Goal: Transaction & Acquisition: Purchase product/service

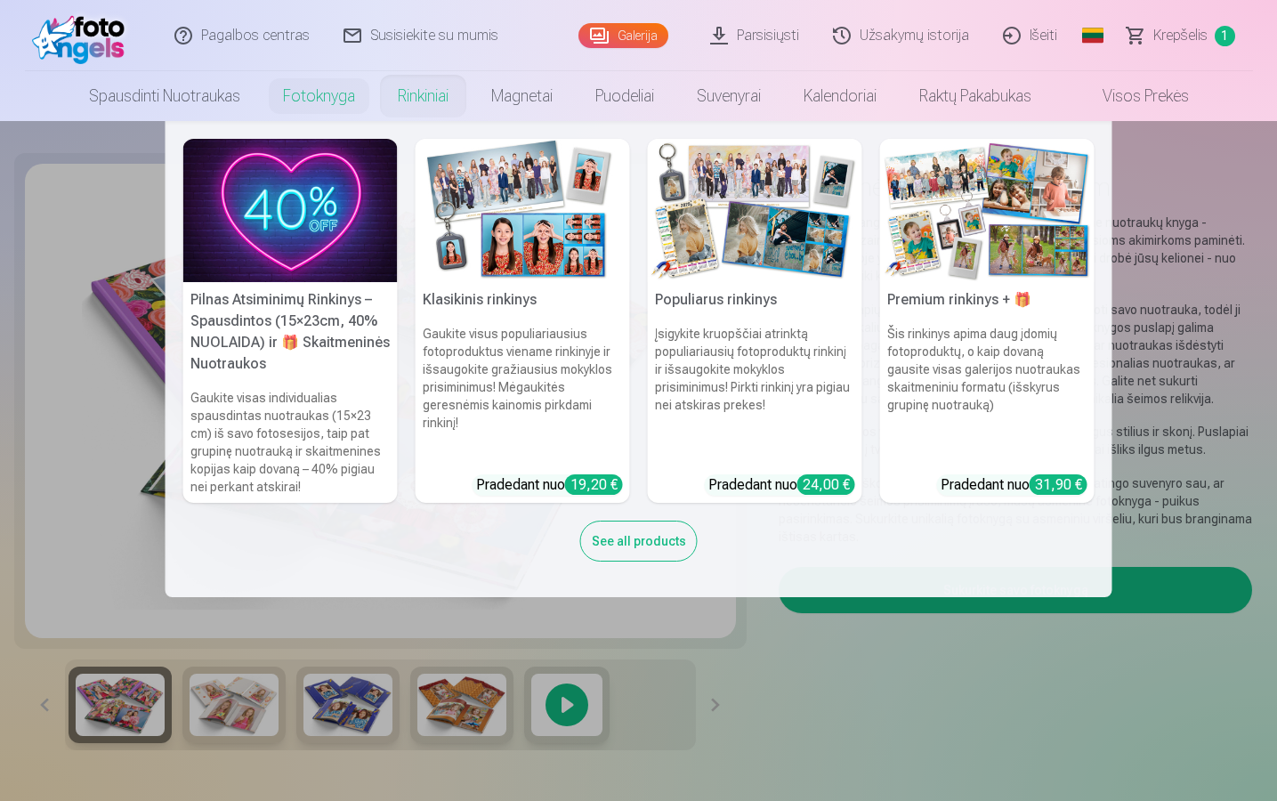
click at [432, 104] on link "Rinkiniai" at bounding box center [422, 96] width 93 height 50
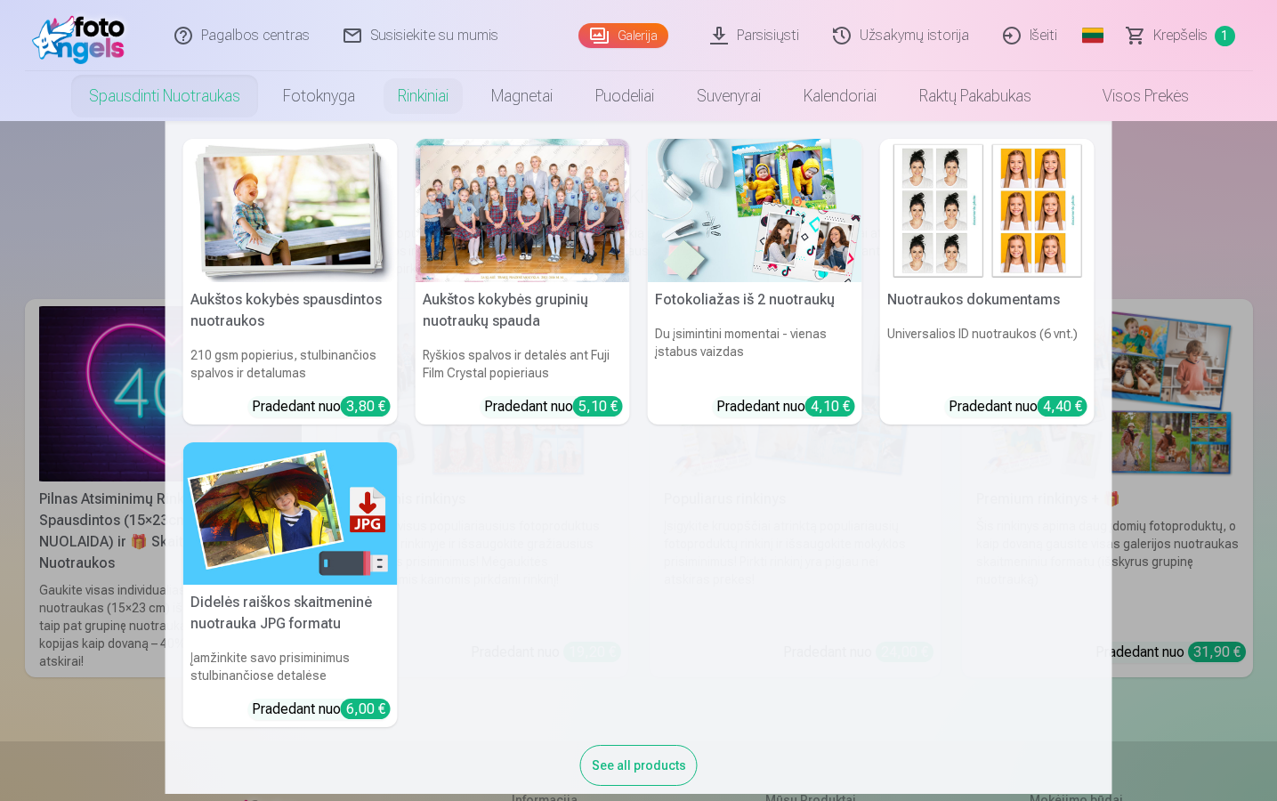
click at [138, 102] on link "Spausdinti nuotraukas" at bounding box center [165, 96] width 194 height 50
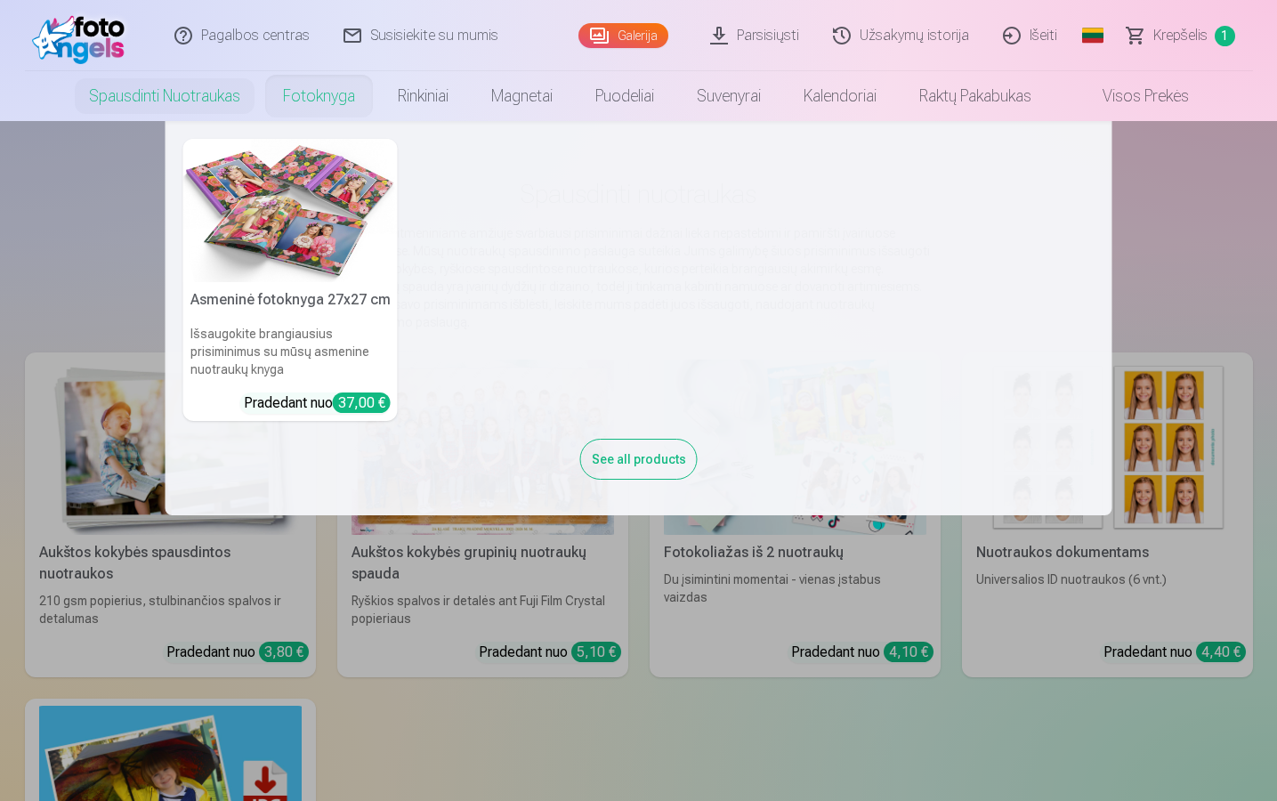
click at [321, 103] on link "Fotoknyga" at bounding box center [319, 96] width 115 height 50
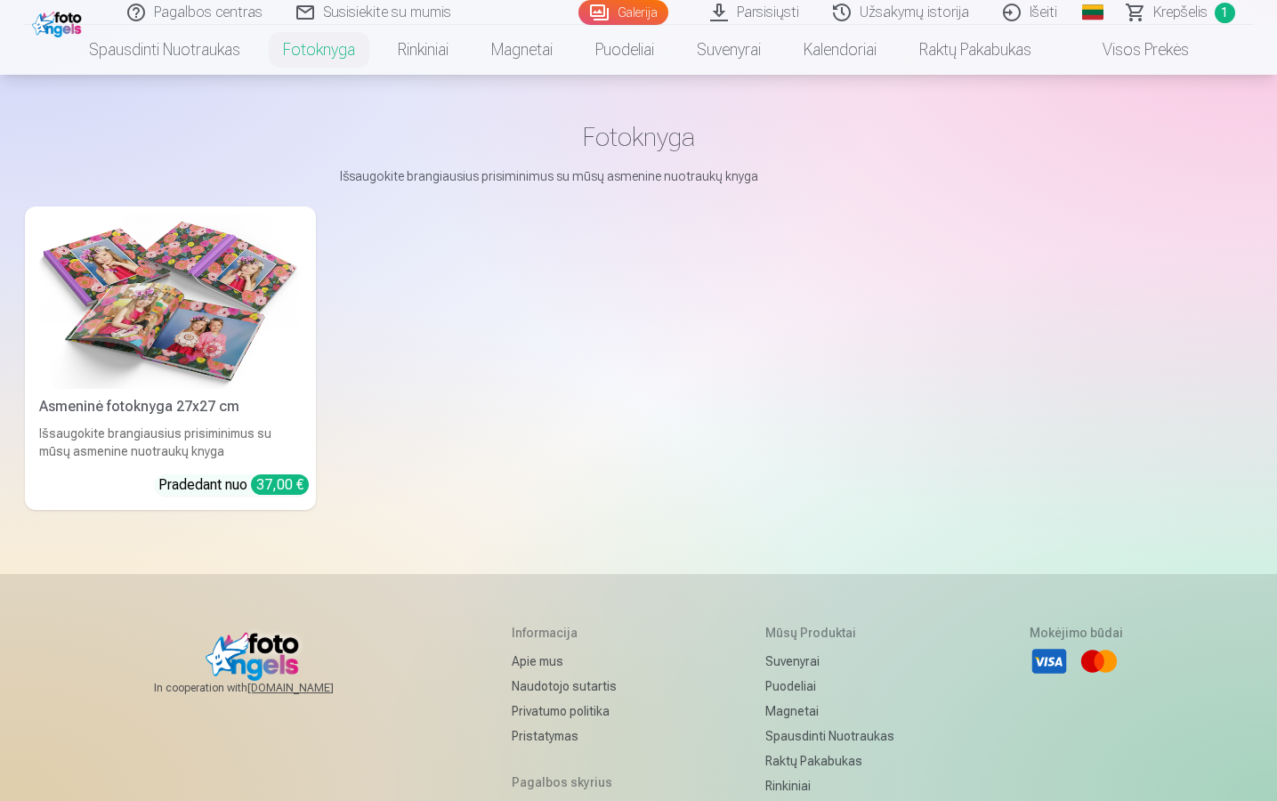
scroll to position [58, 0]
click at [274, 374] on img at bounding box center [170, 300] width 262 height 175
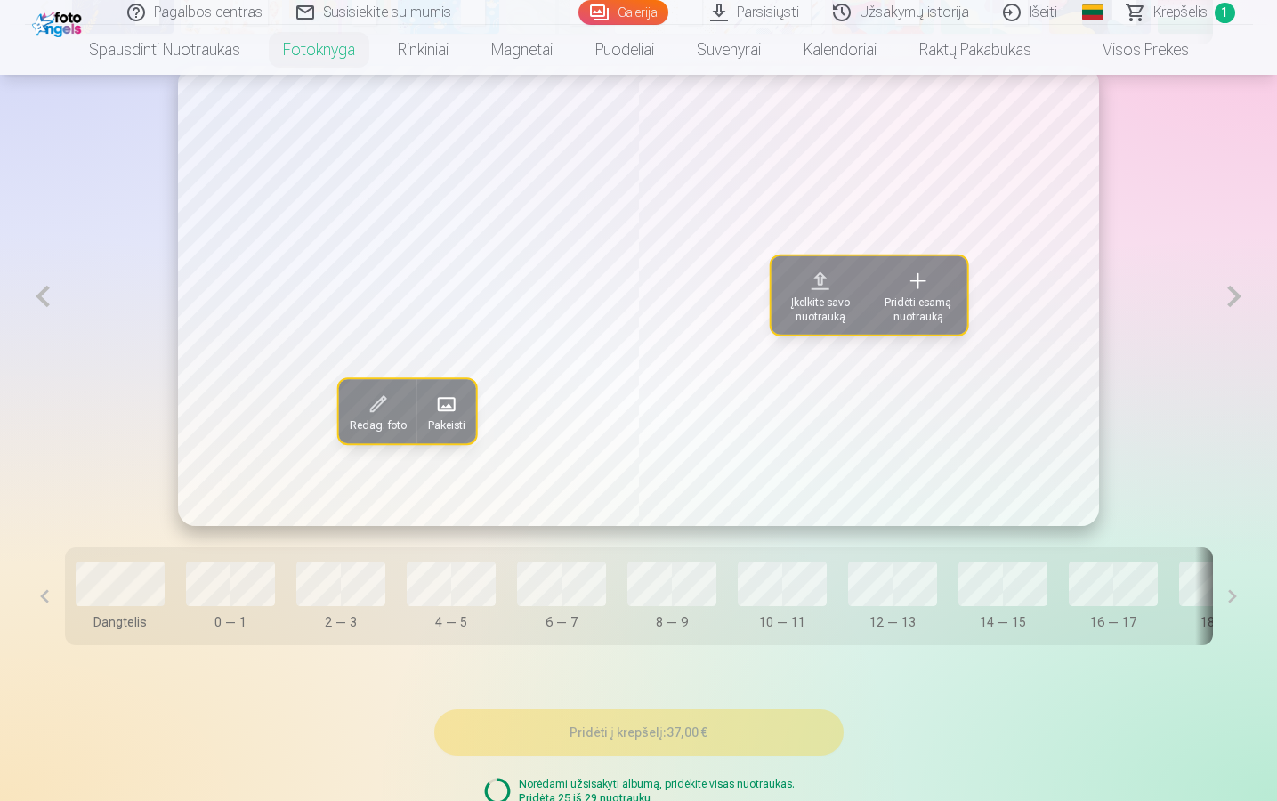
scroll to position [988, 0]
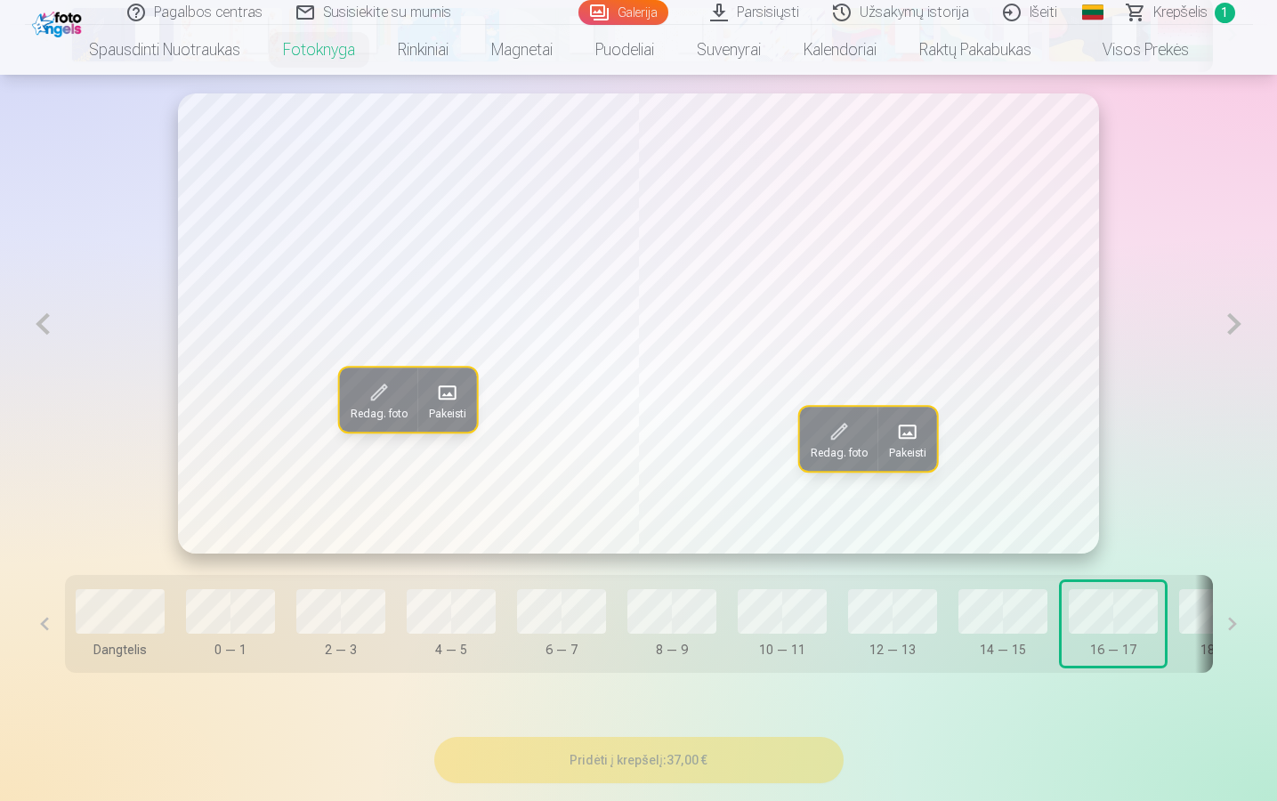
click at [1237, 626] on button at bounding box center [1233, 624] width 40 height 98
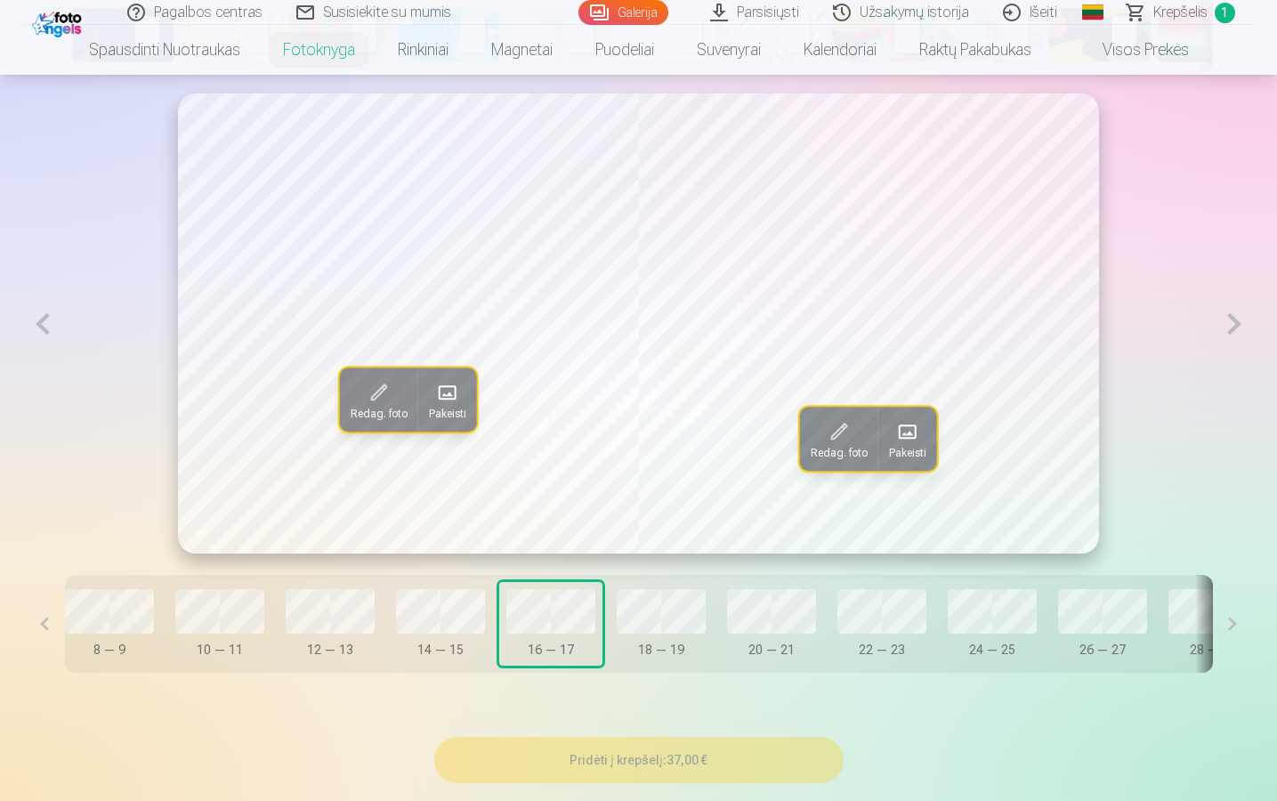
click at [1237, 626] on button at bounding box center [1233, 624] width 40 height 98
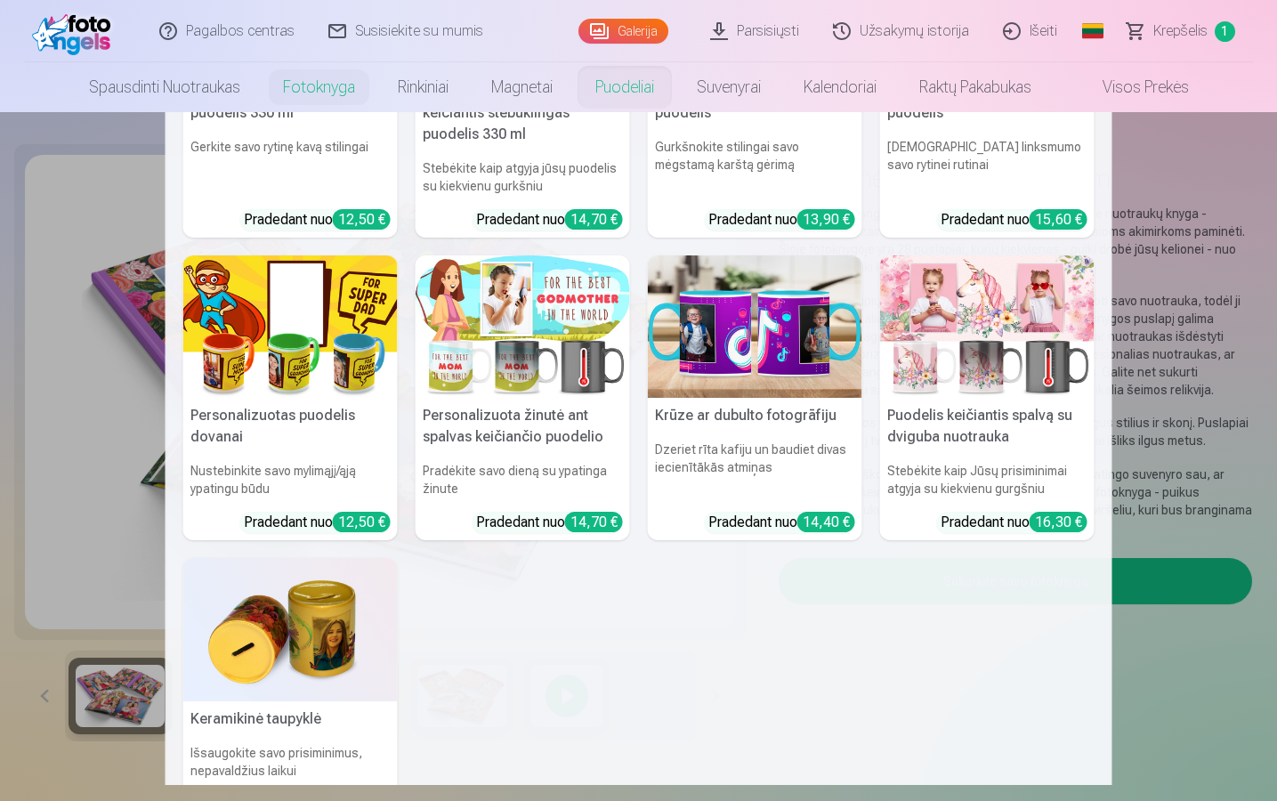
scroll to position [194, 0]
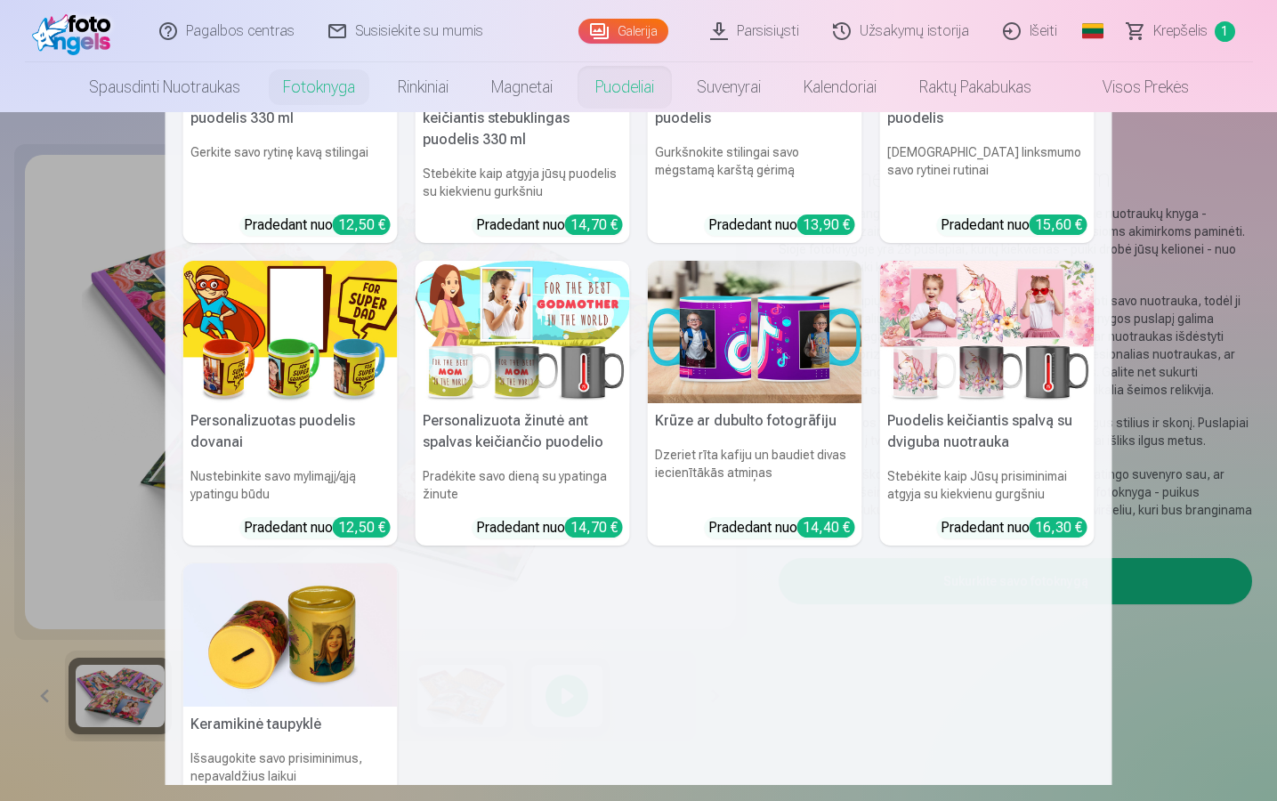
click at [522, 325] on img at bounding box center [523, 332] width 214 height 143
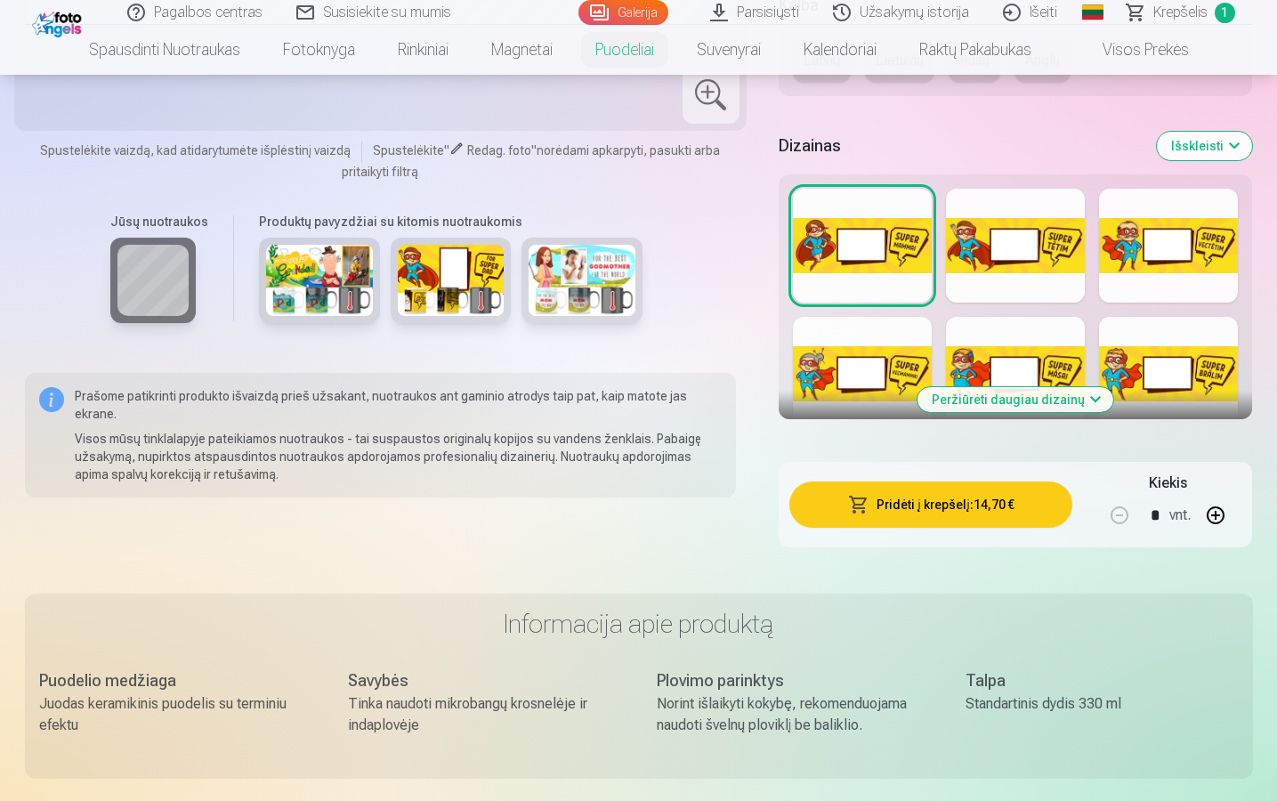
scroll to position [793, 0]
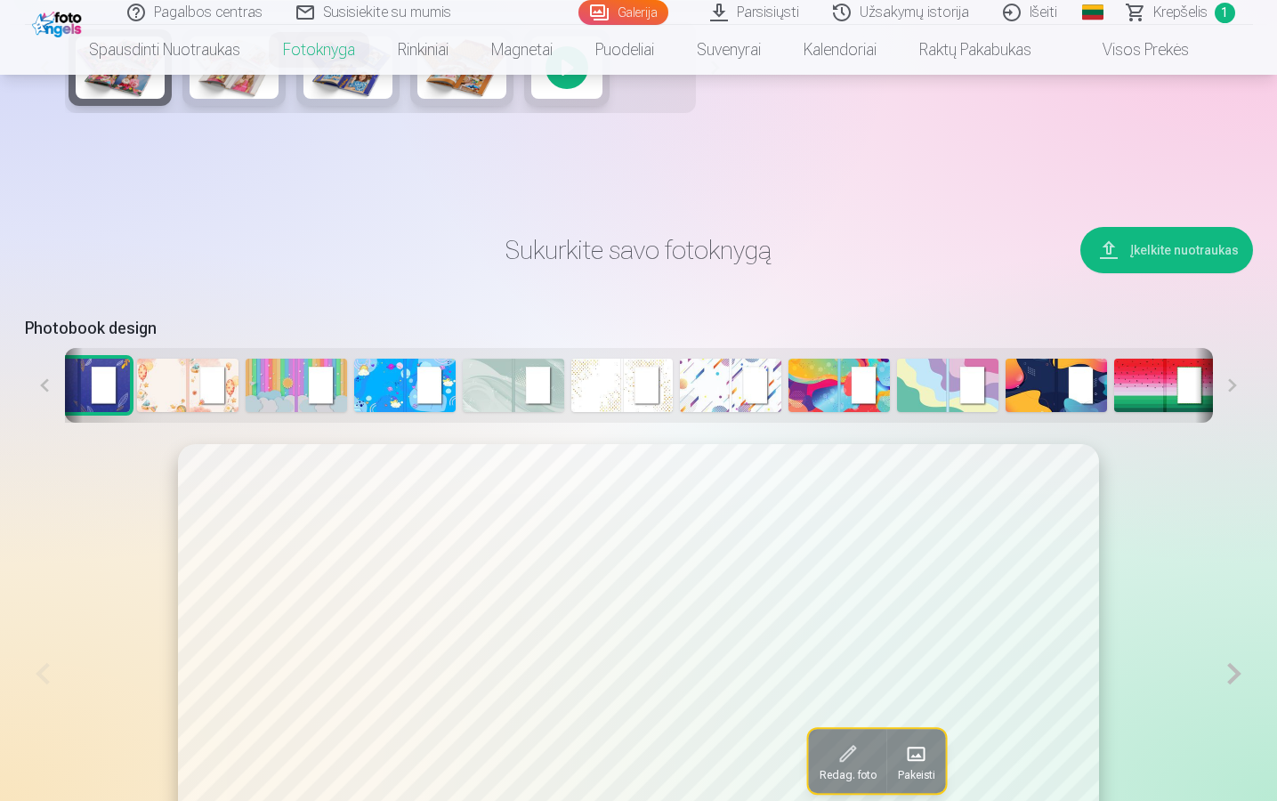
scroll to position [0, 109]
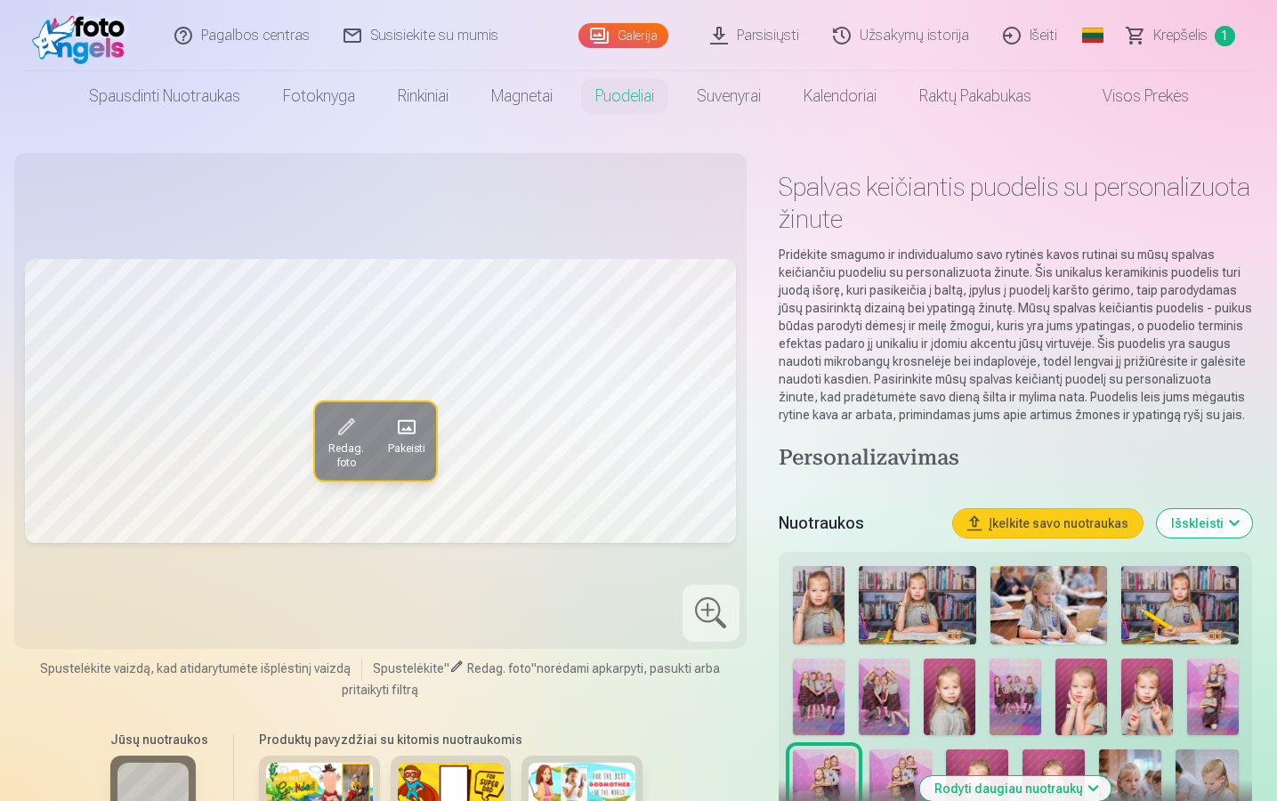
click at [632, 32] on link "Galerija" at bounding box center [623, 35] width 90 height 25
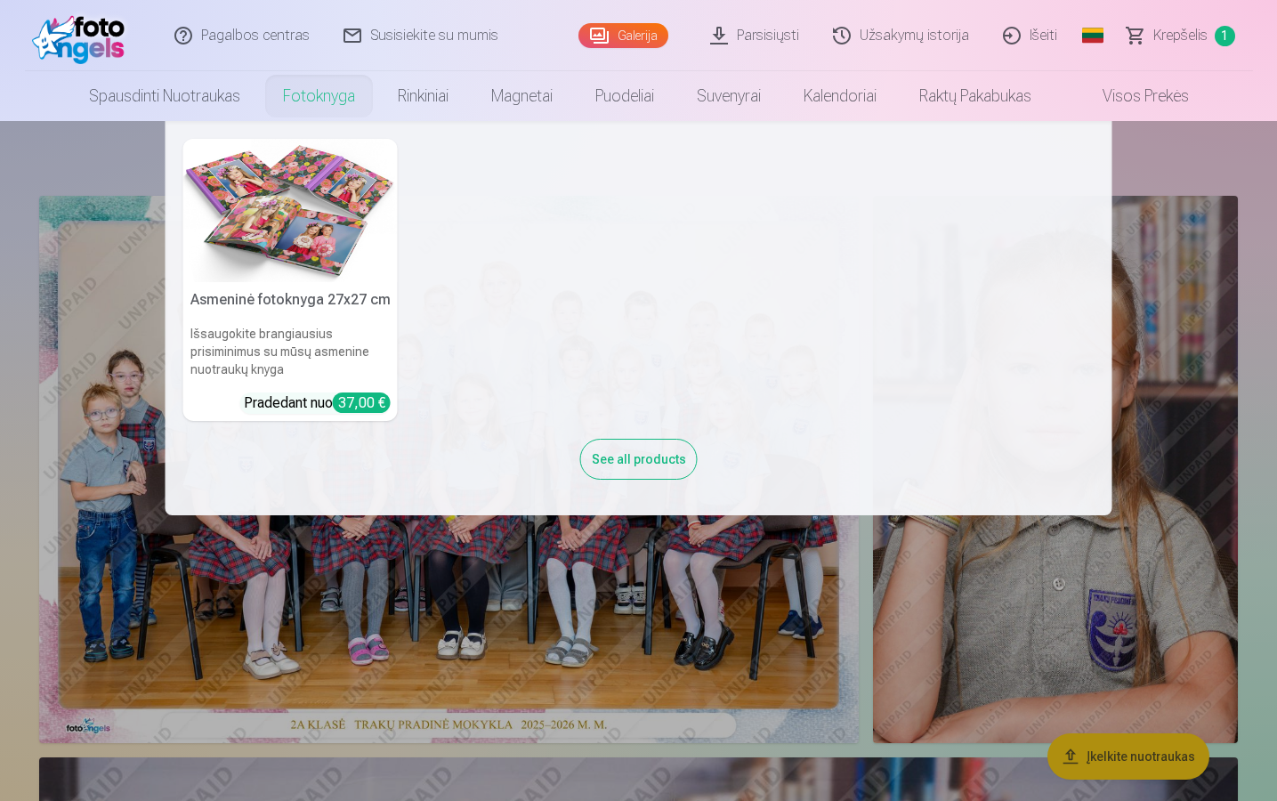
click at [337, 108] on link "Fotoknyga" at bounding box center [319, 96] width 115 height 50
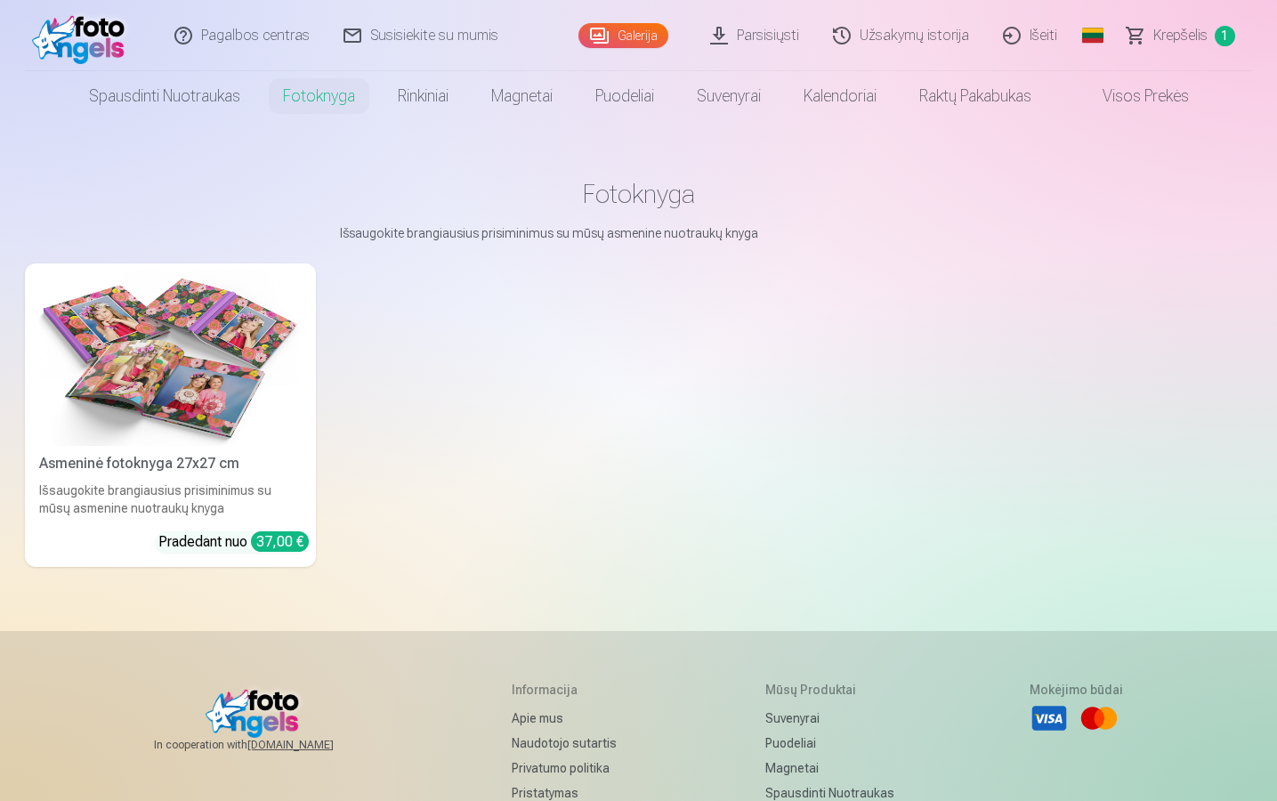
click at [307, 399] on link "Asmeninė fotoknyga 27x27 cm Išsaugokite brangiausius prisiminimus su mūsų asmen…" at bounding box center [170, 414] width 291 height 303
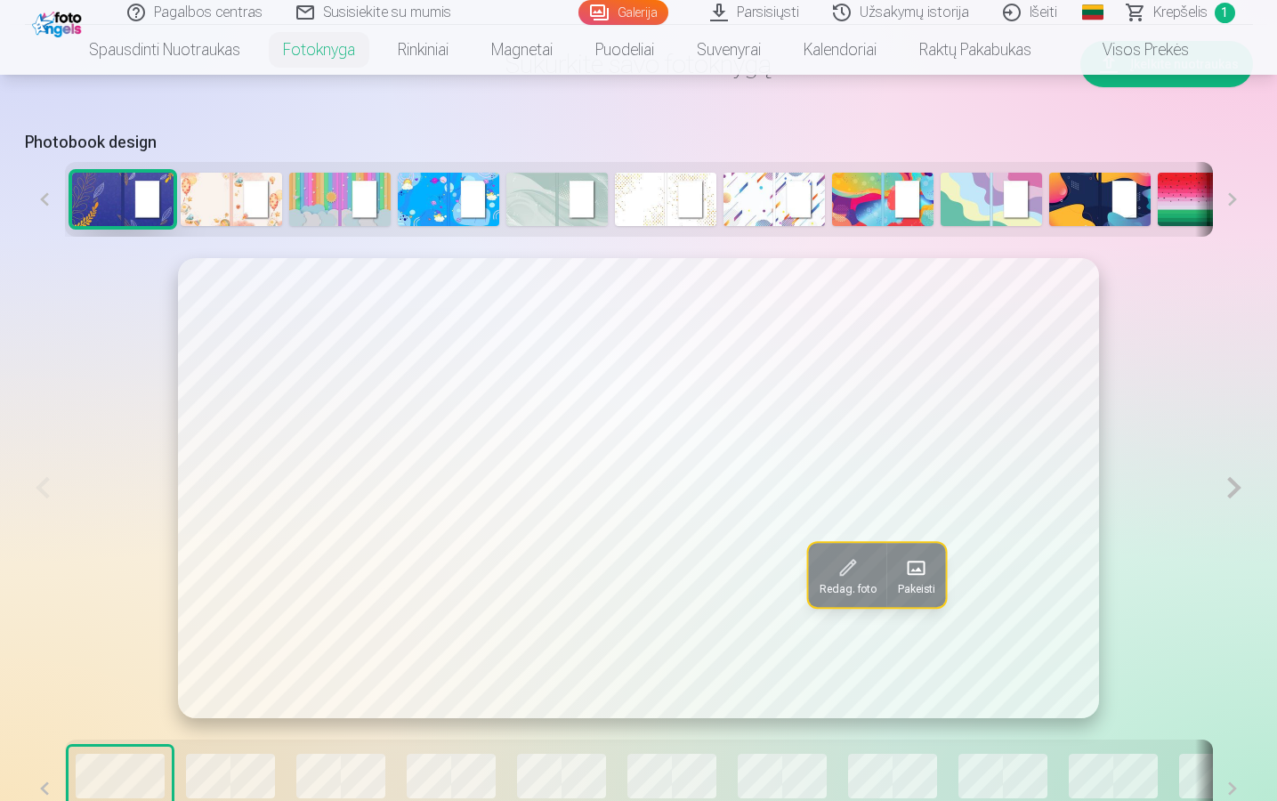
scroll to position [827, 0]
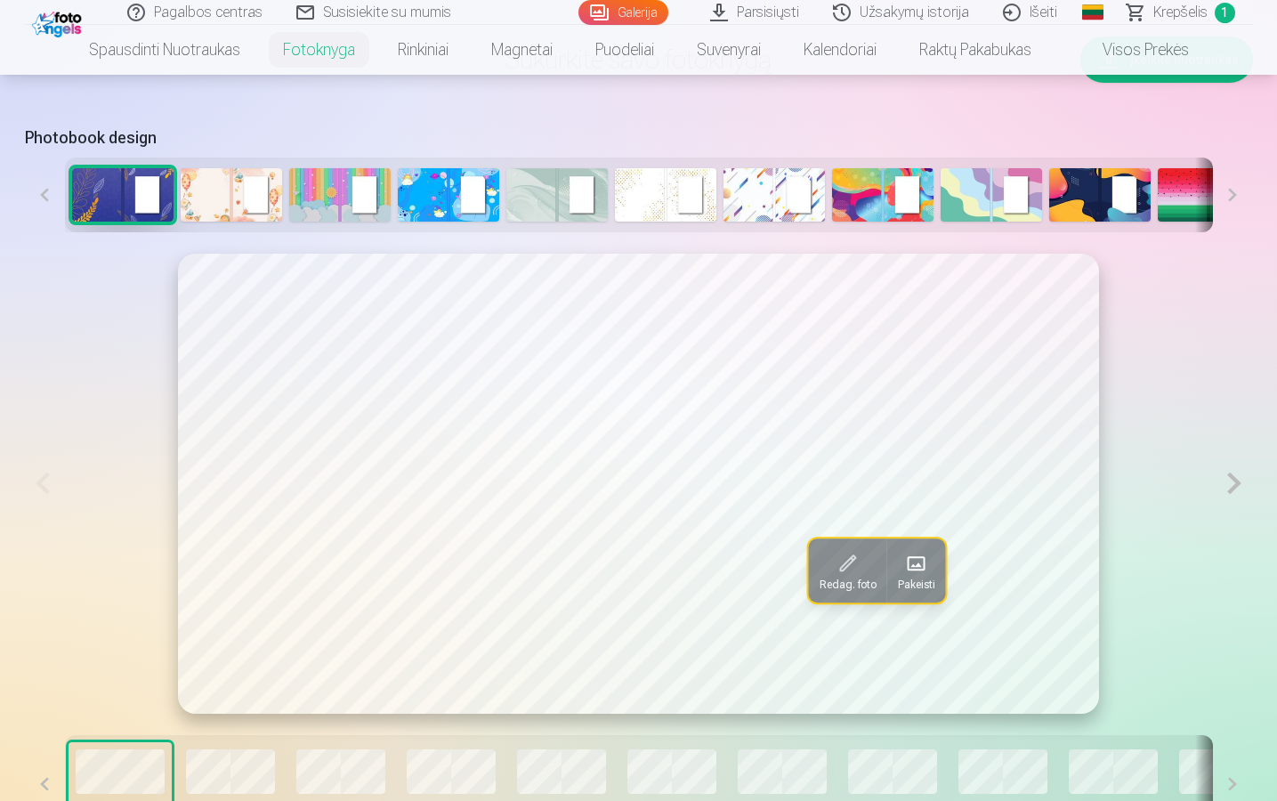
click at [1062, 198] on img at bounding box center [1099, 194] width 101 height 53
drag, startPoint x: 1262, startPoint y: 22, endPoint x: 1230, endPoint y: 204, distance: 184.3
click at [1230, 204] on button at bounding box center [1233, 194] width 40 height 75
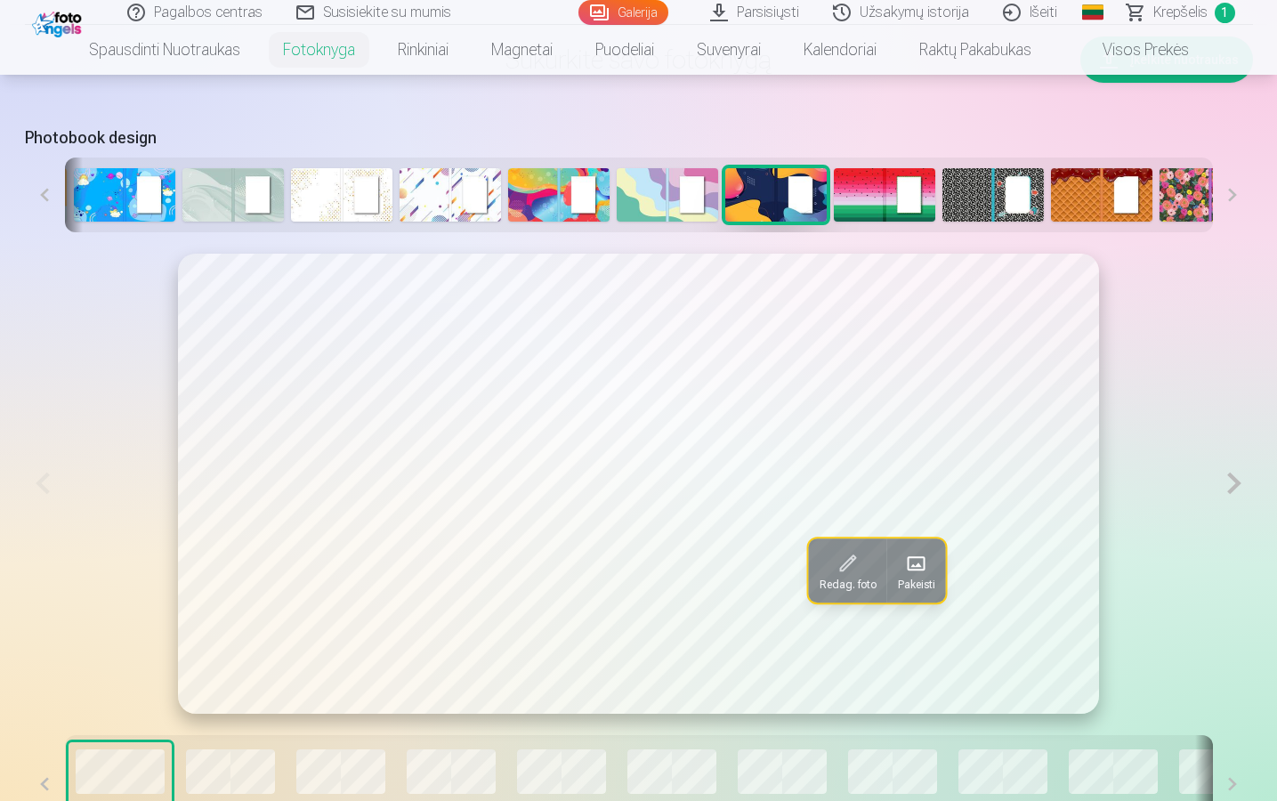
scroll to position [0, 379]
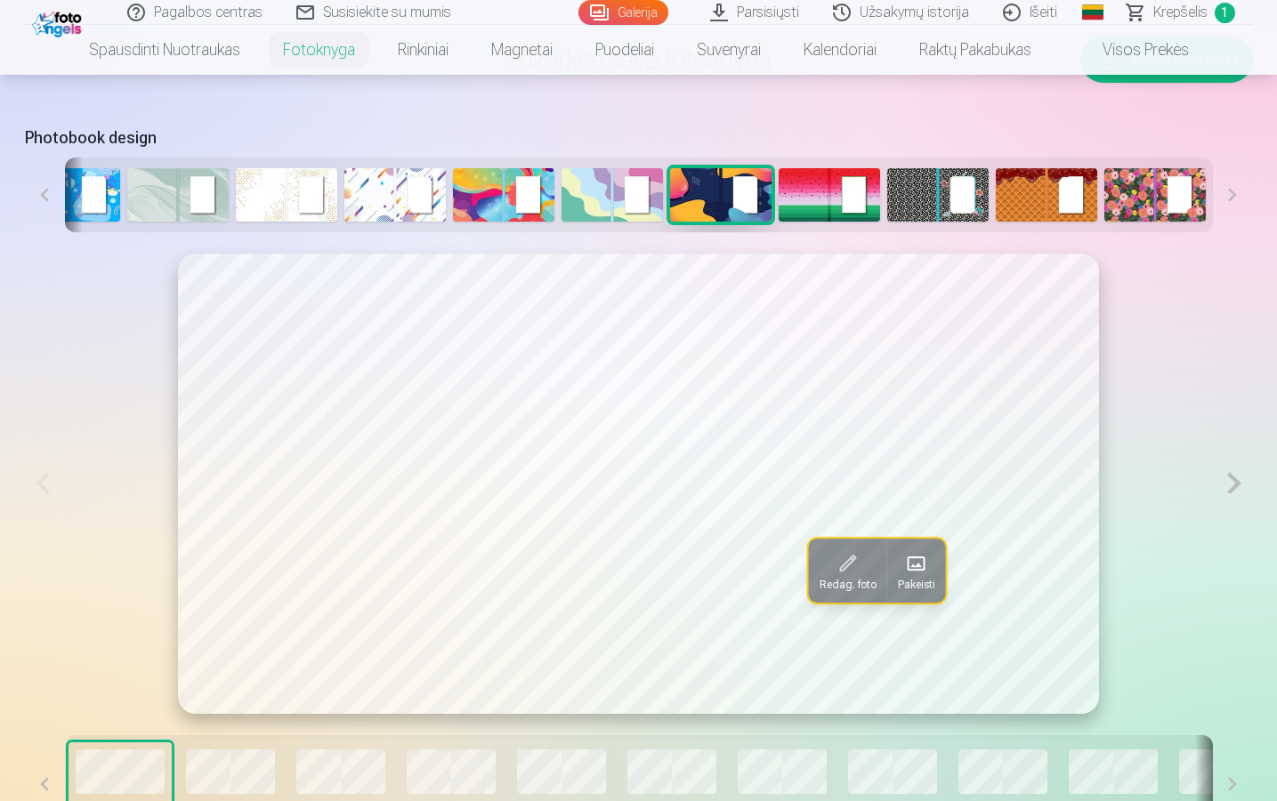
click at [1230, 204] on button at bounding box center [1233, 194] width 40 height 75
click at [1015, 199] on img at bounding box center [1046, 194] width 101 height 53
click at [928, 177] on img at bounding box center [937, 194] width 101 height 53
click at [1011, 191] on img at bounding box center [1046, 194] width 101 height 53
click at [918, 199] on img at bounding box center [937, 194] width 101 height 53
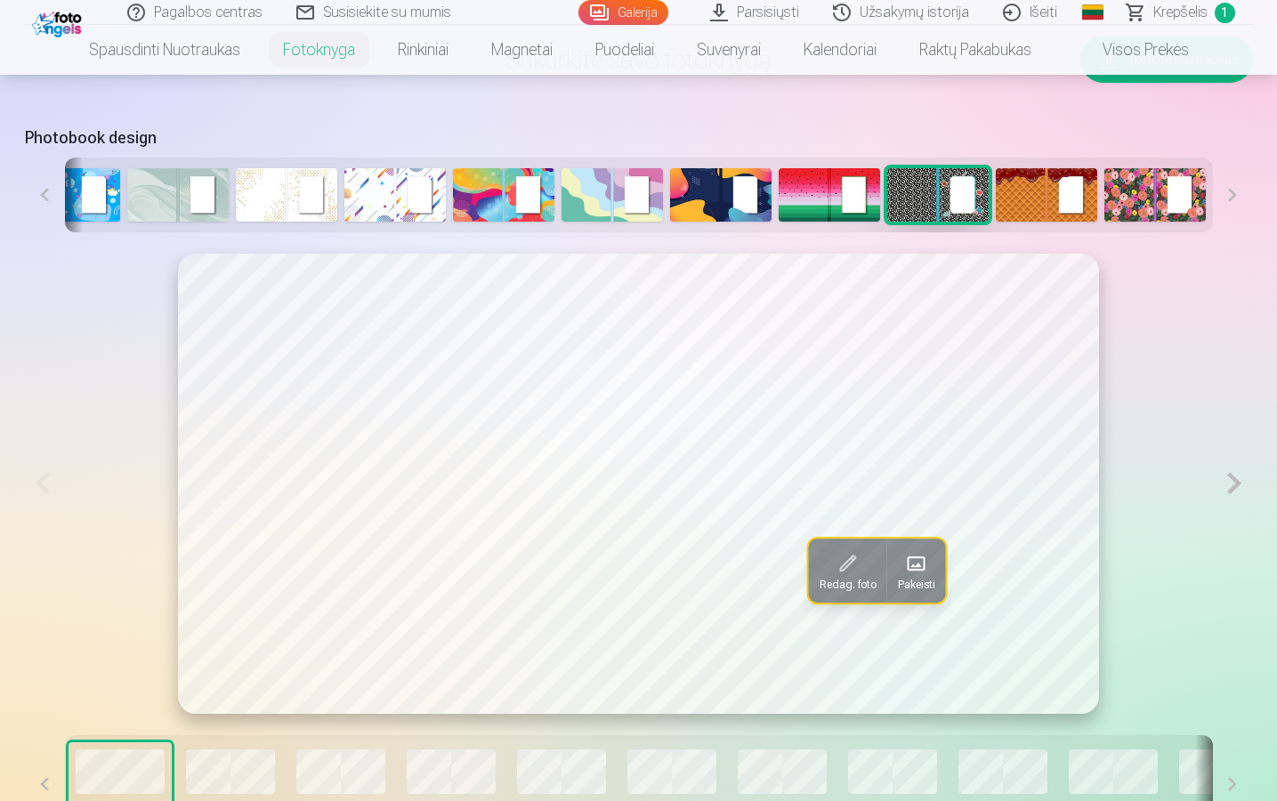
click at [1052, 193] on img at bounding box center [1046, 194] width 101 height 53
click at [1047, 193] on img at bounding box center [1046, 194] width 101 height 53
click at [1144, 190] on img at bounding box center [1154, 194] width 101 height 53
click at [1230, 195] on button at bounding box center [1233, 194] width 40 height 75
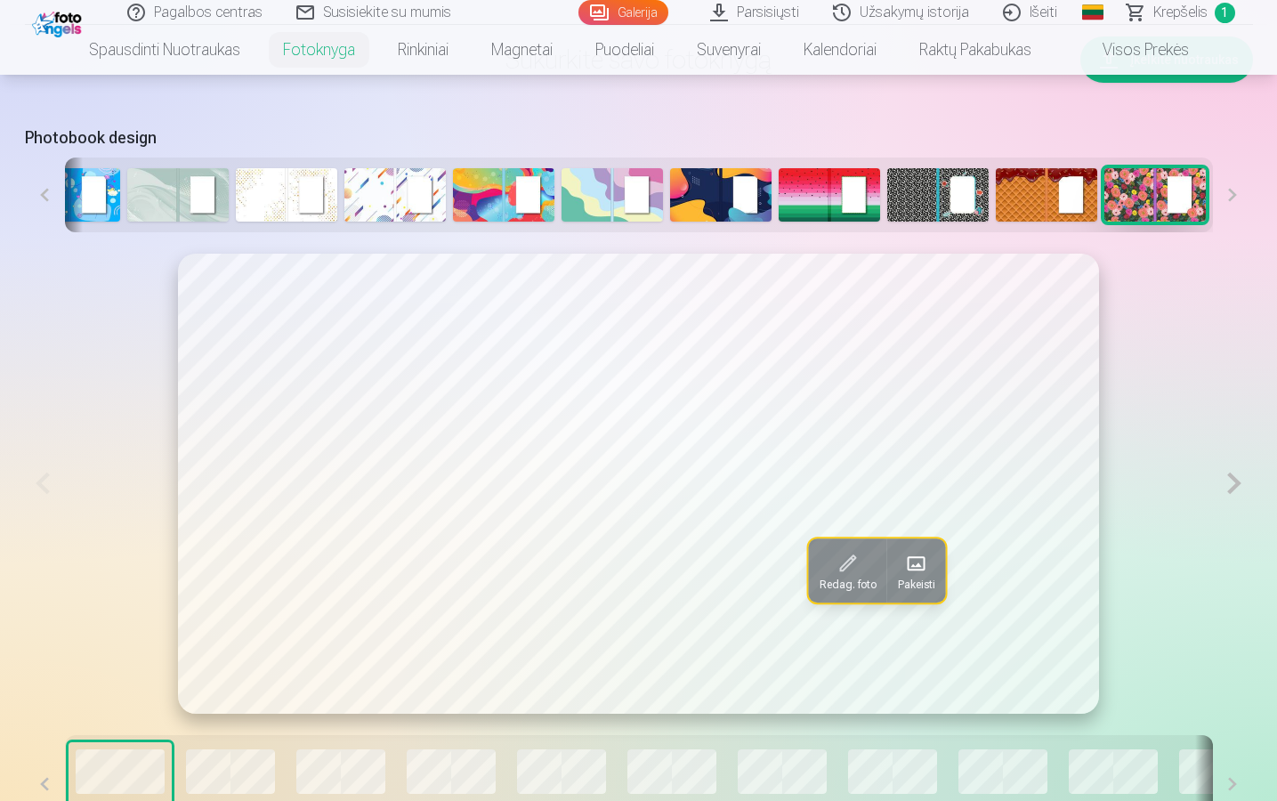
click at [1033, 215] on img at bounding box center [1046, 194] width 101 height 53
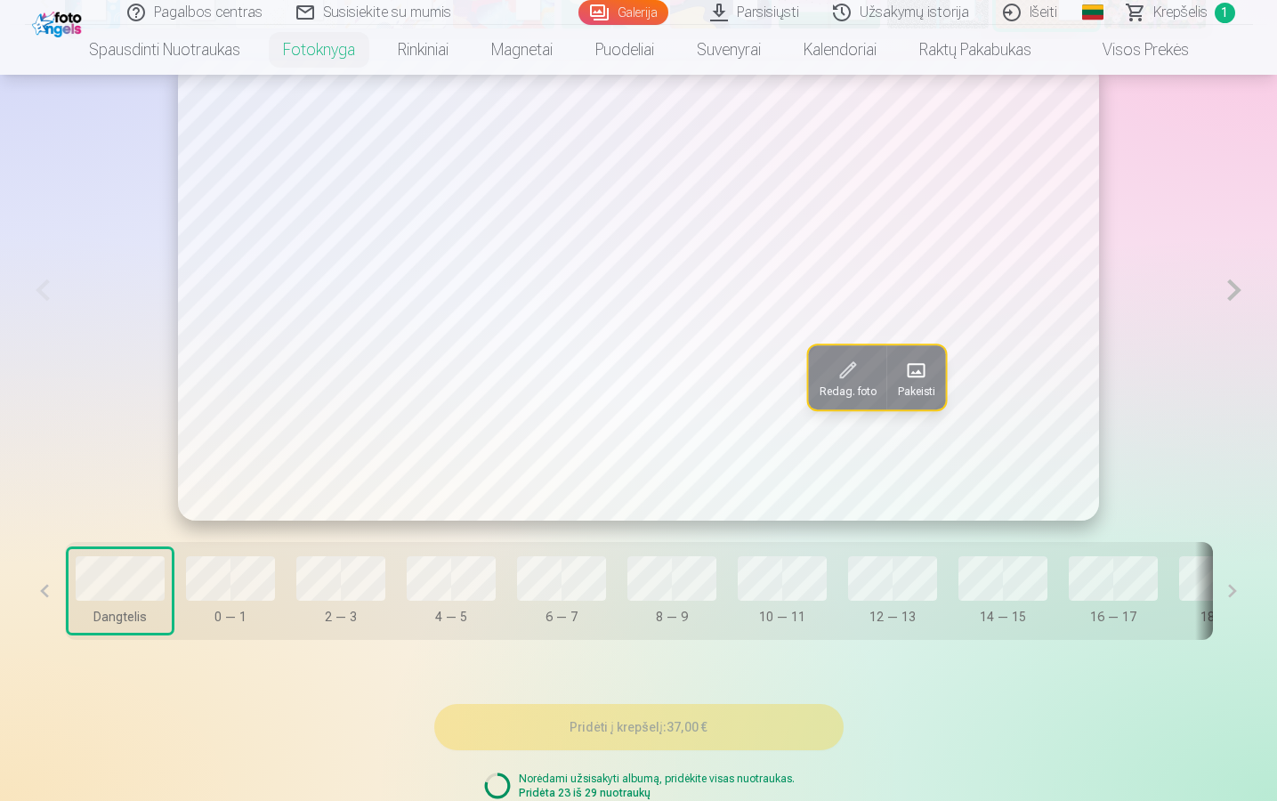
scroll to position [1017, 0]
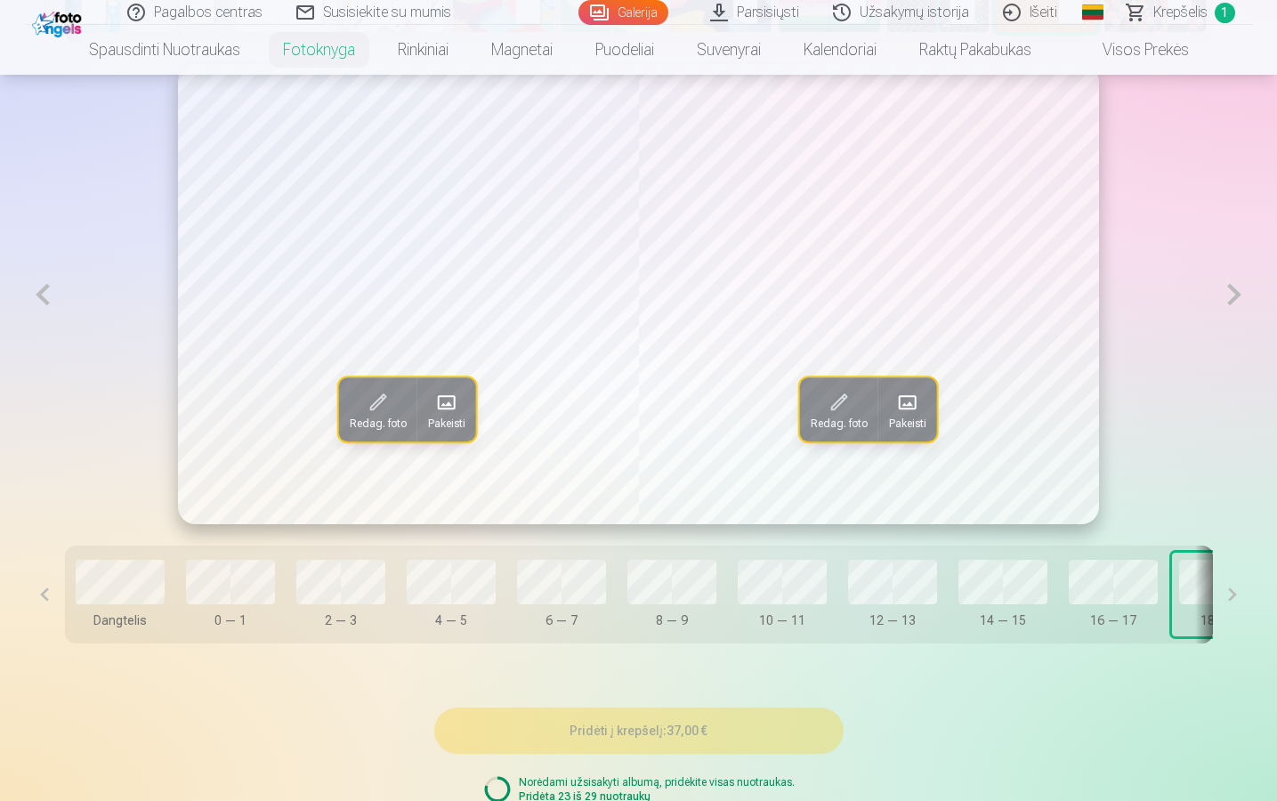
click at [1239, 606] on button at bounding box center [1233, 594] width 40 height 98
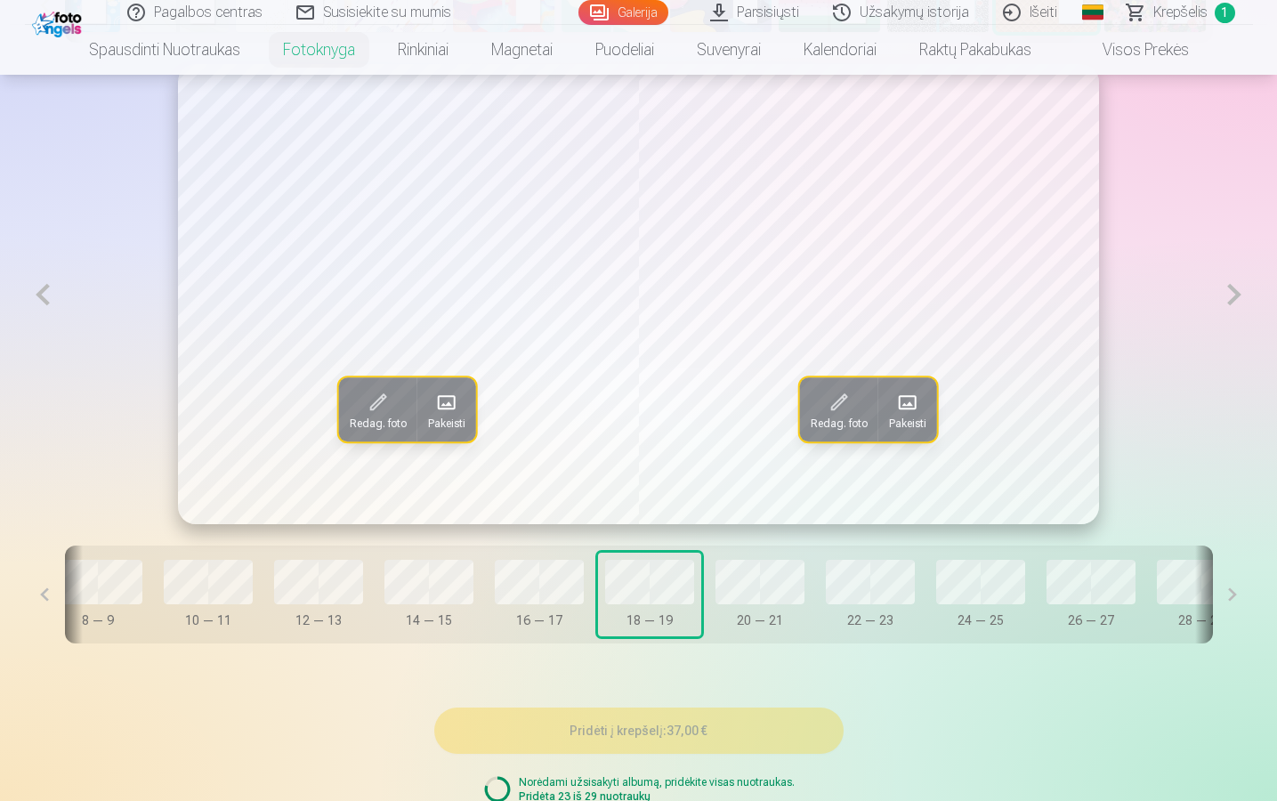
click at [1239, 606] on button at bounding box center [1233, 594] width 40 height 98
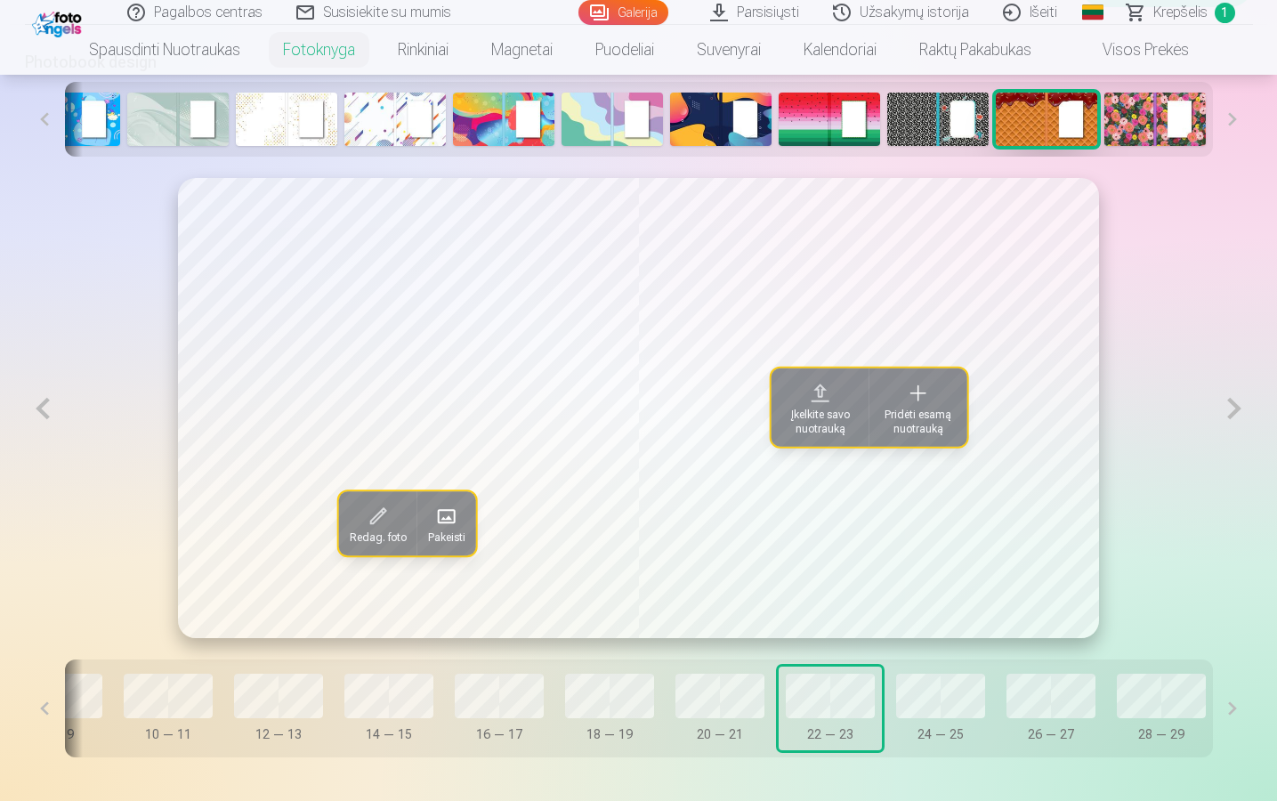
scroll to position [896, 0]
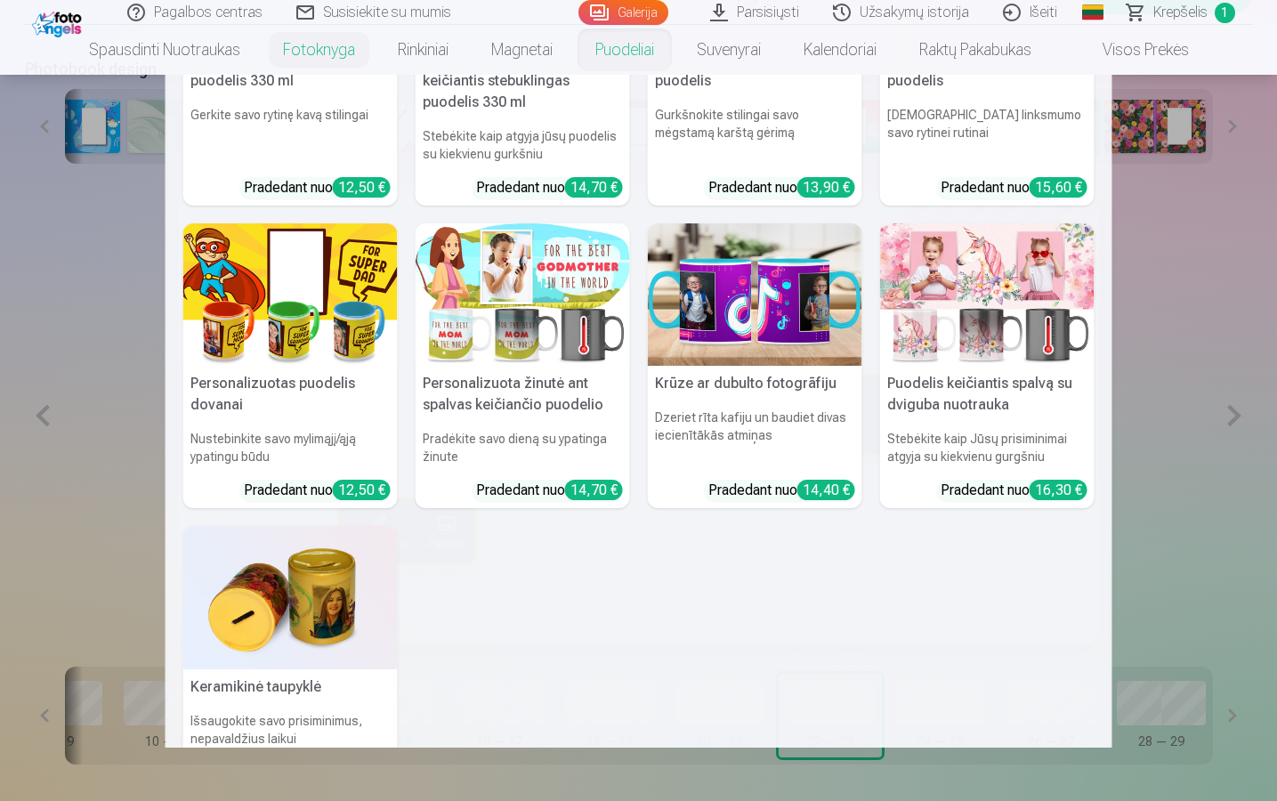
click at [991, 376] on h5 "Puodelis keičiantis spalvą su dviguba nuotrauka" at bounding box center [987, 394] width 214 height 57
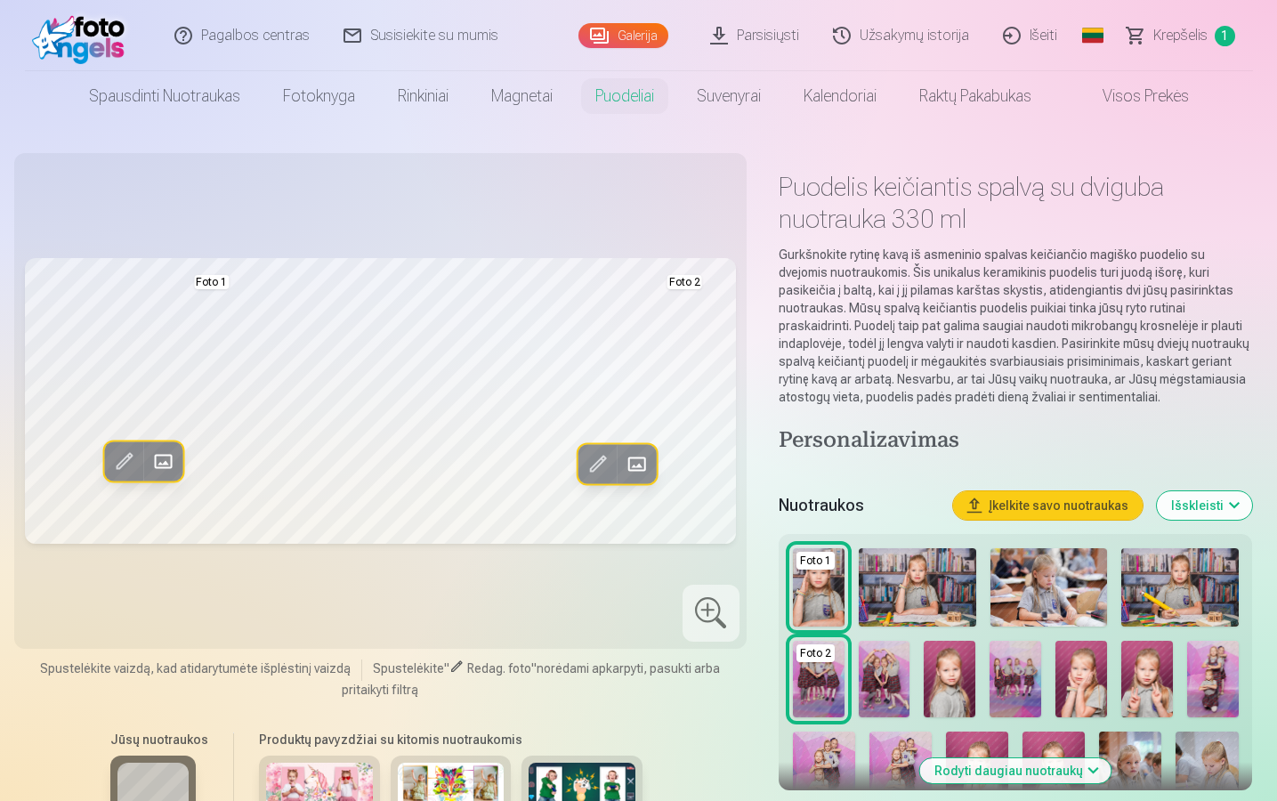
click at [166, 466] on span at bounding box center [163, 461] width 28 height 28
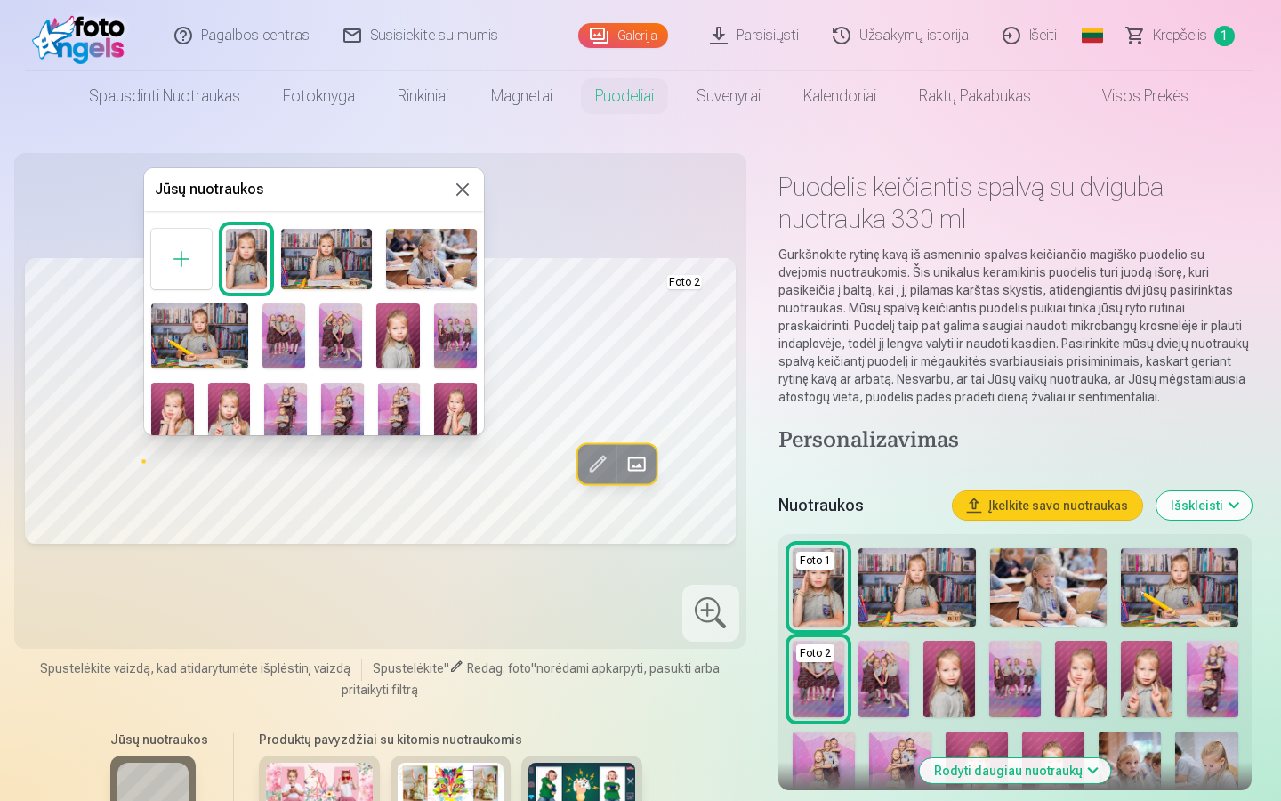
click at [461, 185] on button at bounding box center [462, 189] width 21 height 21
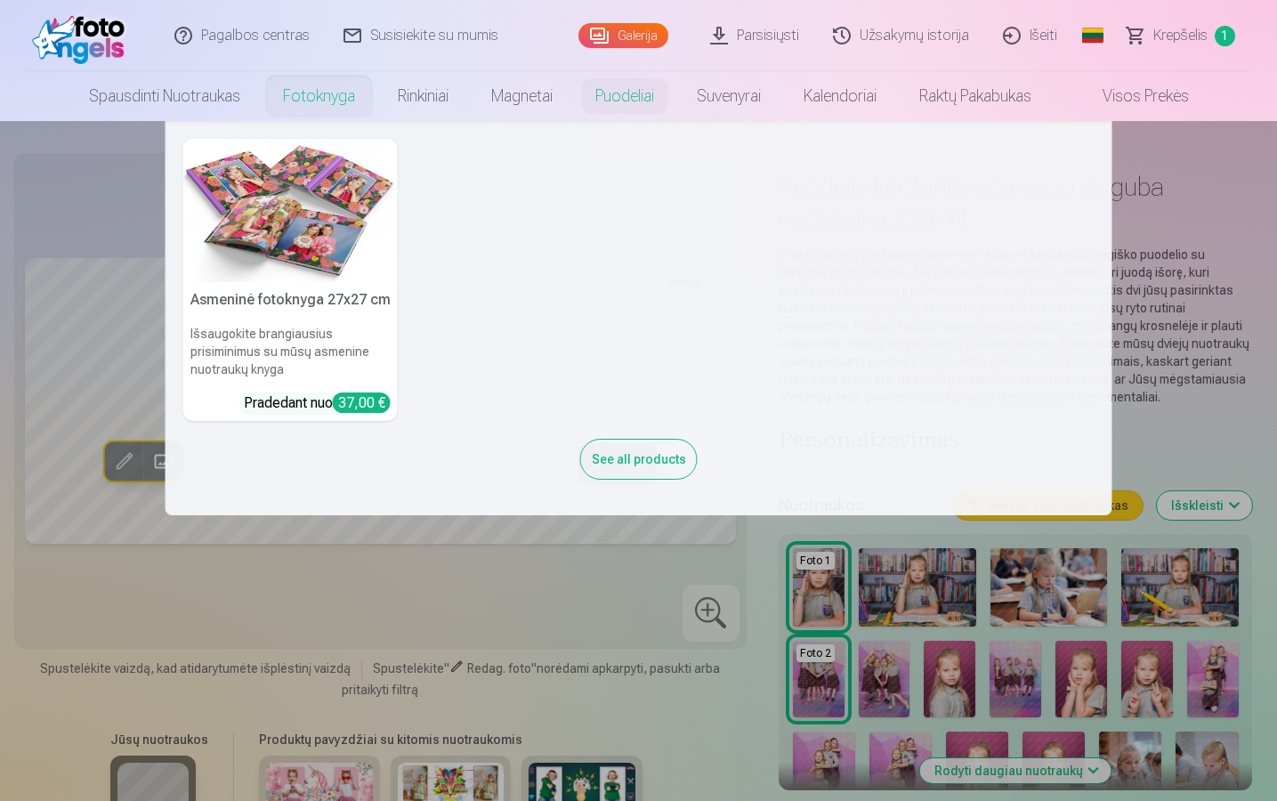
click at [316, 105] on link "Fotoknyga" at bounding box center [319, 96] width 115 height 50
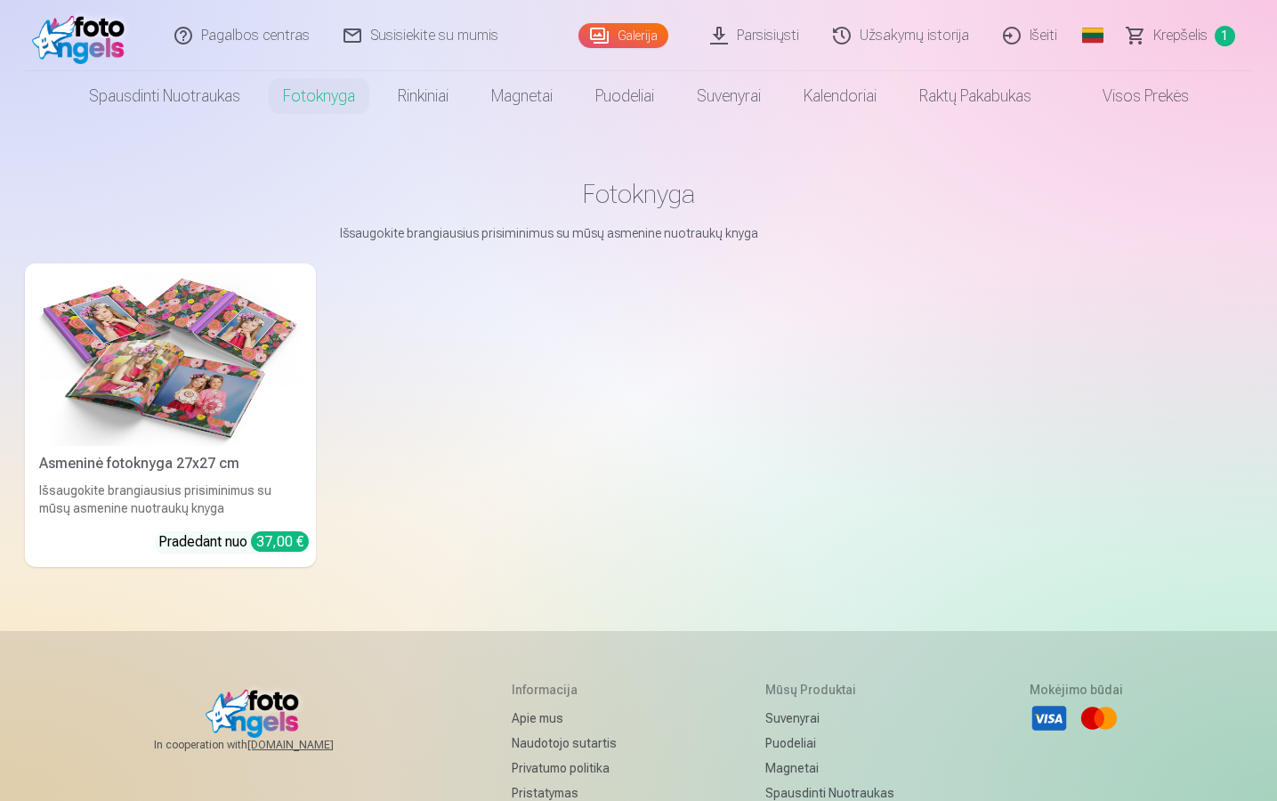
click at [234, 449] on link "Asmeninė fotoknyga 27x27 cm Išsaugokite brangiausius prisiminimus su mūsų asmen…" at bounding box center [170, 414] width 291 height 303
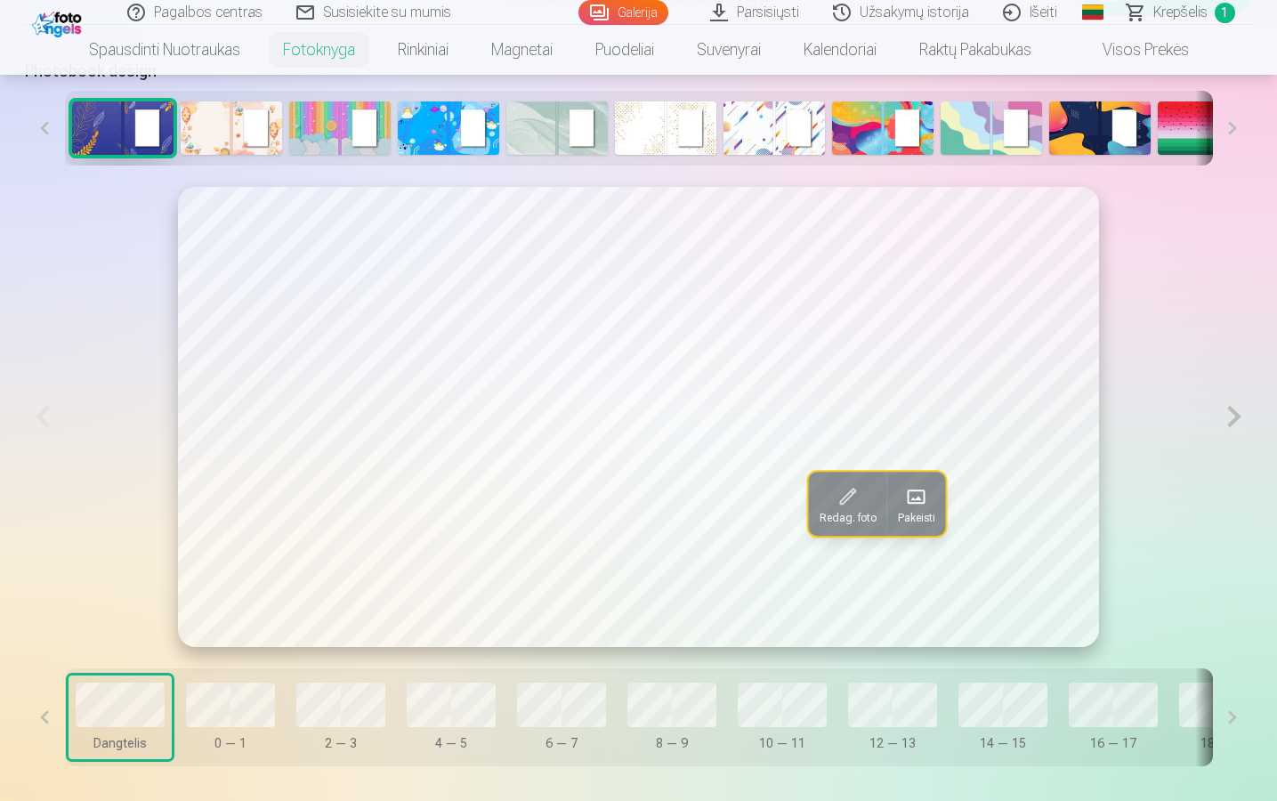
scroll to position [894, 0]
click at [1232, 141] on button at bounding box center [1233, 128] width 40 height 75
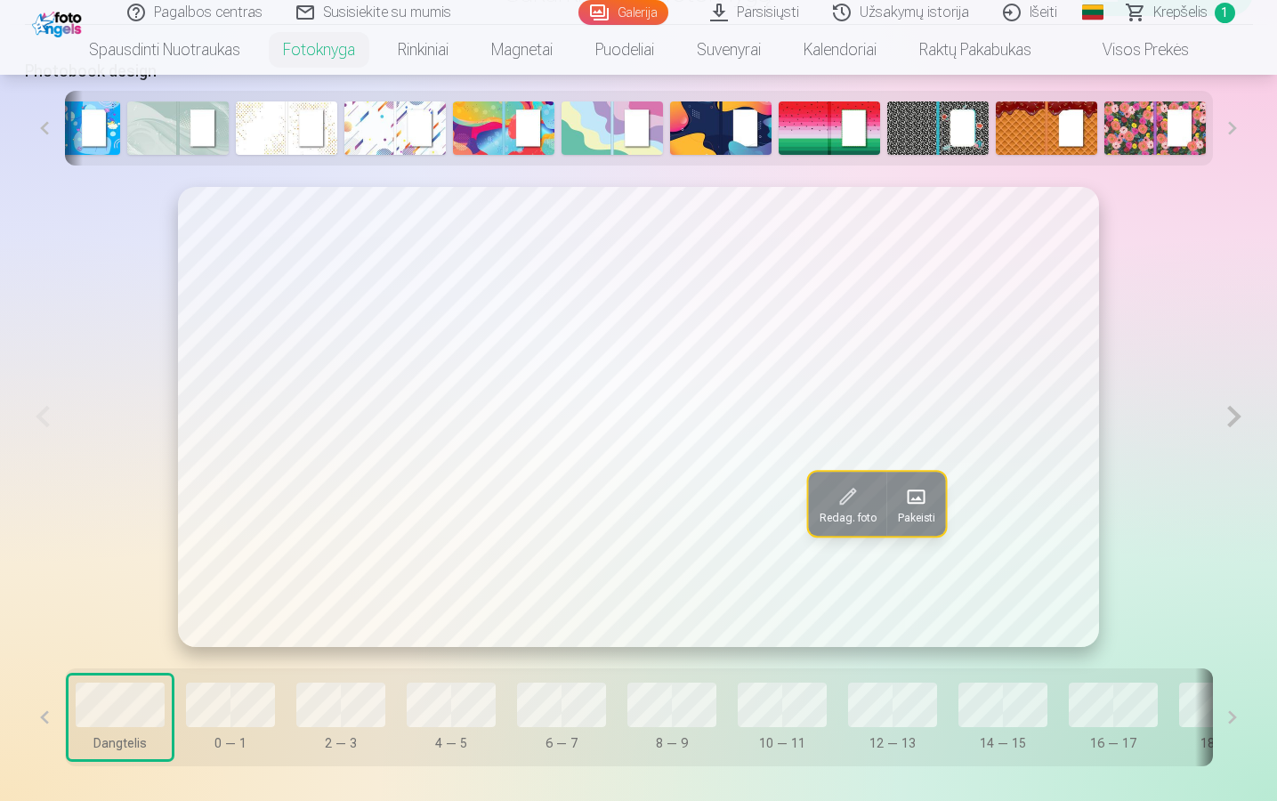
click at [1232, 141] on button at bounding box center [1233, 128] width 40 height 75
click at [1038, 135] on img at bounding box center [1046, 127] width 101 height 53
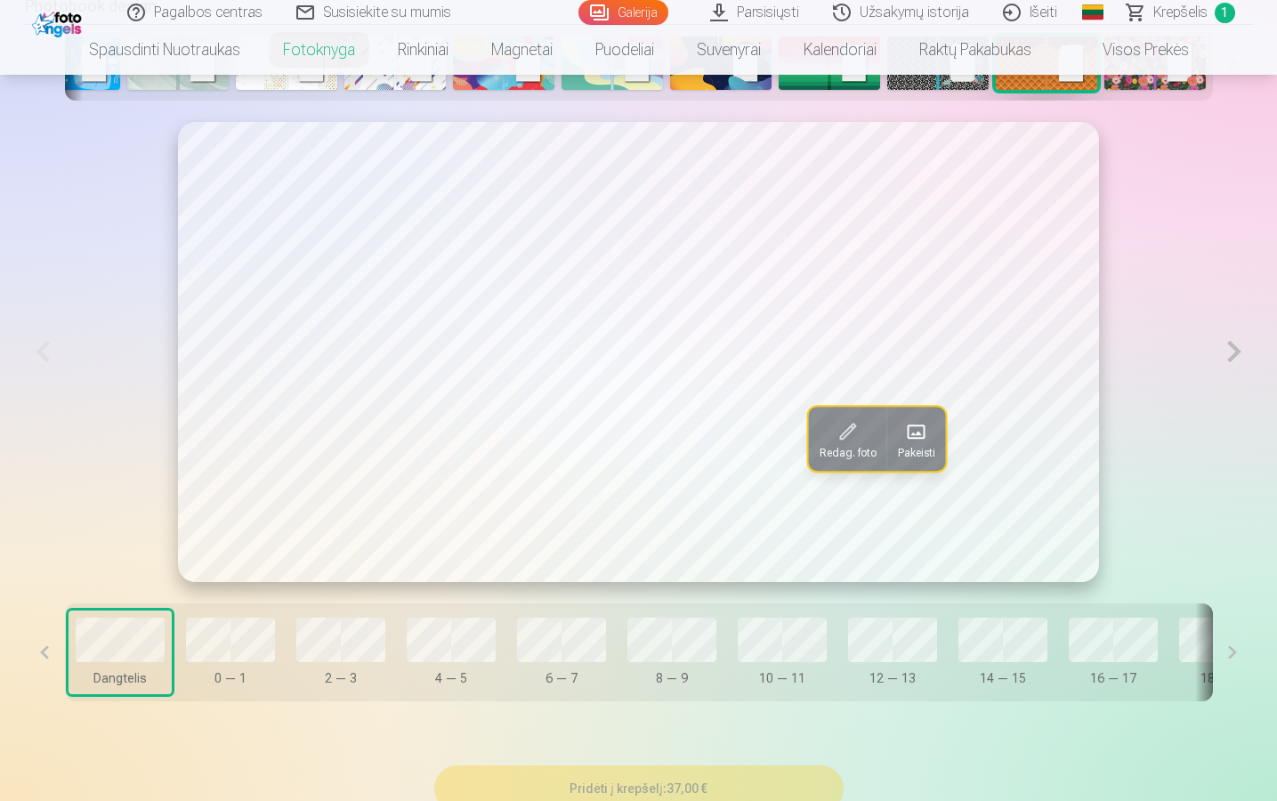
scroll to position [960, 0]
click at [1243, 354] on button at bounding box center [1233, 351] width 36 height 460
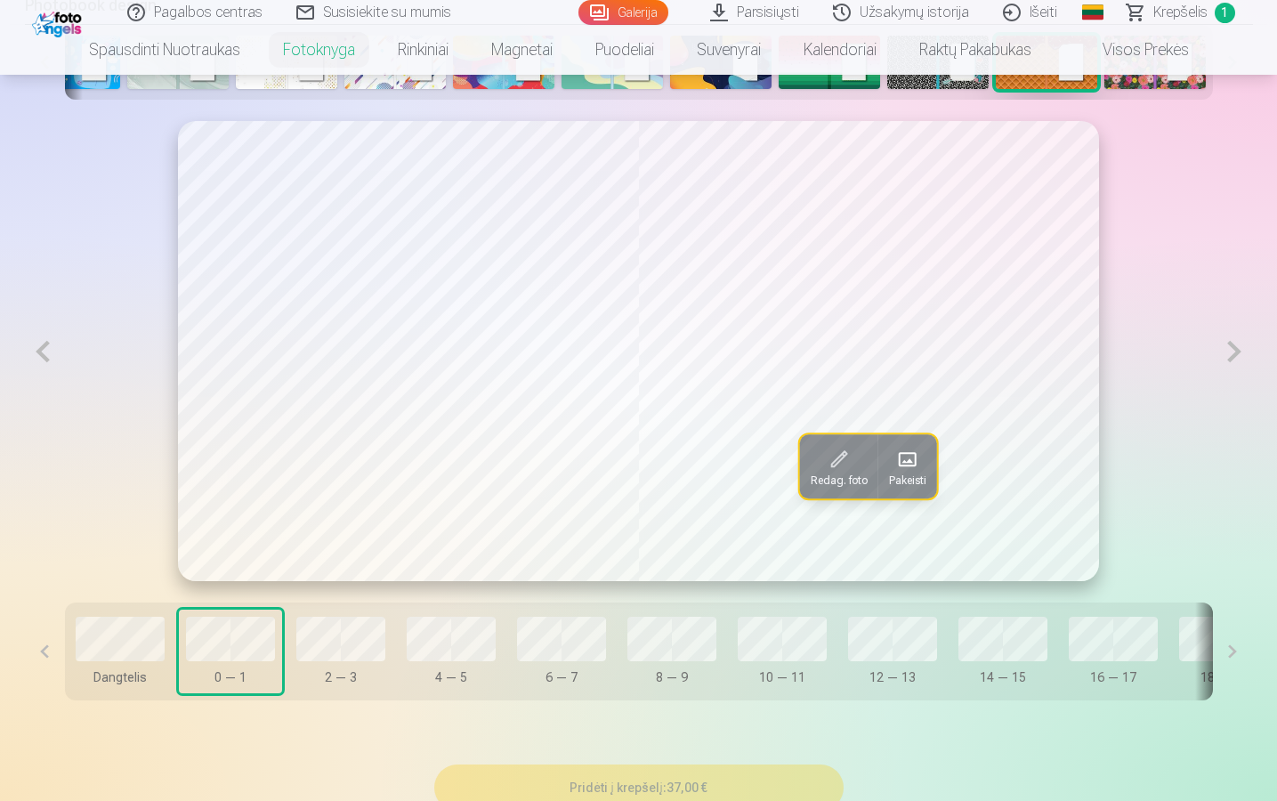
click at [1243, 354] on button at bounding box center [1233, 351] width 36 height 461
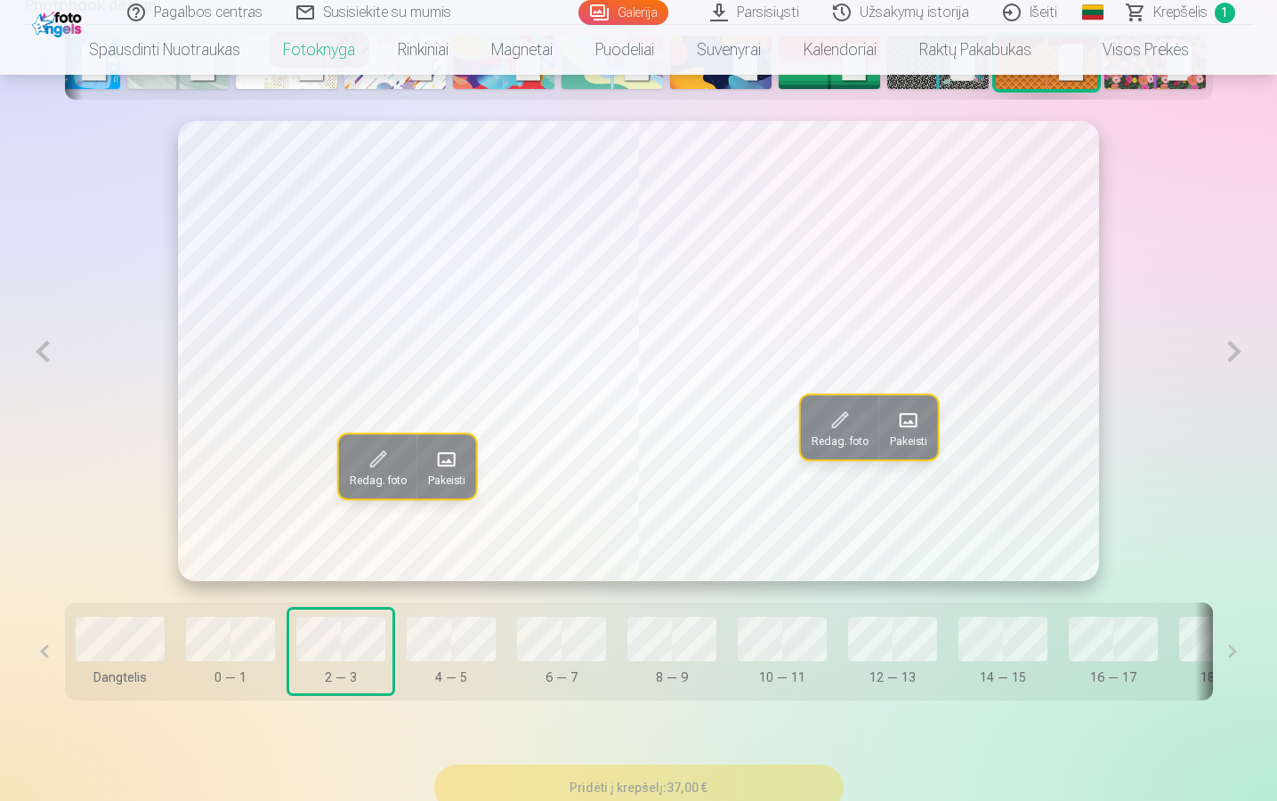
click at [1243, 354] on button at bounding box center [1233, 351] width 36 height 461
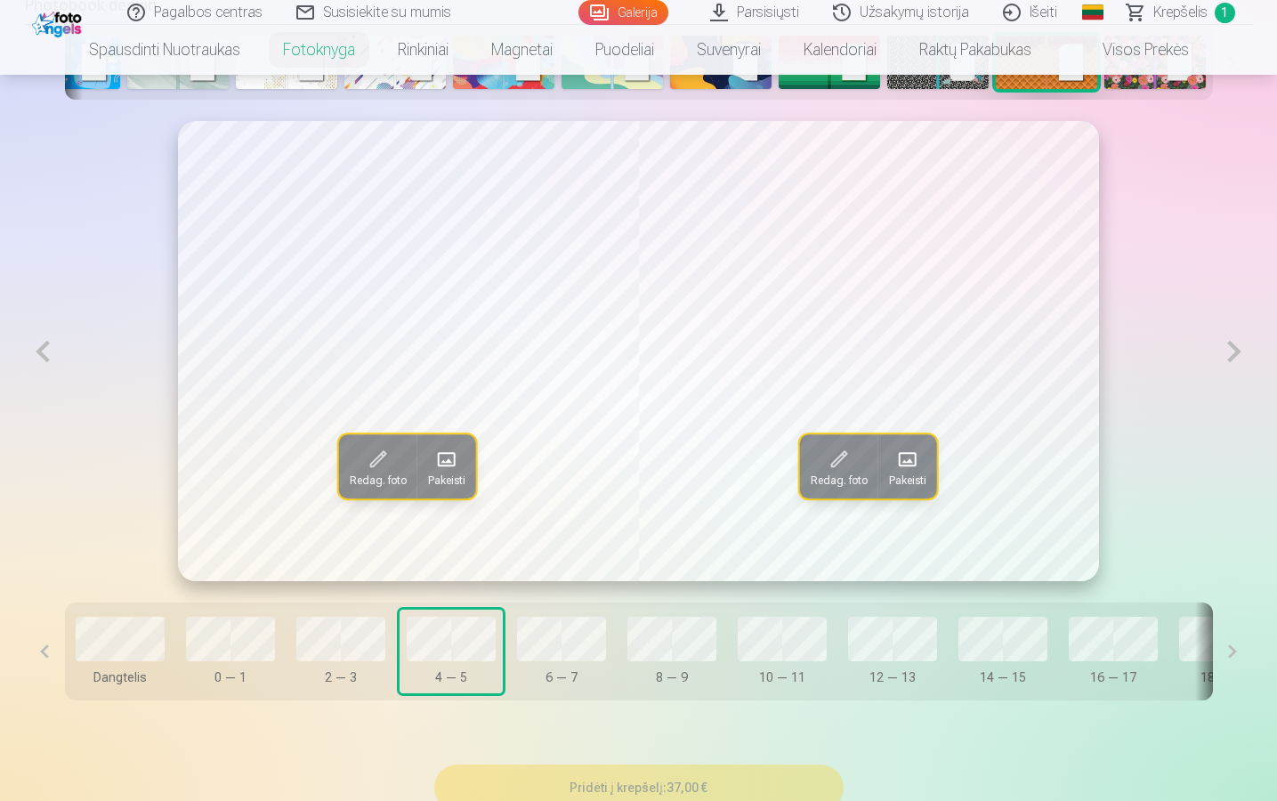
click at [1243, 354] on button at bounding box center [1233, 351] width 36 height 461
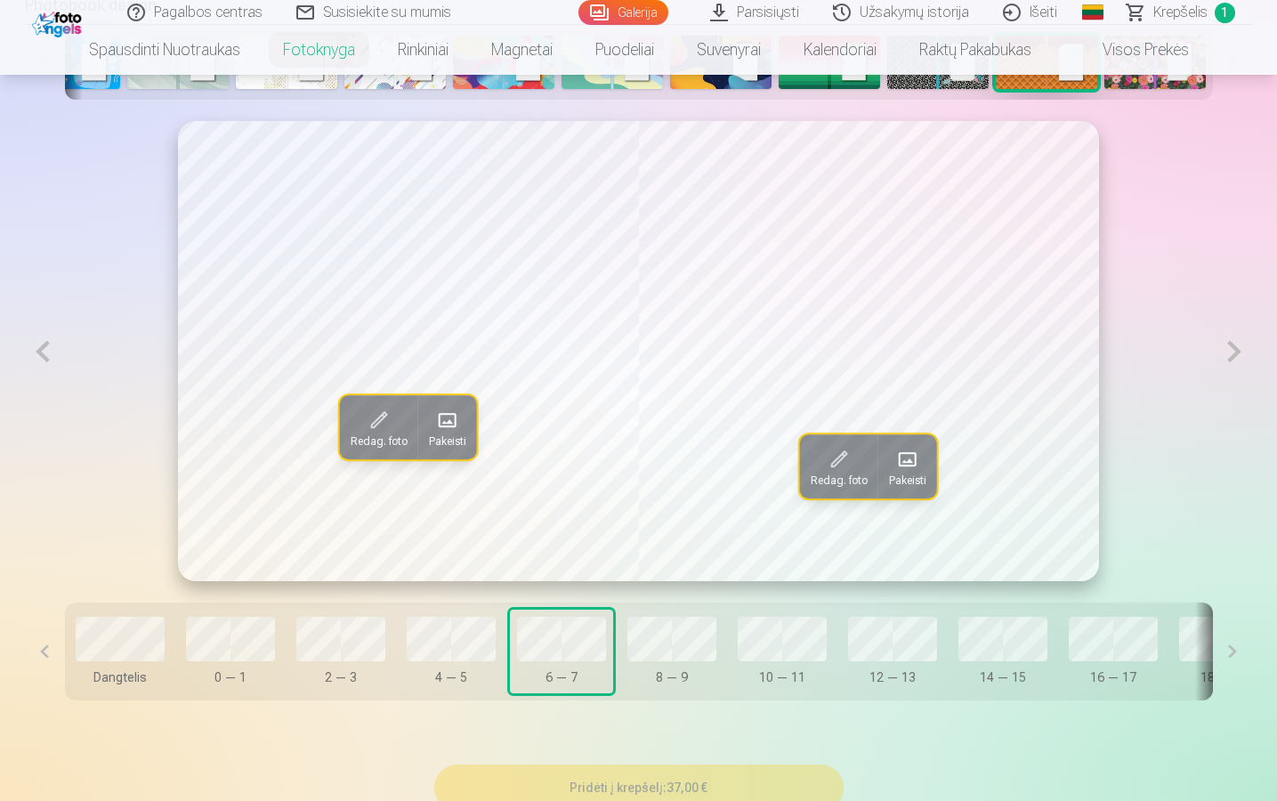
click at [1243, 354] on button at bounding box center [1233, 351] width 36 height 461
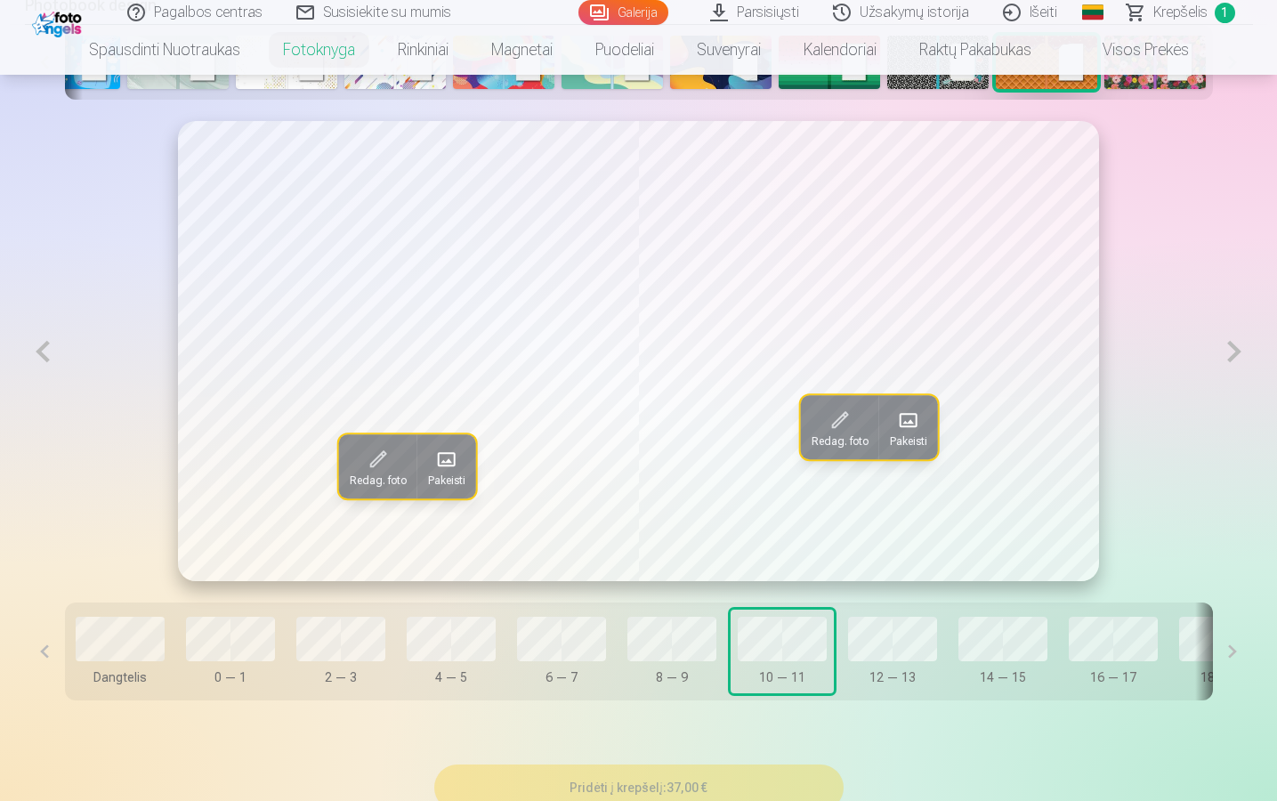
click at [1243, 354] on button at bounding box center [1233, 351] width 36 height 461
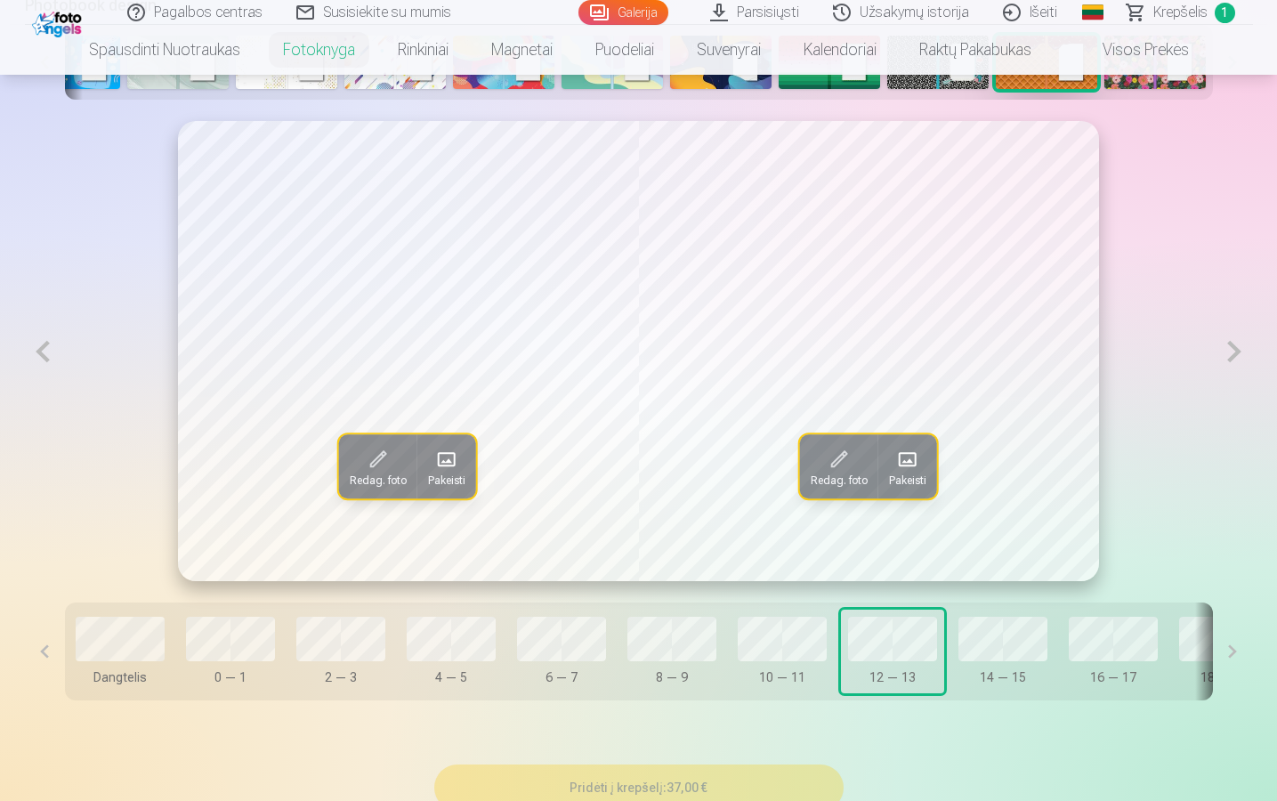
click at [1243, 354] on button at bounding box center [1233, 351] width 36 height 461
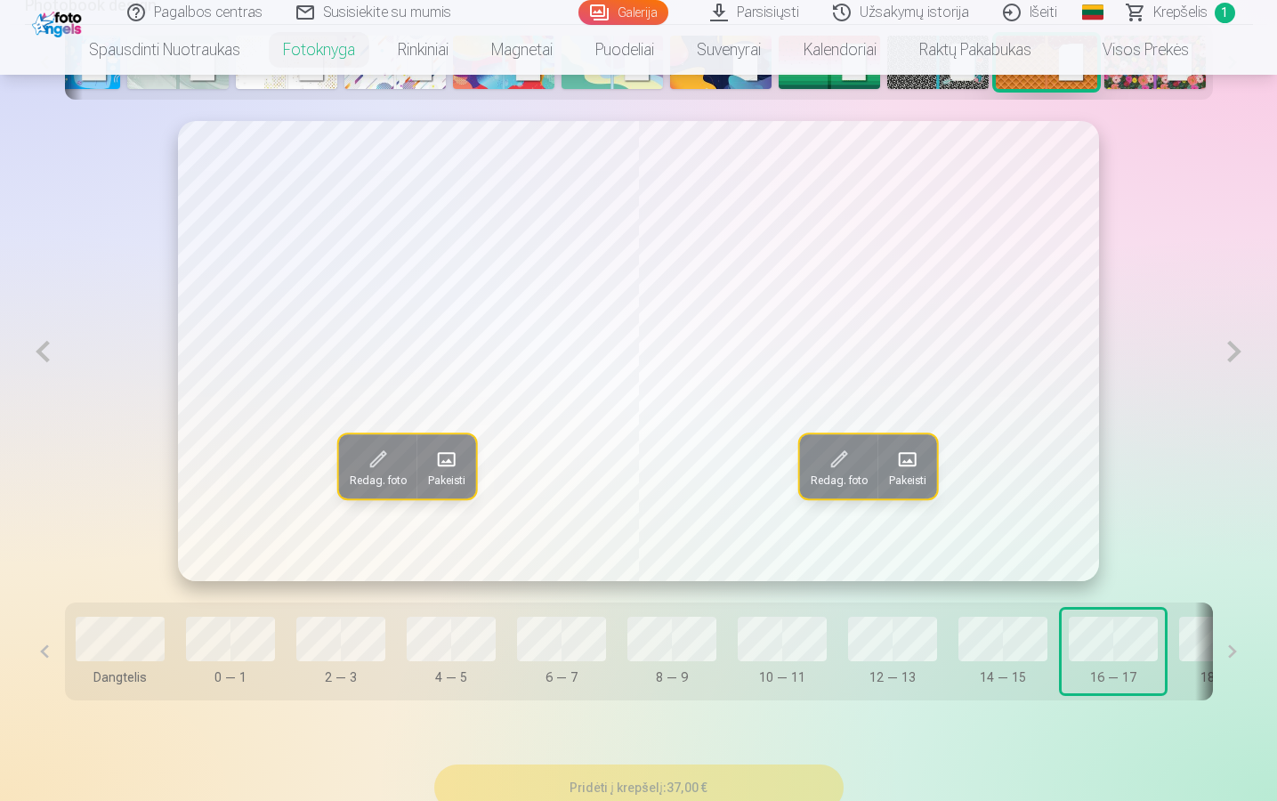
click at [1243, 354] on button at bounding box center [1233, 351] width 36 height 461
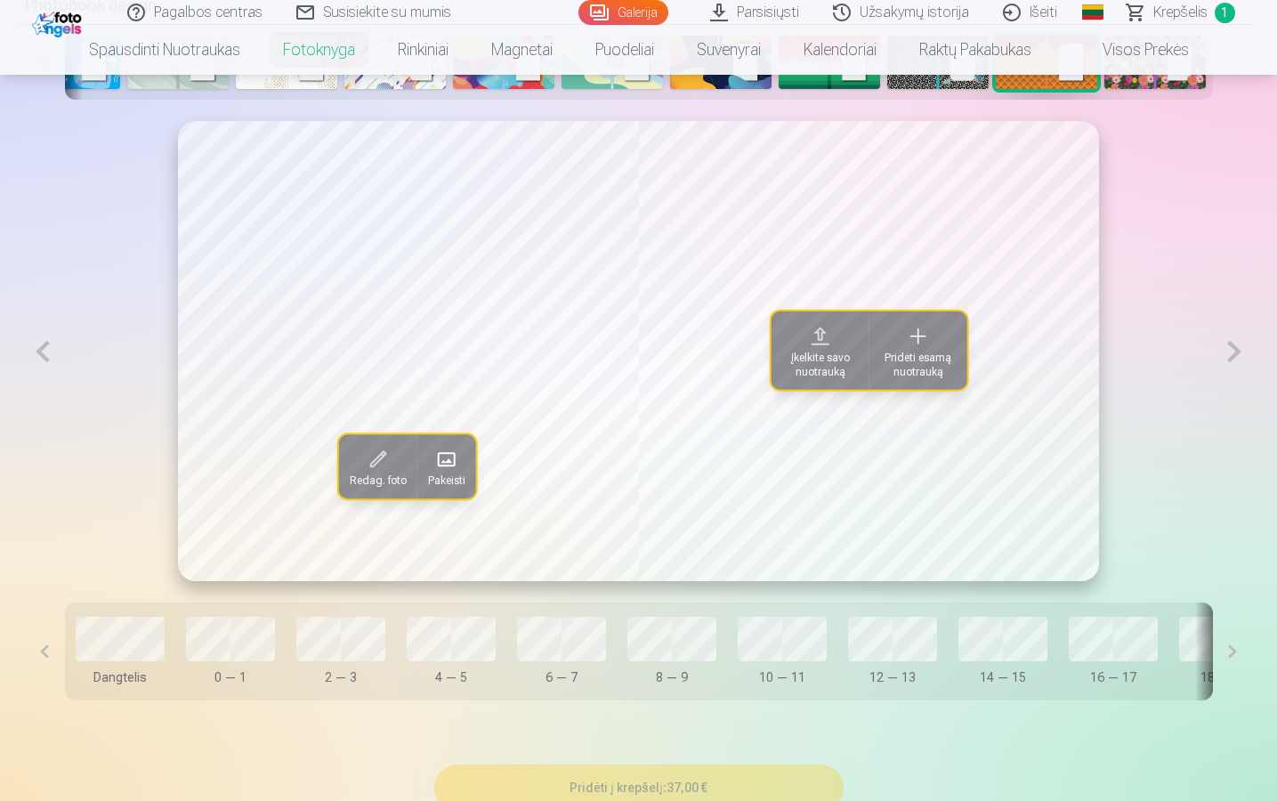
click at [1243, 354] on button at bounding box center [1233, 351] width 36 height 461
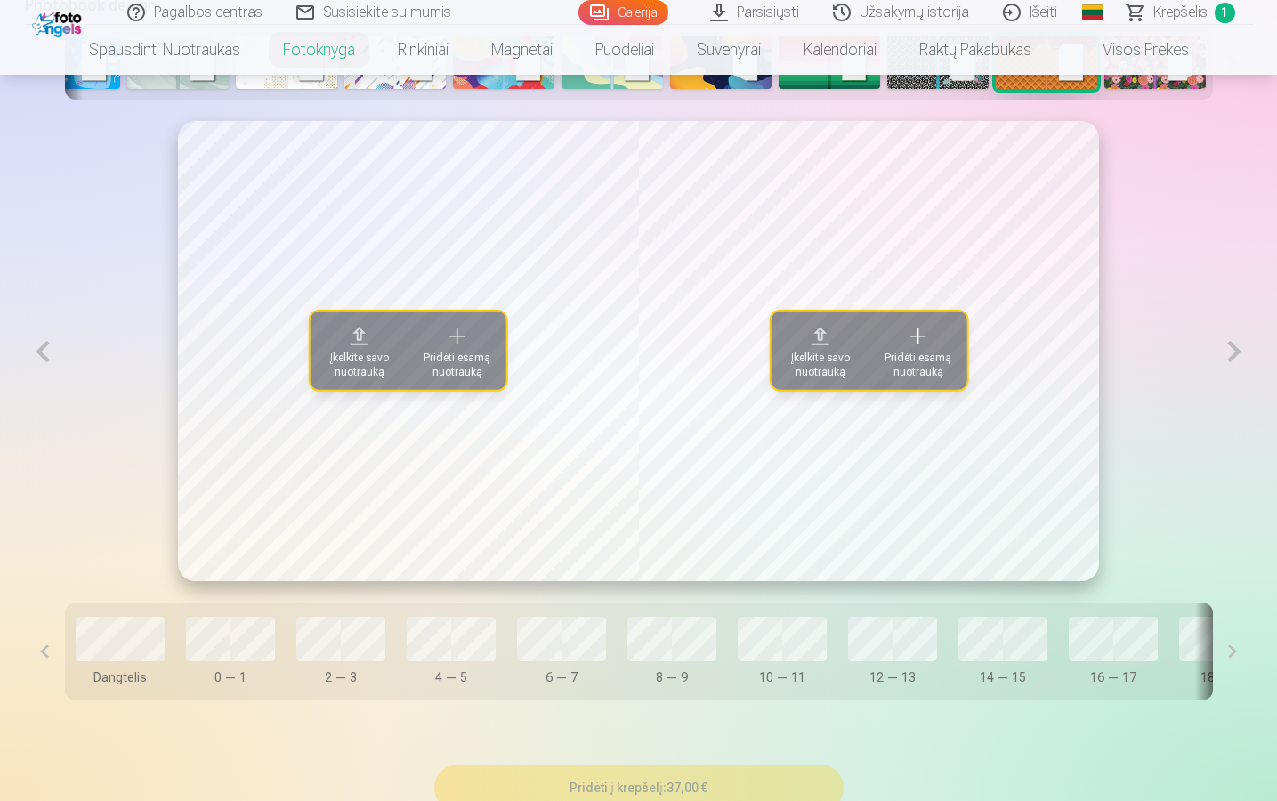
click at [1243, 354] on button at bounding box center [1233, 351] width 36 height 461
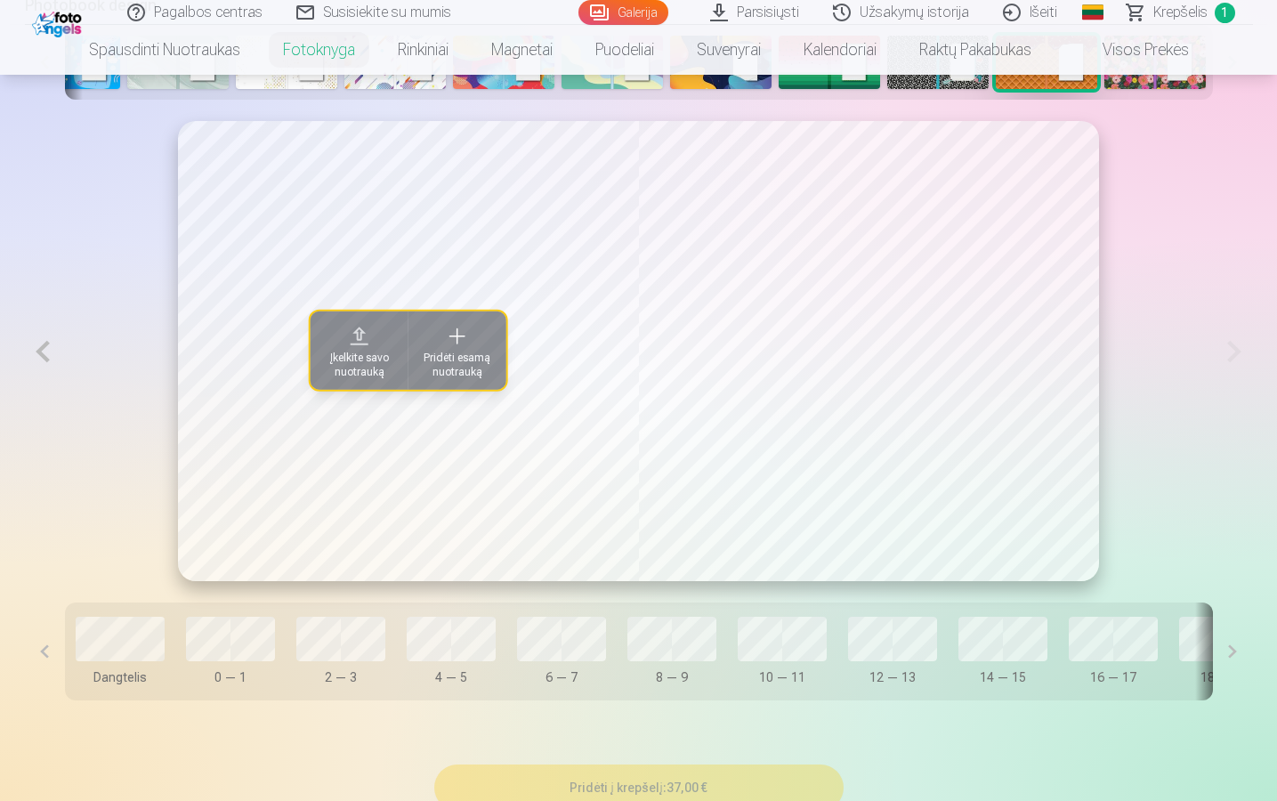
click at [41, 363] on button at bounding box center [43, 351] width 36 height 461
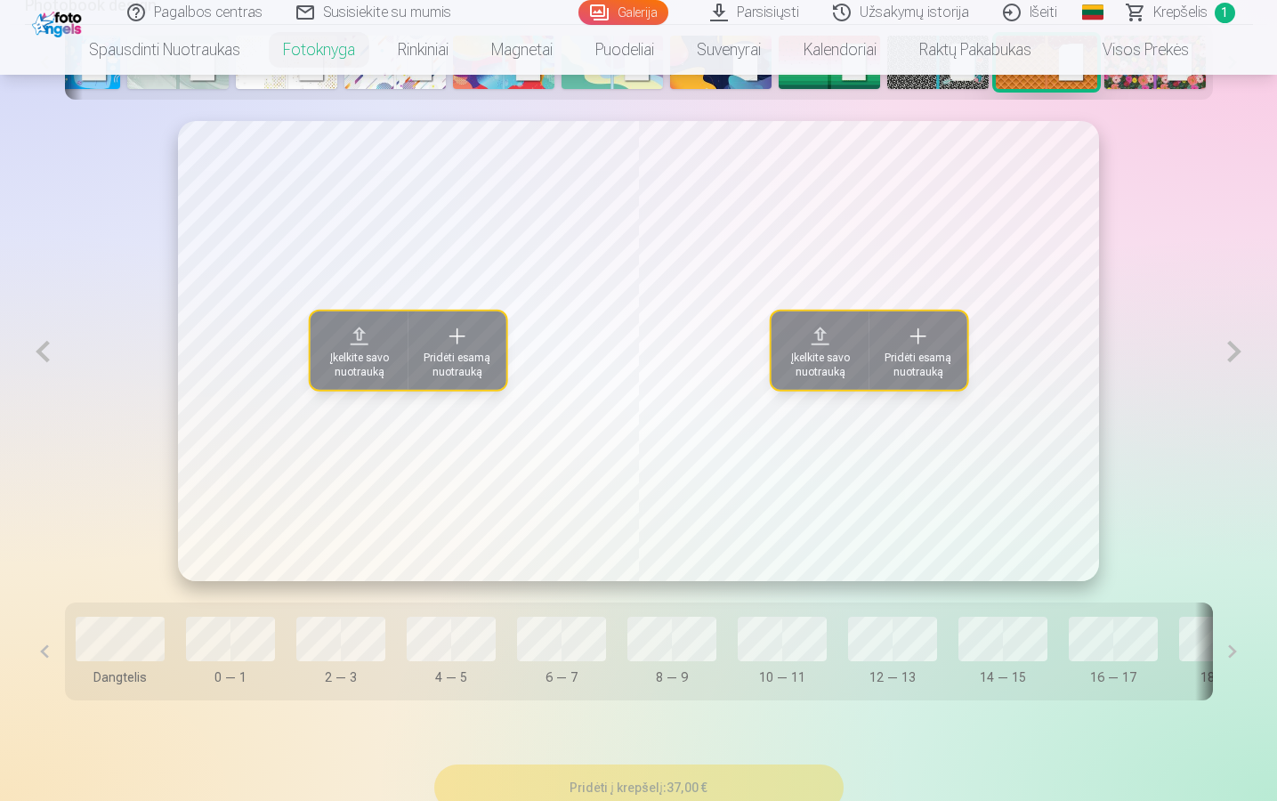
click at [41, 363] on button at bounding box center [43, 351] width 36 height 461
click at [44, 359] on button at bounding box center [43, 351] width 36 height 461
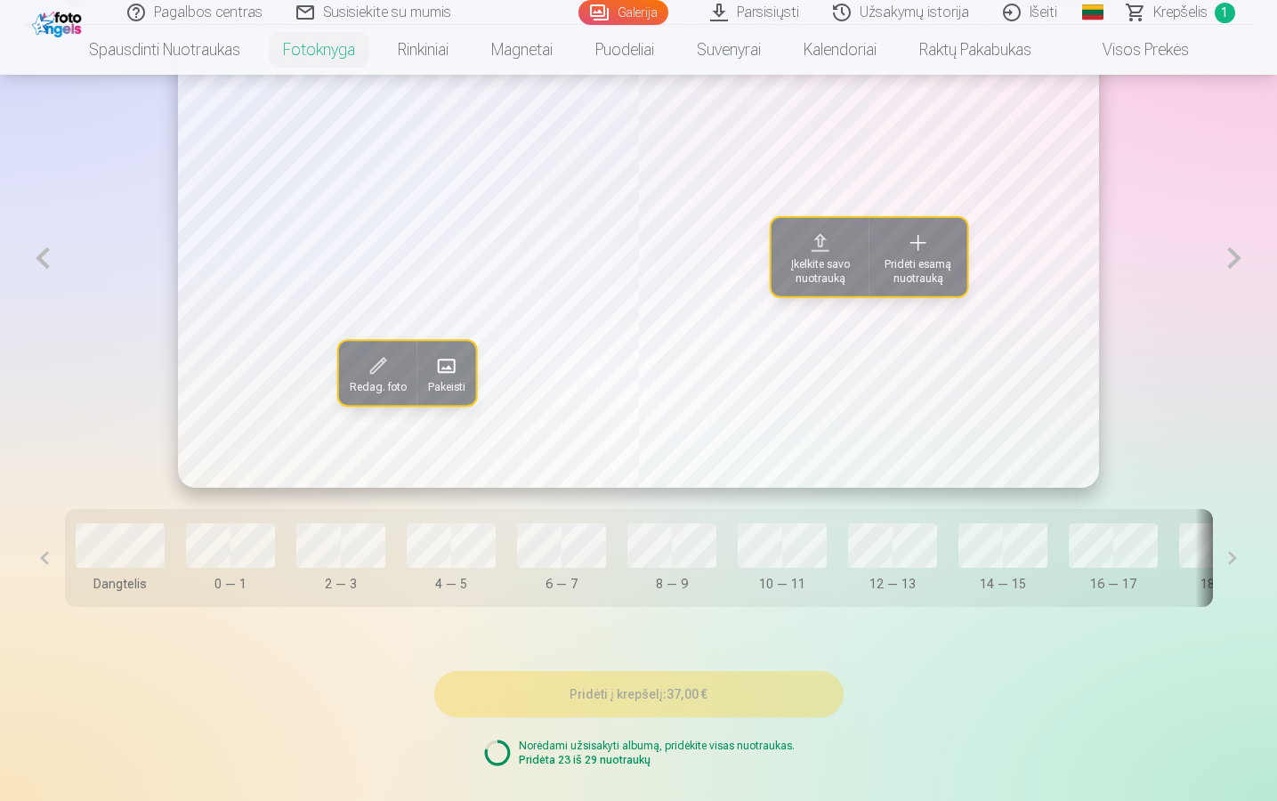
scroll to position [1121, 0]
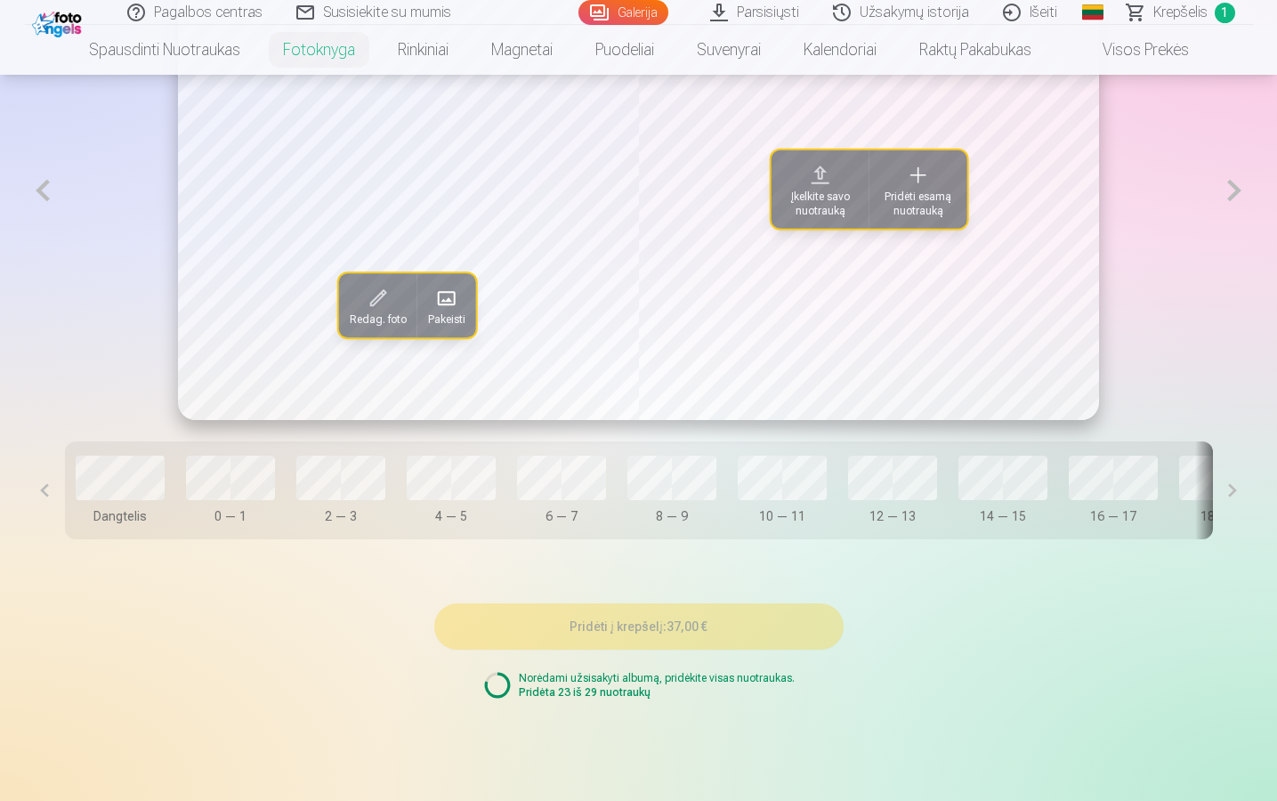
click at [1228, 491] on button at bounding box center [1233, 490] width 40 height 98
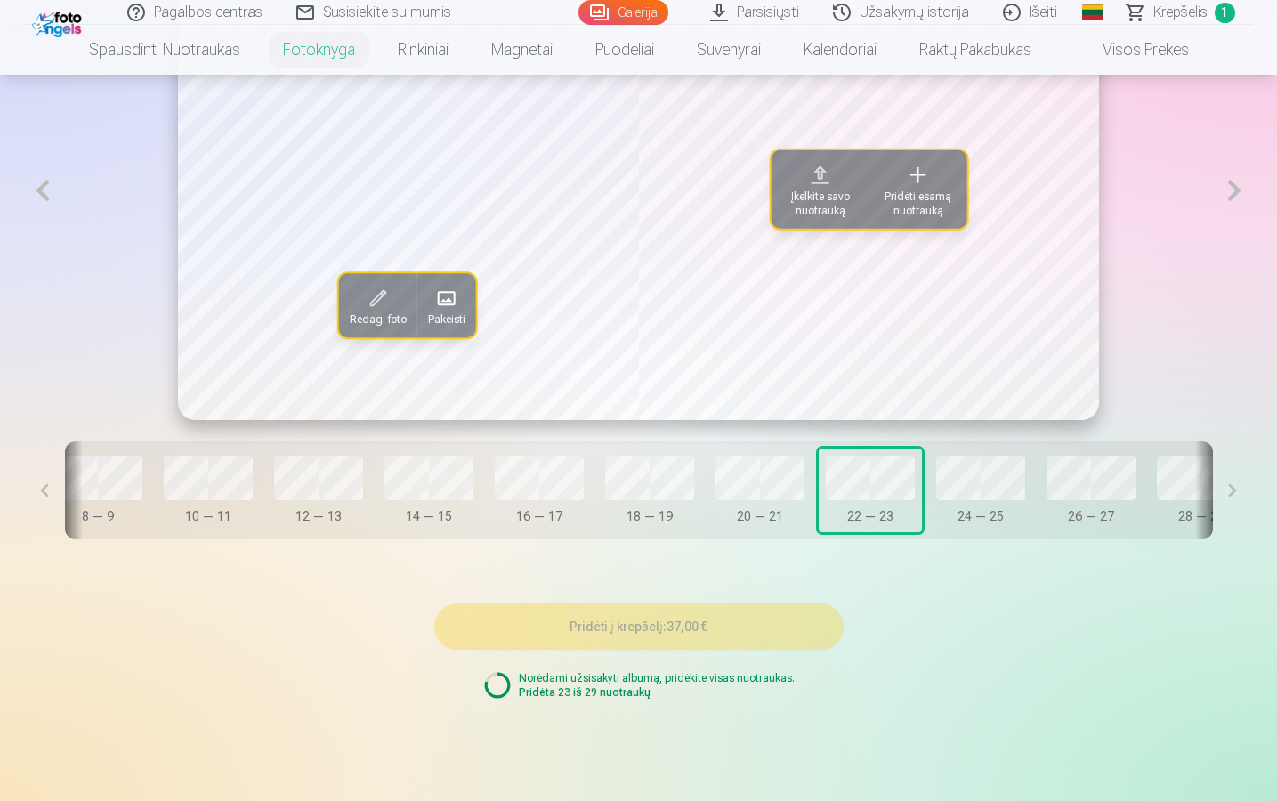
click at [1228, 491] on button at bounding box center [1233, 490] width 40 height 98
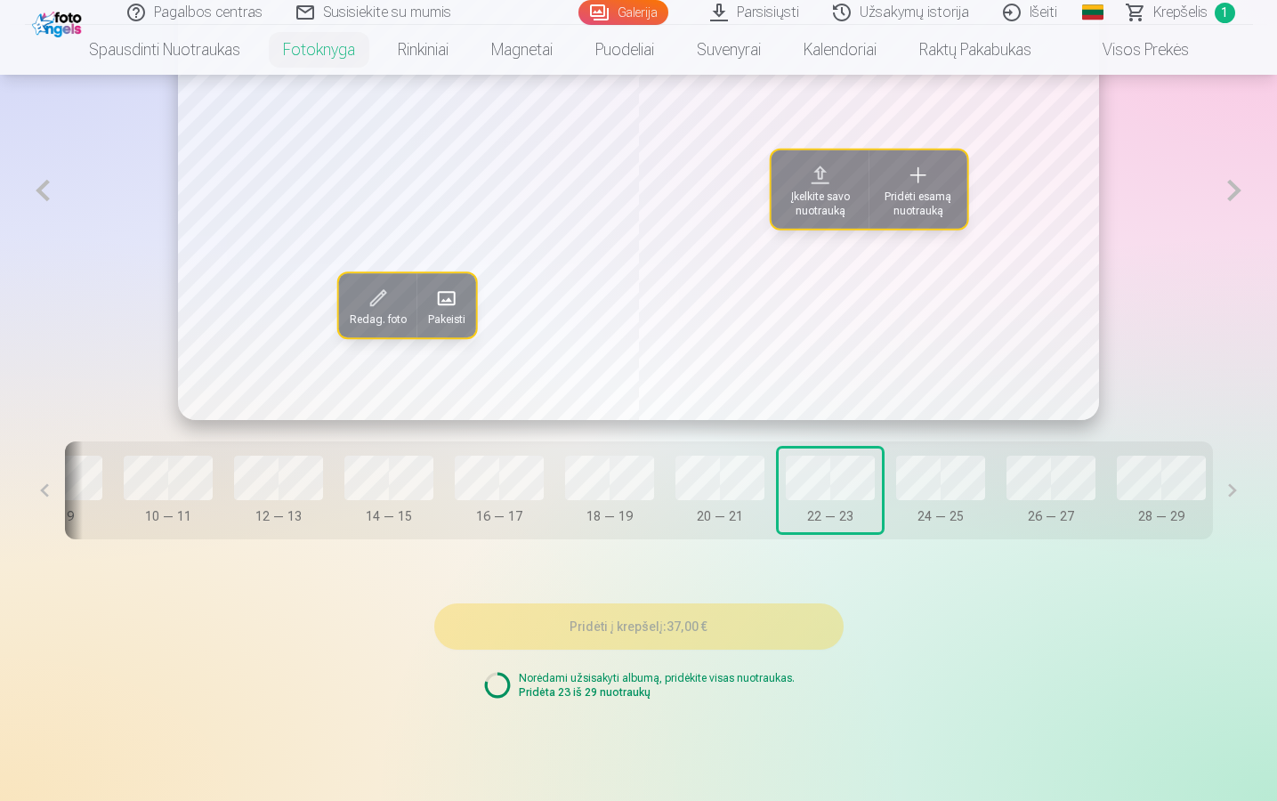
click at [1228, 491] on button at bounding box center [1233, 490] width 40 height 98
click at [857, 214] on button "Įkelkite savo nuotrauką" at bounding box center [820, 189] width 98 height 78
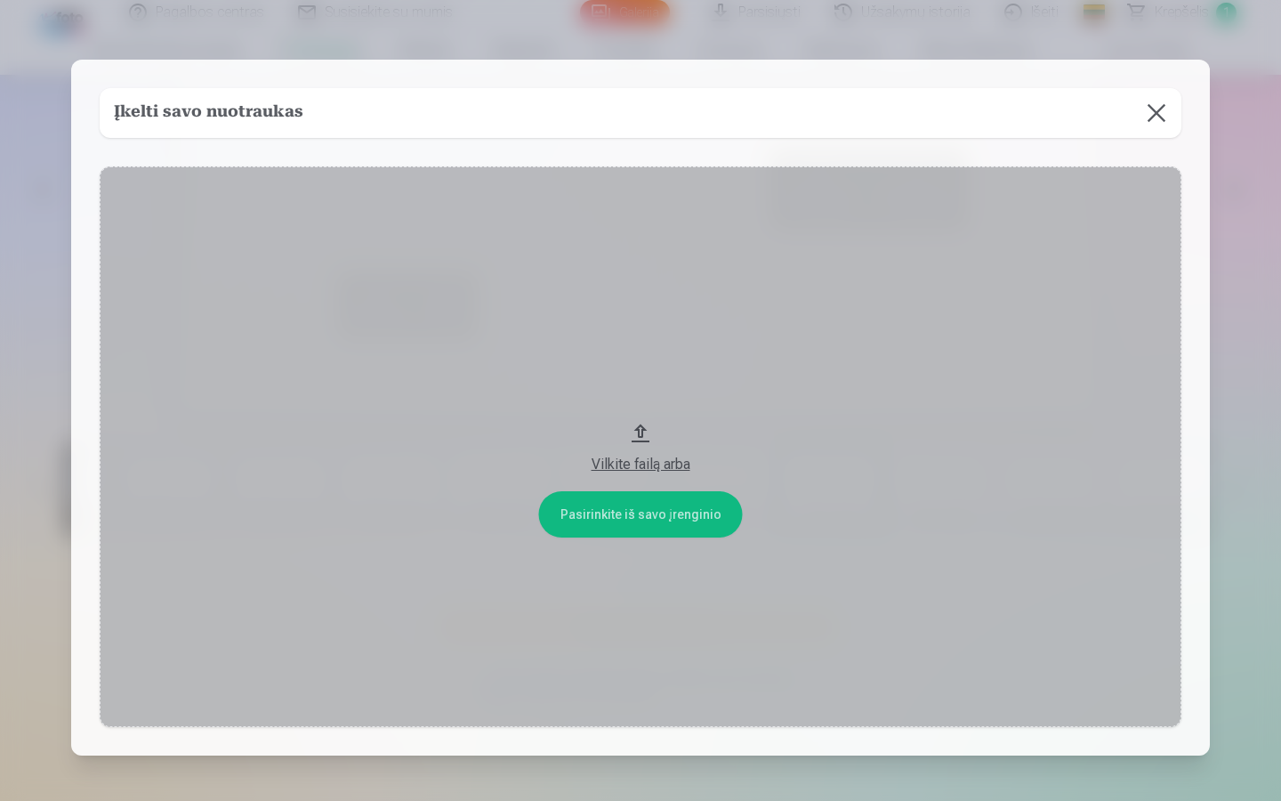
click at [658, 457] on div "Vilkite failą arba" at bounding box center [640, 464] width 1046 height 21
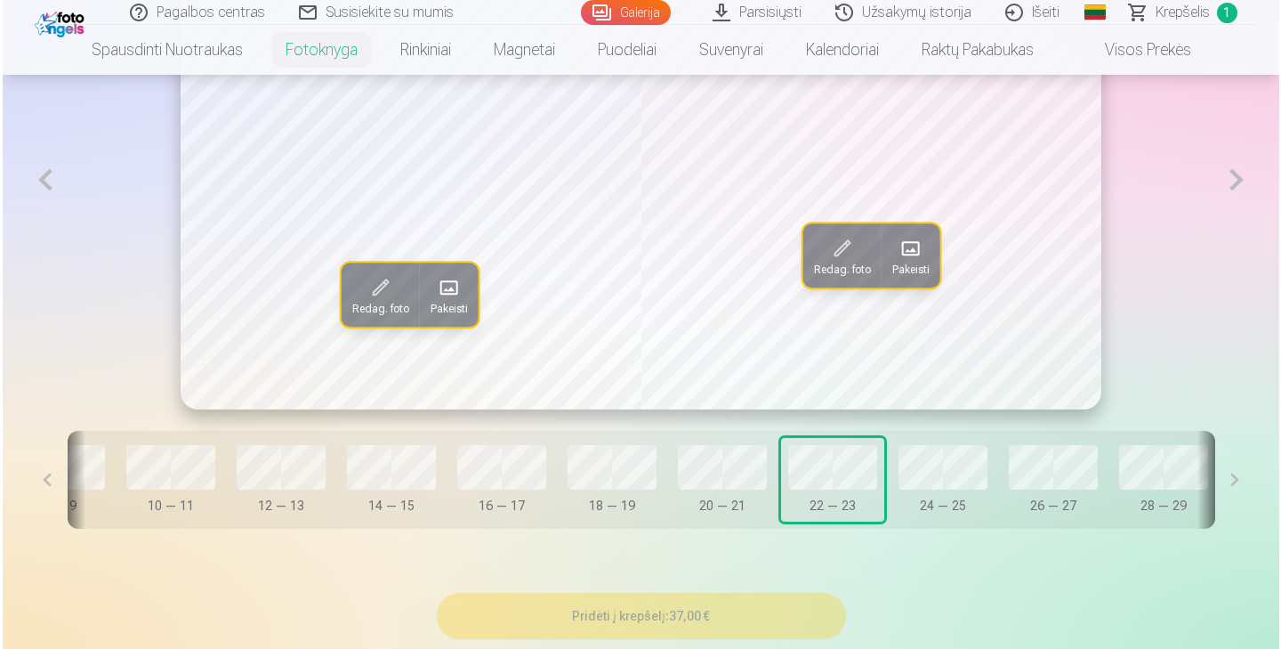
scroll to position [1133, 0]
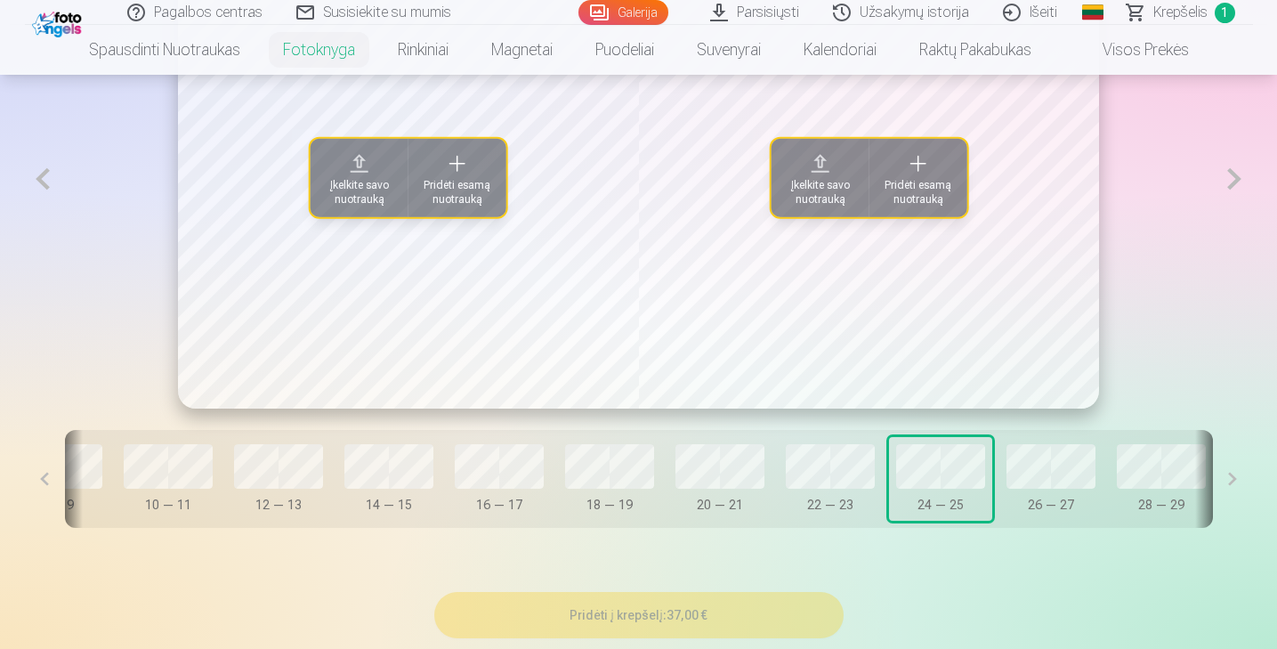
click at [465, 196] on span "Pridėti esamą nuotrauką" at bounding box center [457, 192] width 77 height 28
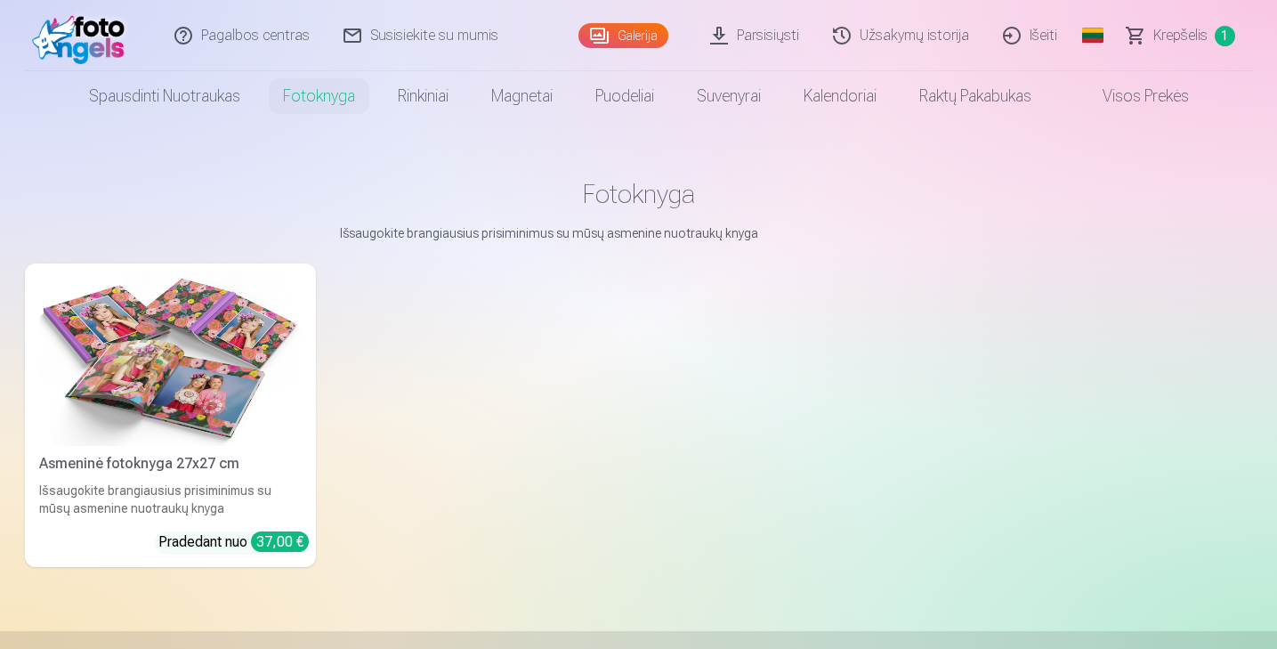
click at [183, 488] on div "Išsaugokite brangiausius prisiminimus su mūsų asmenine nuotraukų knyga" at bounding box center [170, 499] width 277 height 36
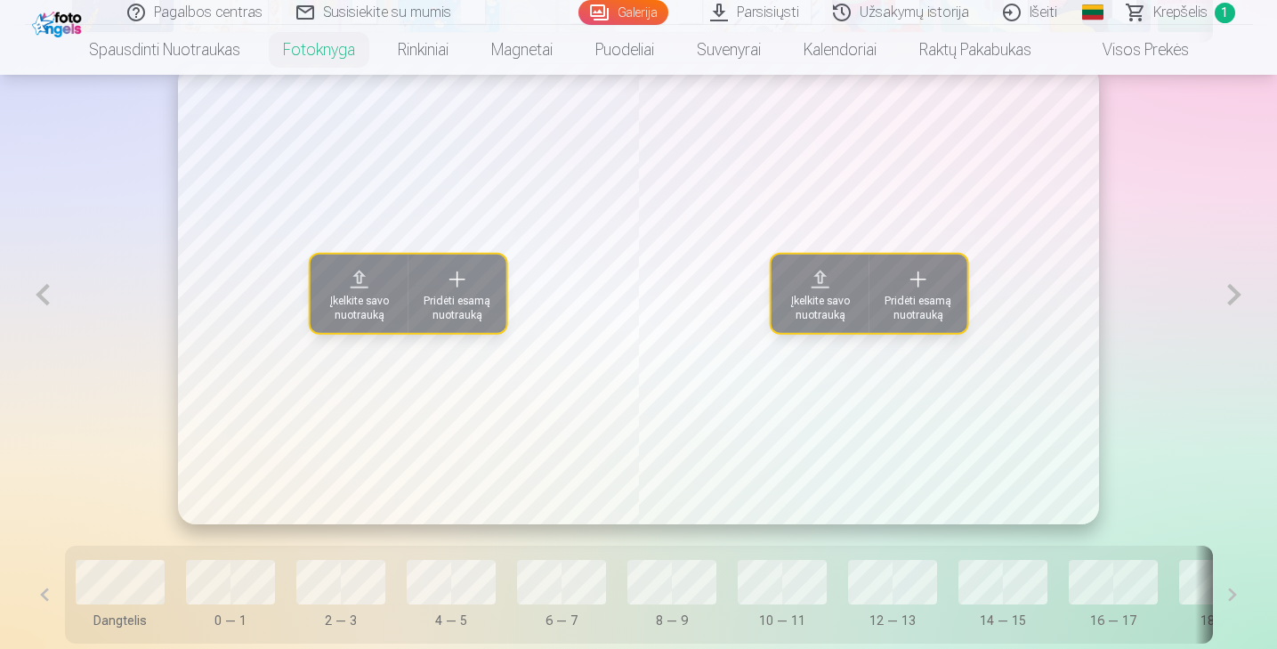
scroll to position [1189, 0]
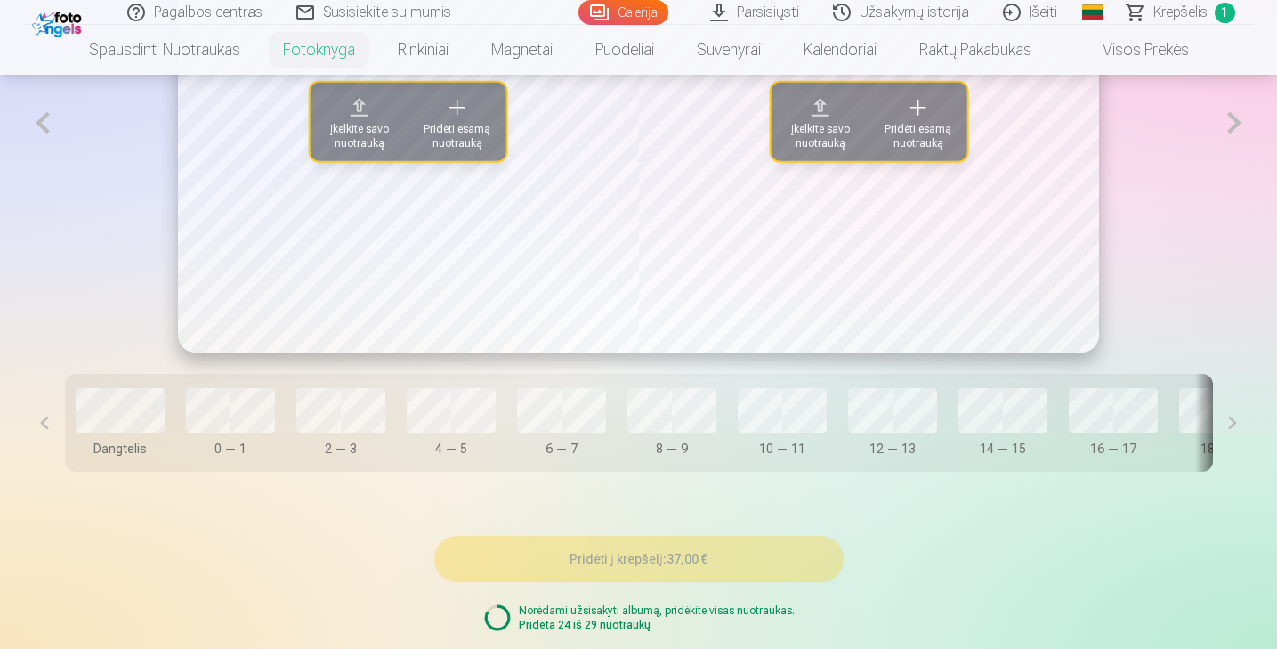
click at [1239, 432] on button at bounding box center [1233, 423] width 40 height 98
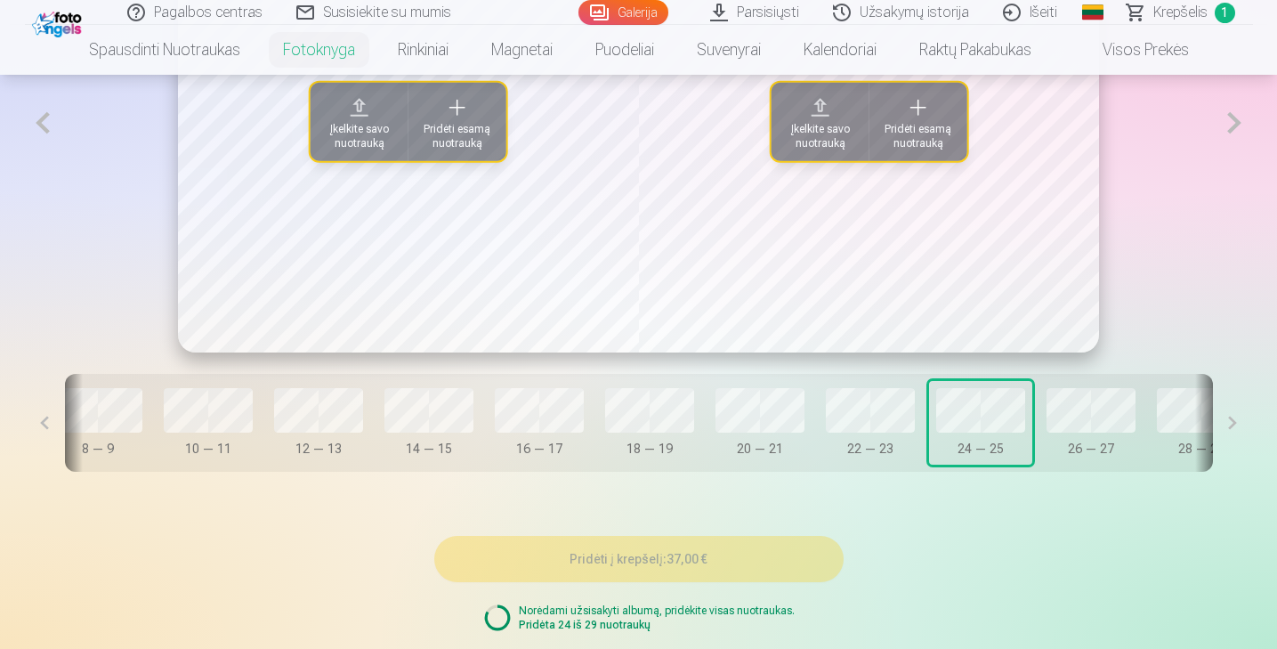
click at [370, 135] on span "Įkelkite savo nuotrauką" at bounding box center [359, 136] width 77 height 28
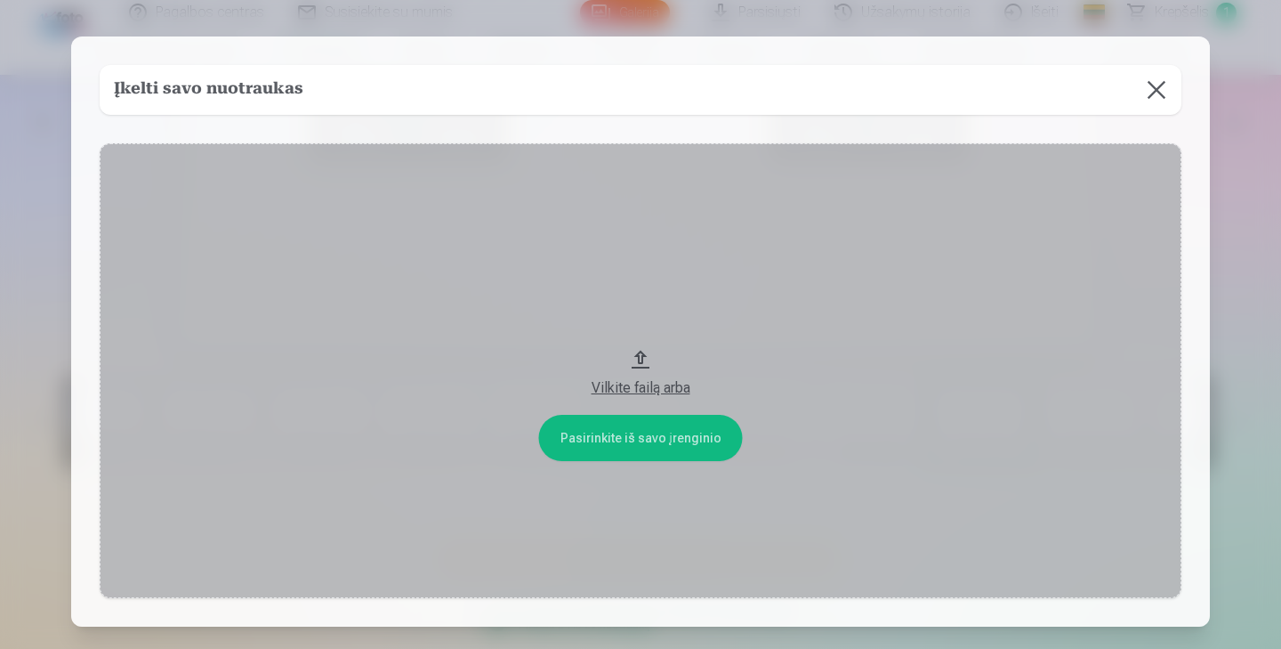
click at [627, 389] on div "Vilkite failą arba" at bounding box center [640, 387] width 1046 height 21
click at [1158, 98] on button at bounding box center [1157, 90] width 50 height 50
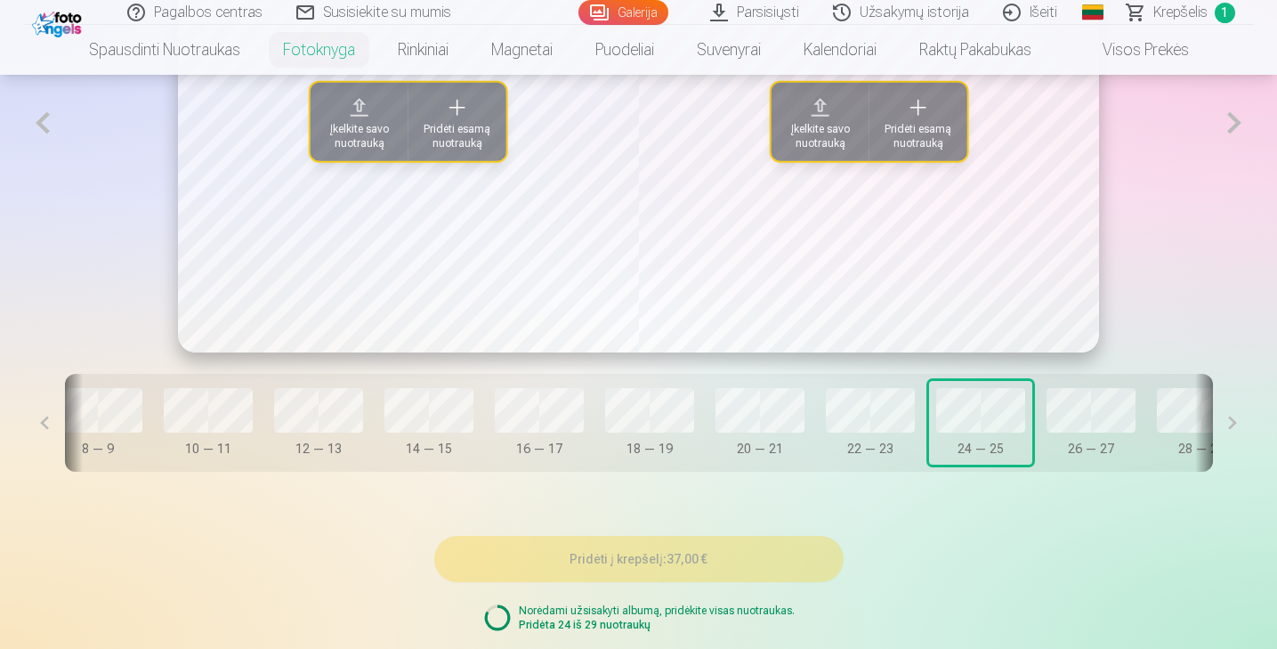
click at [368, 127] on span "Įkelkite savo nuotrauką" at bounding box center [359, 136] width 77 height 28
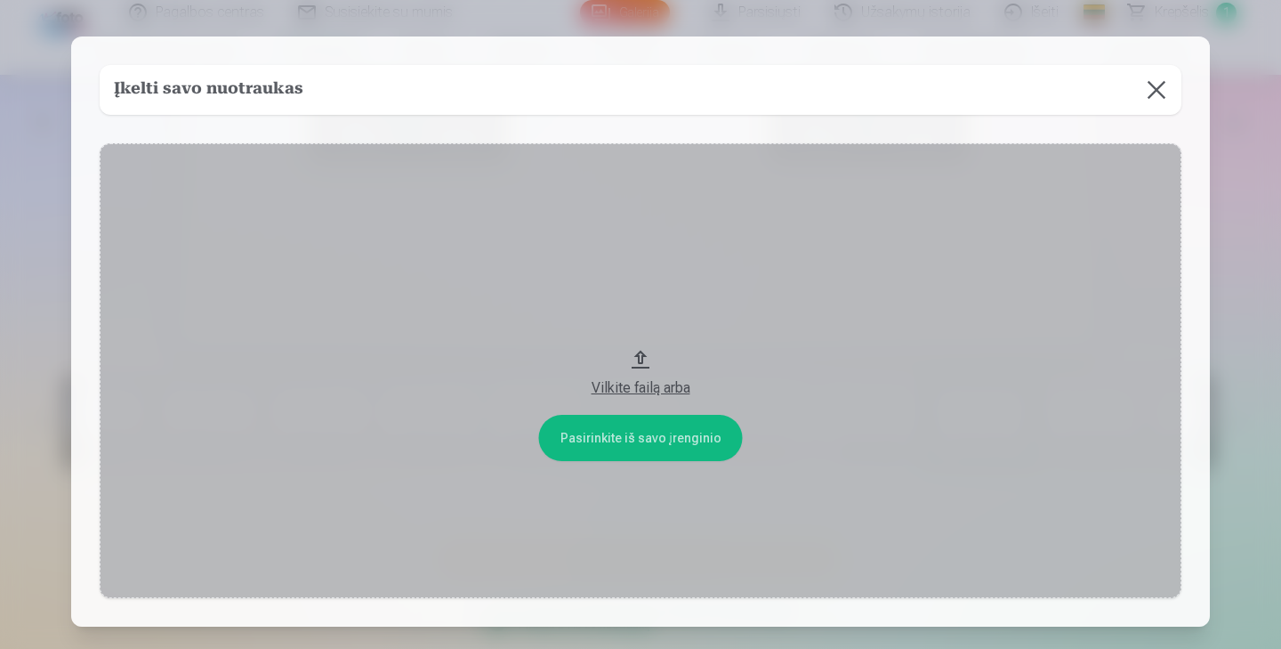
click at [645, 389] on div "Vilkite failą arba" at bounding box center [640, 387] width 1046 height 21
click at [1155, 94] on button at bounding box center [1157, 90] width 50 height 50
click at [1160, 87] on button at bounding box center [1155, 90] width 50 height 50
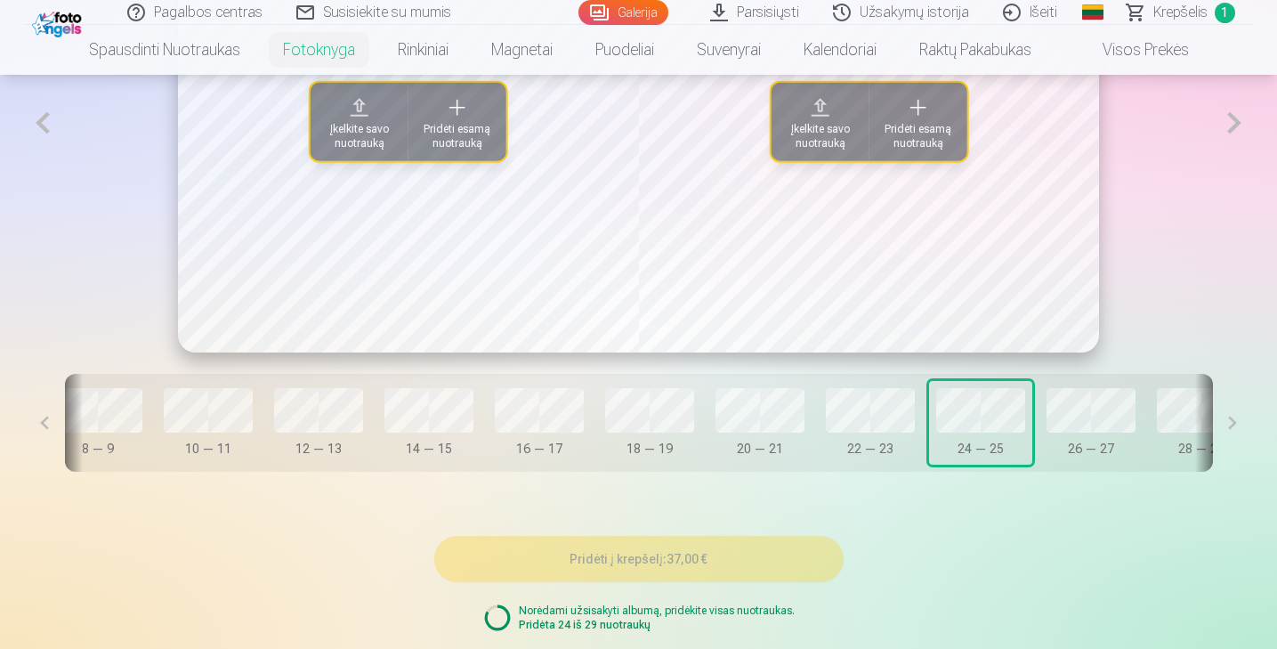
click at [827, 145] on span "Įkelkite savo nuotrauką" at bounding box center [819, 136] width 77 height 28
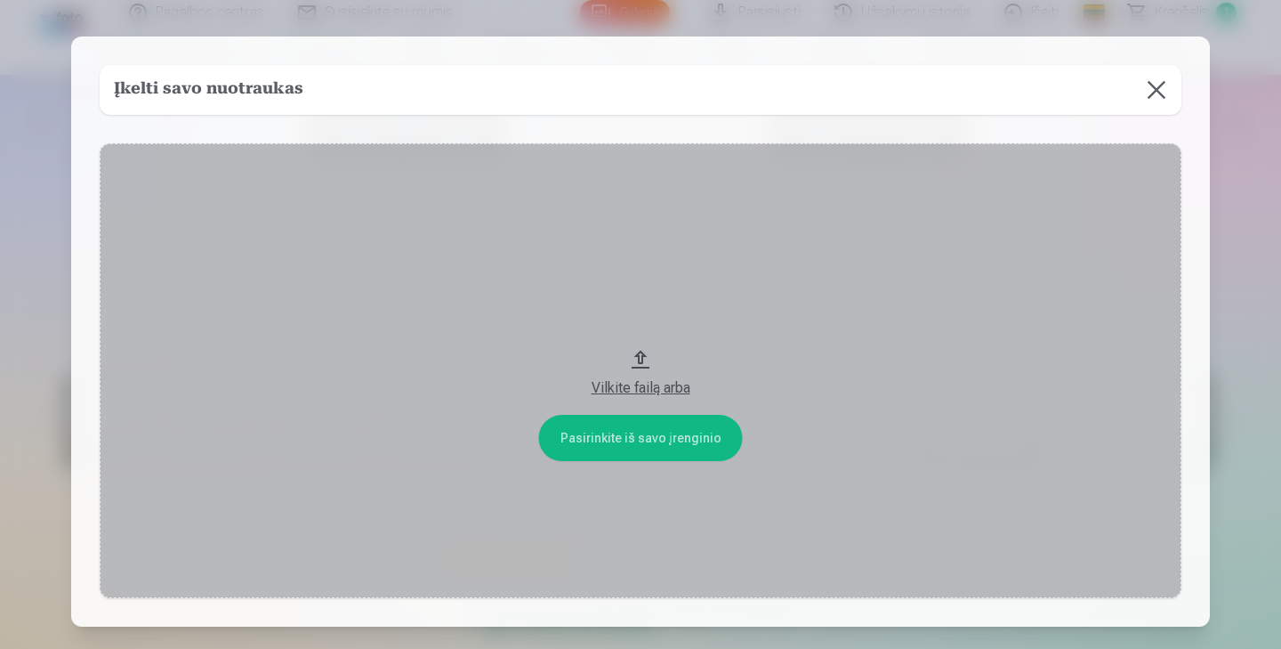
click at [662, 384] on div "Vilkite failą arba" at bounding box center [640, 387] width 1046 height 21
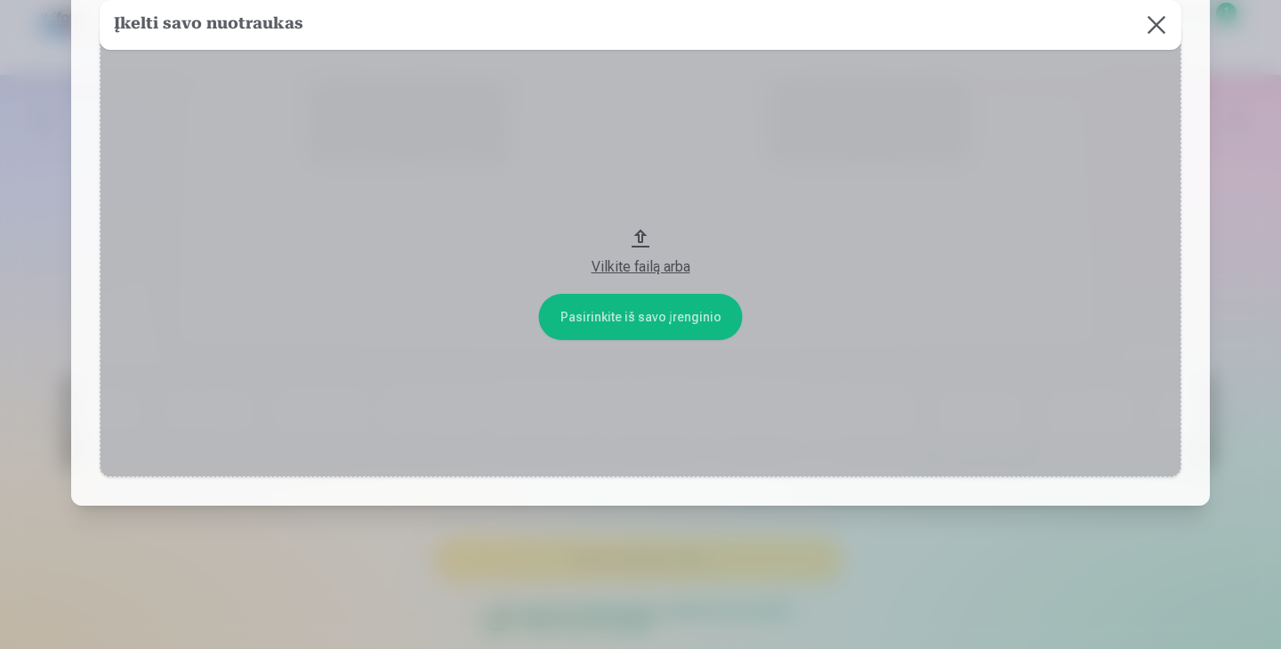
scroll to position [121, 0]
click at [634, 322] on button "Vilkite failą arba" at bounding box center [641, 249] width 1082 height 454
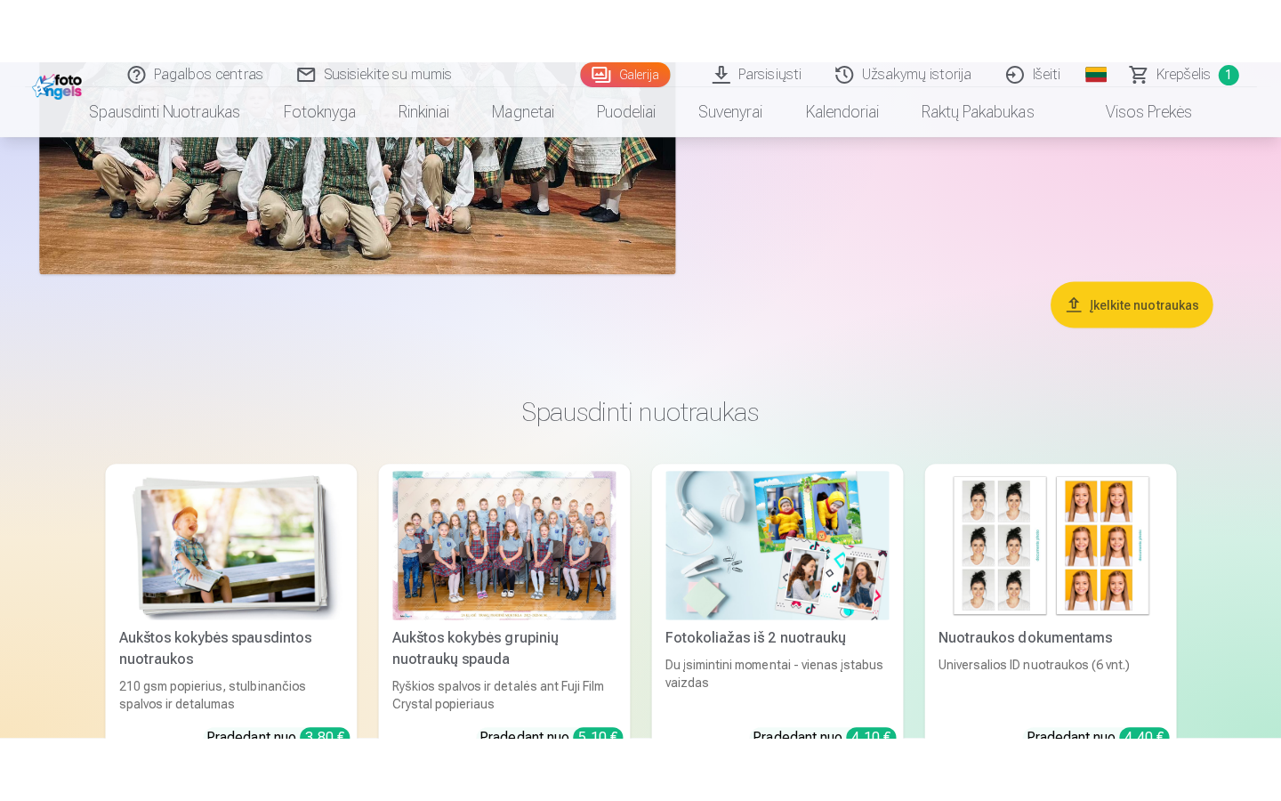
scroll to position [6169, 0]
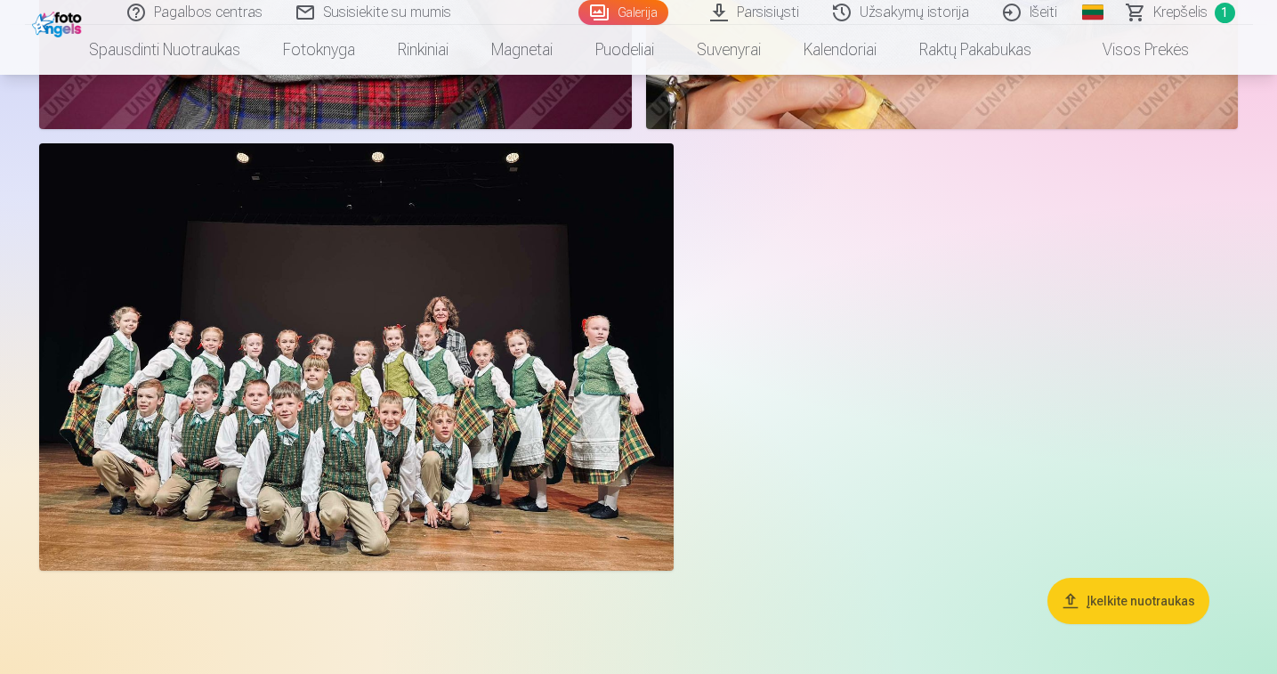
click at [1147, 599] on button "Įkelkite nuotraukas" at bounding box center [1128, 600] width 162 height 46
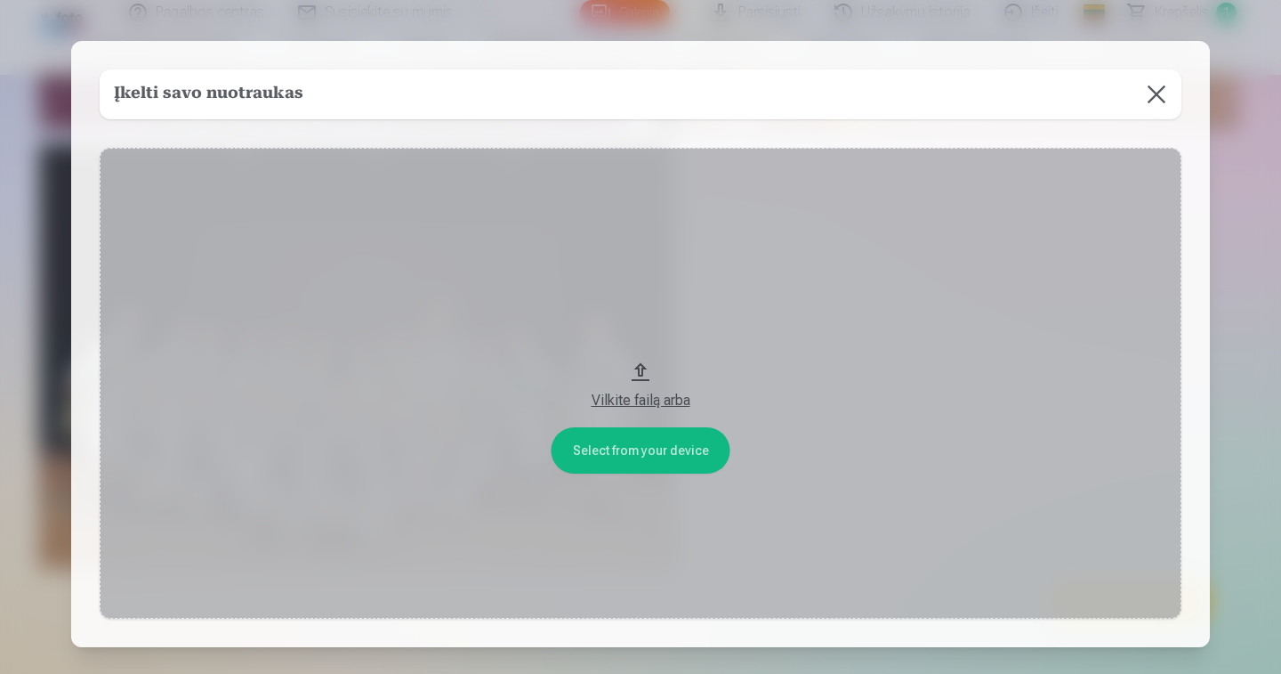
click at [618, 395] on div "Vilkite failą arba" at bounding box center [640, 400] width 1046 height 21
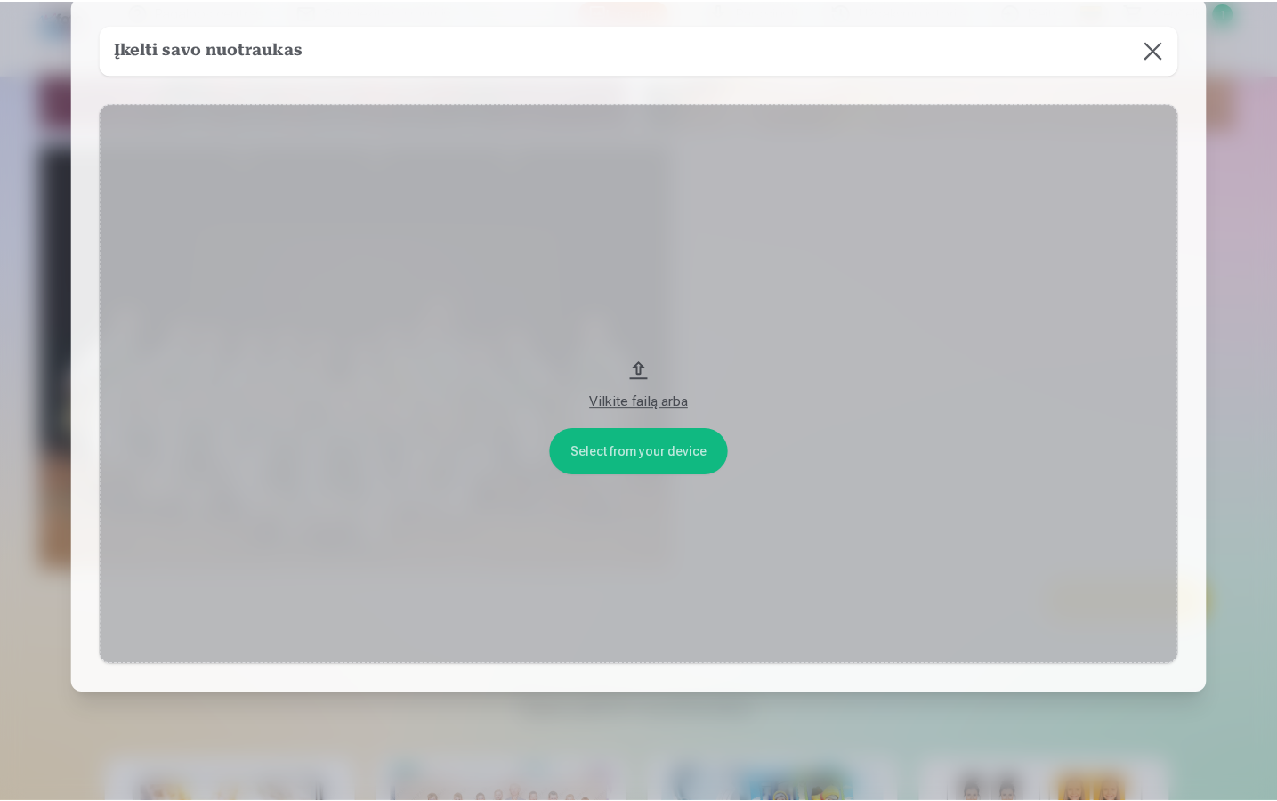
scroll to position [49, 0]
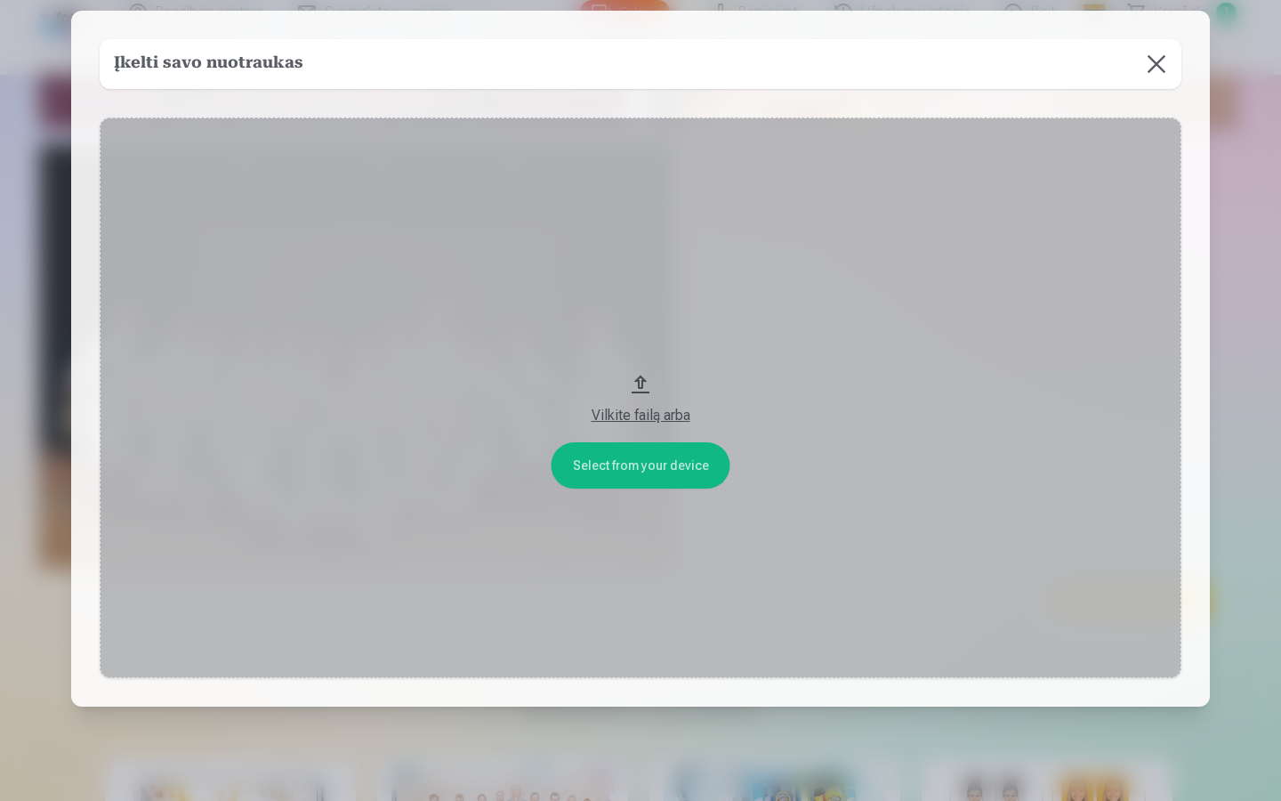
click at [671, 480] on button "Vilkite failą arba" at bounding box center [641, 397] width 1082 height 561
click at [1158, 74] on button at bounding box center [1157, 64] width 50 height 50
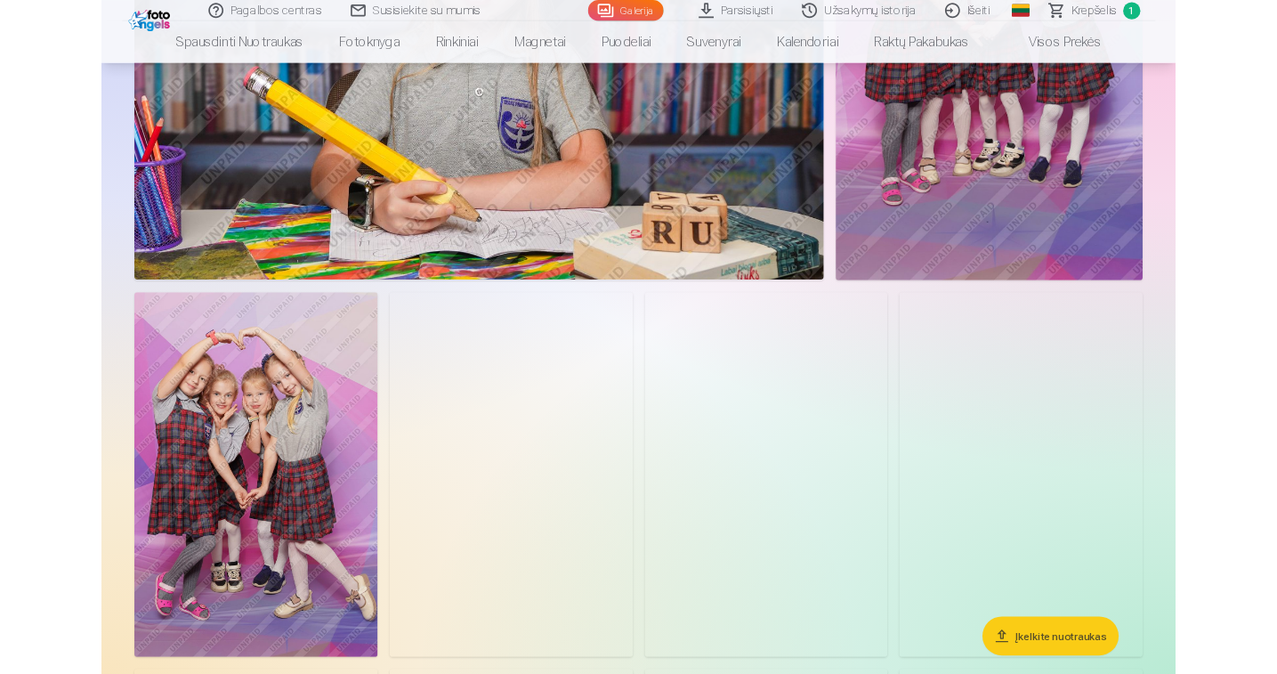
scroll to position [2216, 0]
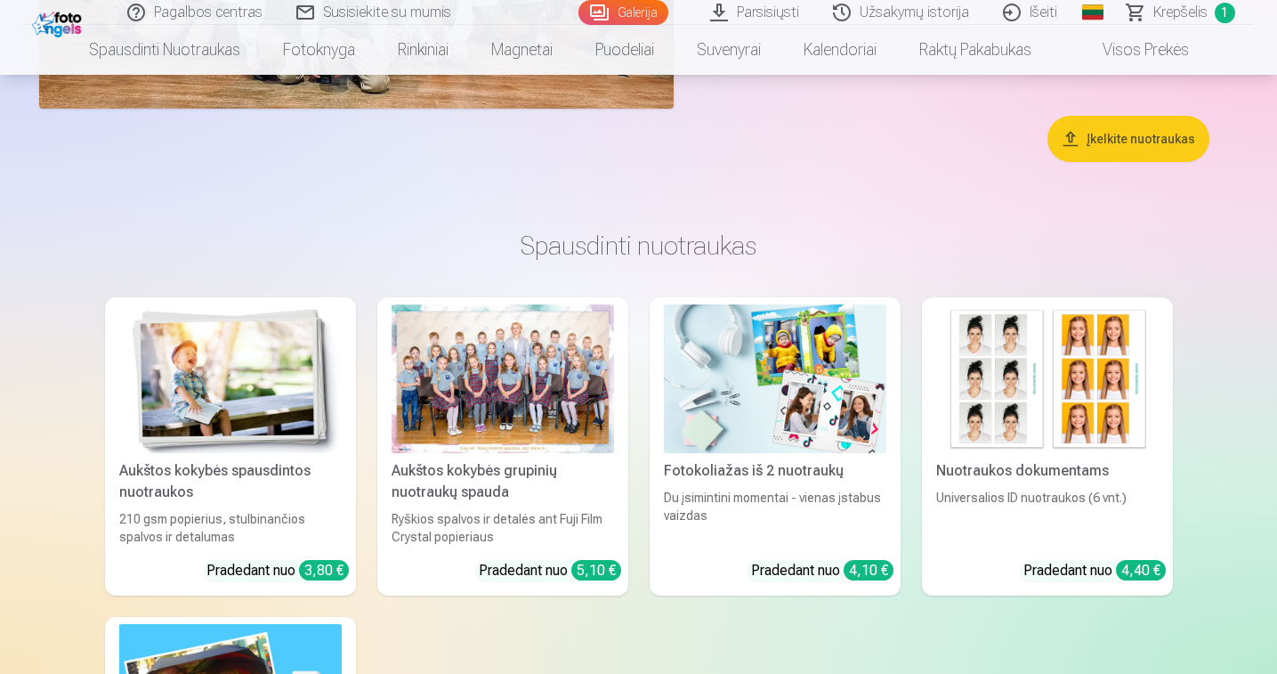
scroll to position [6456, 0]
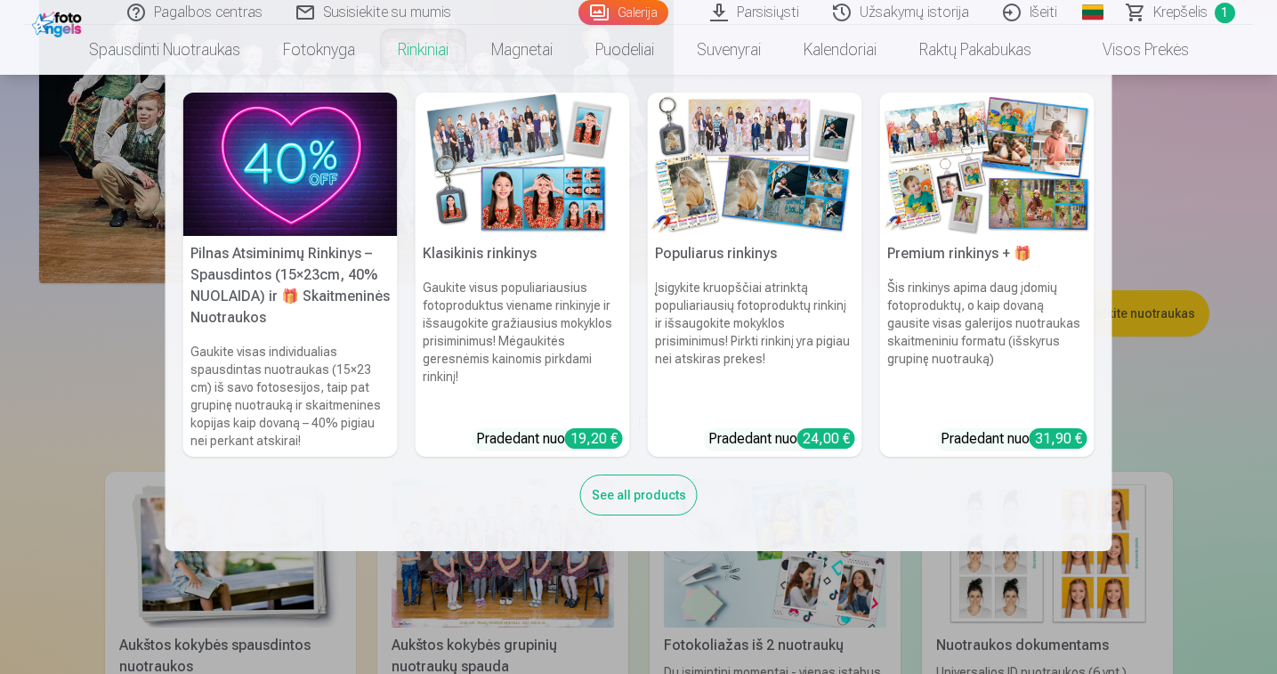
click at [641, 494] on div "See all products" at bounding box center [638, 494] width 117 height 41
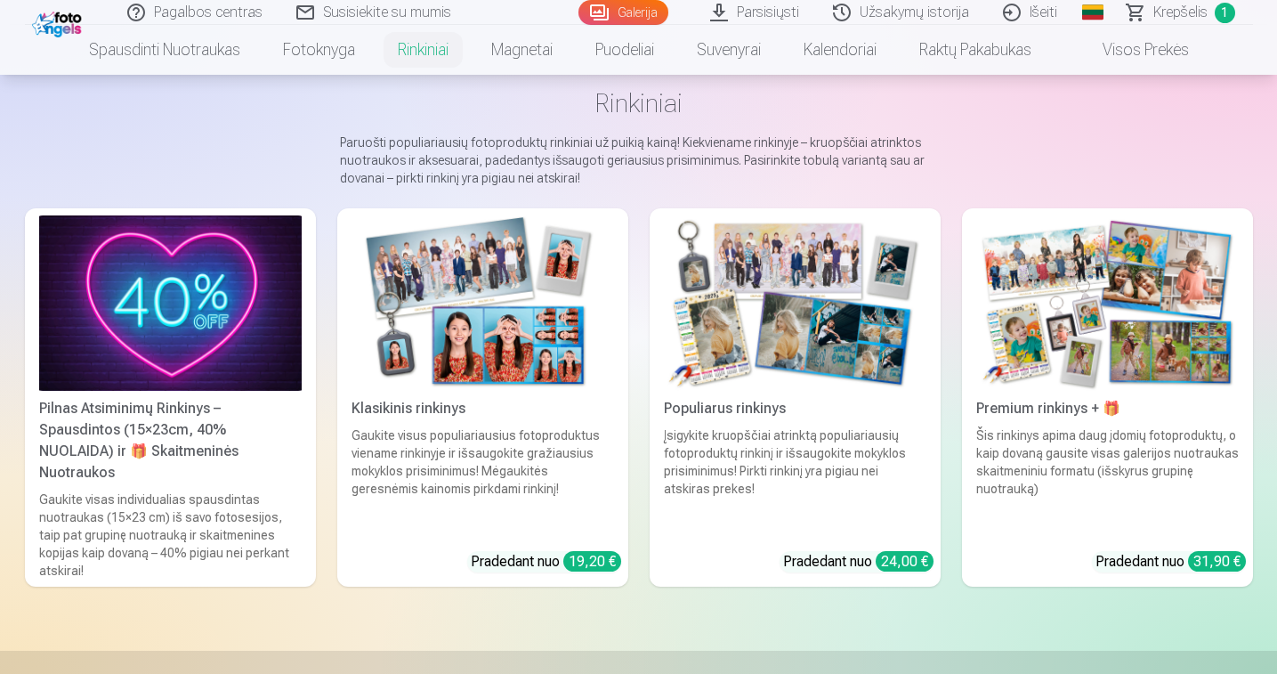
scroll to position [83, 0]
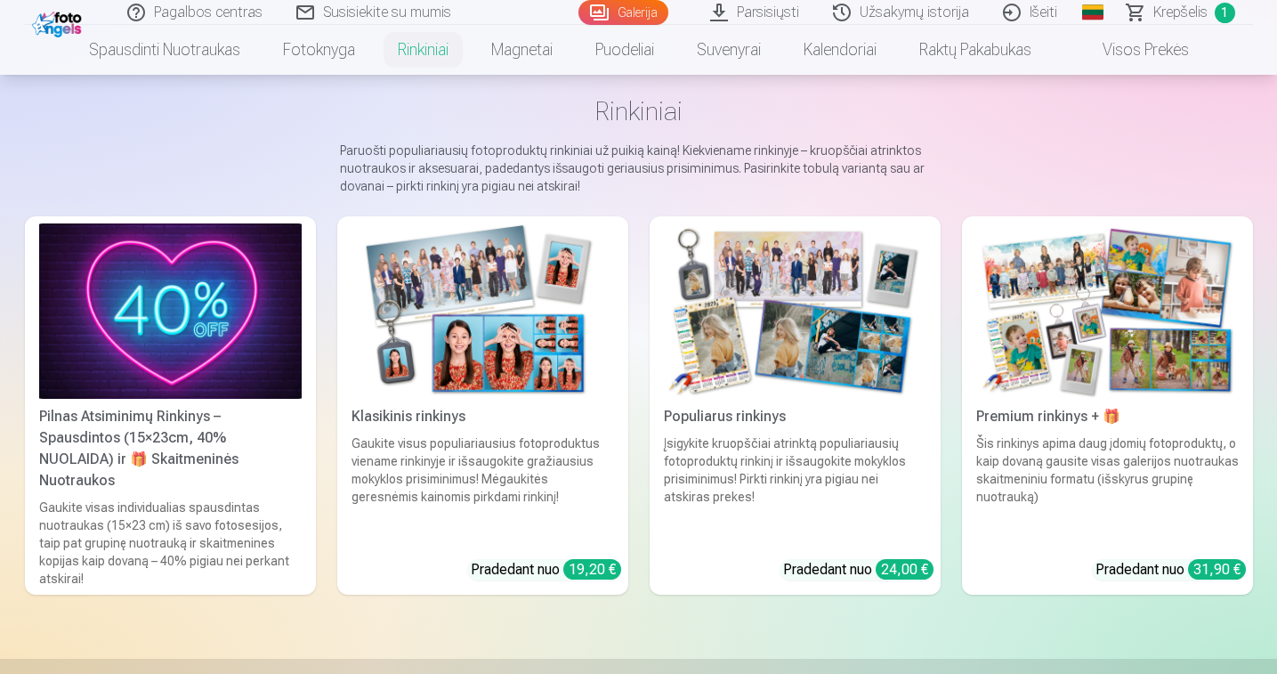
click at [180, 463] on div "Pilnas Atsiminimų Rinkinys – Spausdintos (15×23cm, 40% NUOLAIDA) ir 🎁 Skaitmeni…" at bounding box center [170, 448] width 277 height 85
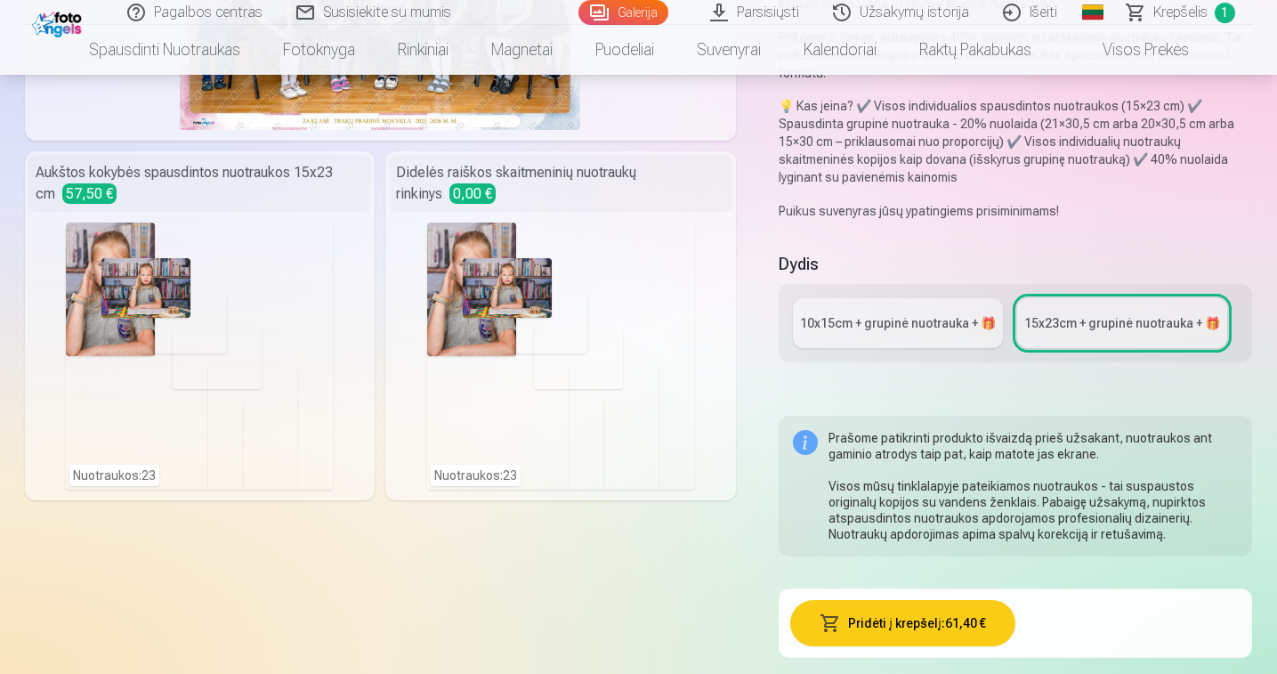
scroll to position [351, 0]
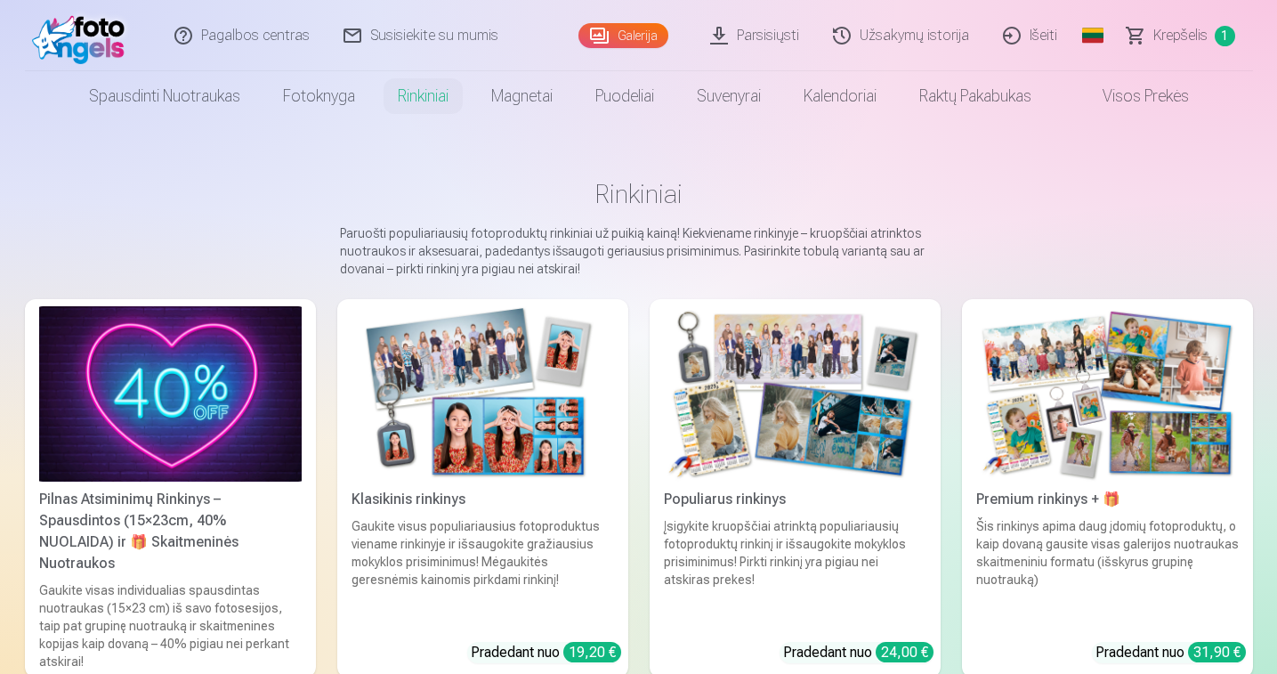
click at [1097, 554] on div "Šis rinkinys apima daug įdomių fotoproduktų, o kaip dovaną gausite visas galeri…" at bounding box center [1107, 572] width 277 height 110
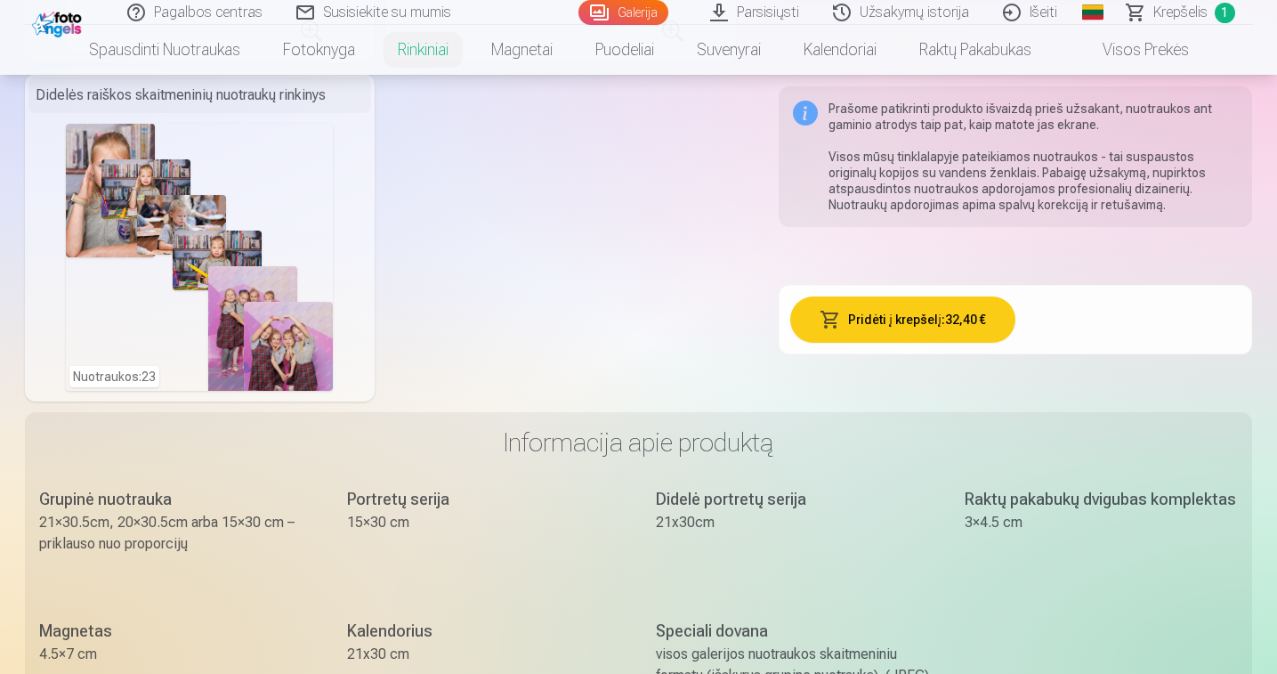
scroll to position [1236, 0]
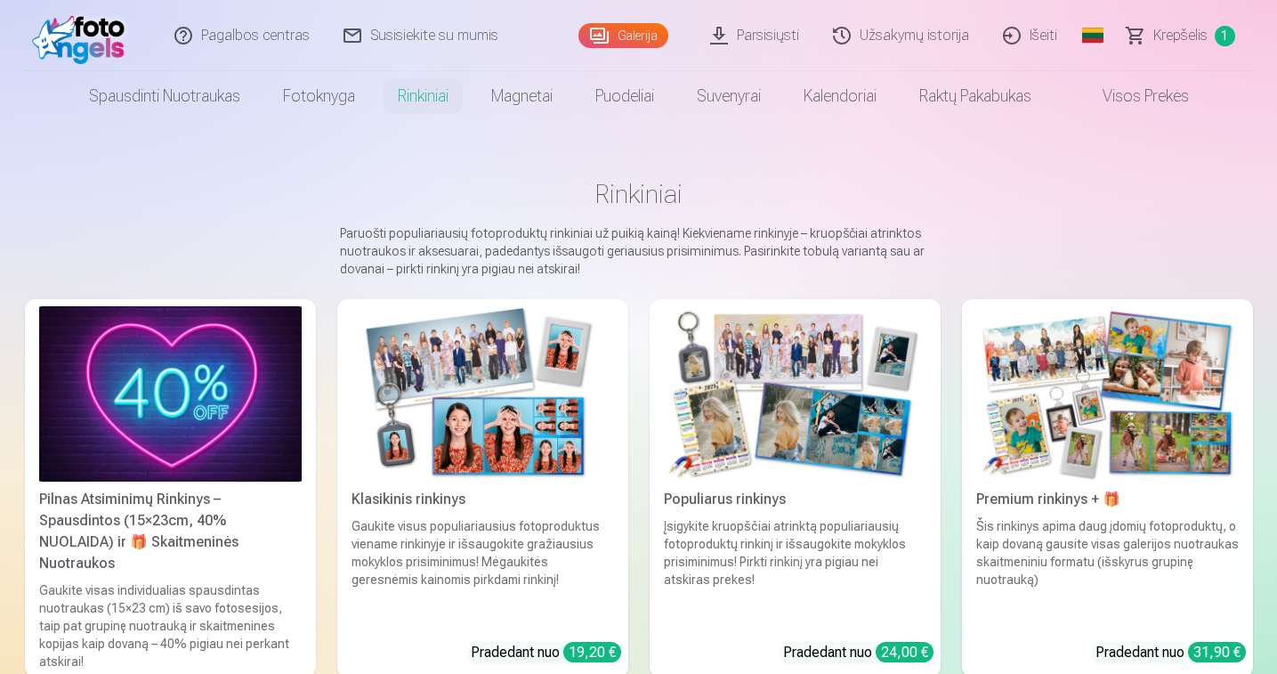
click at [1195, 36] on span "Krepšelis" at bounding box center [1180, 35] width 54 height 21
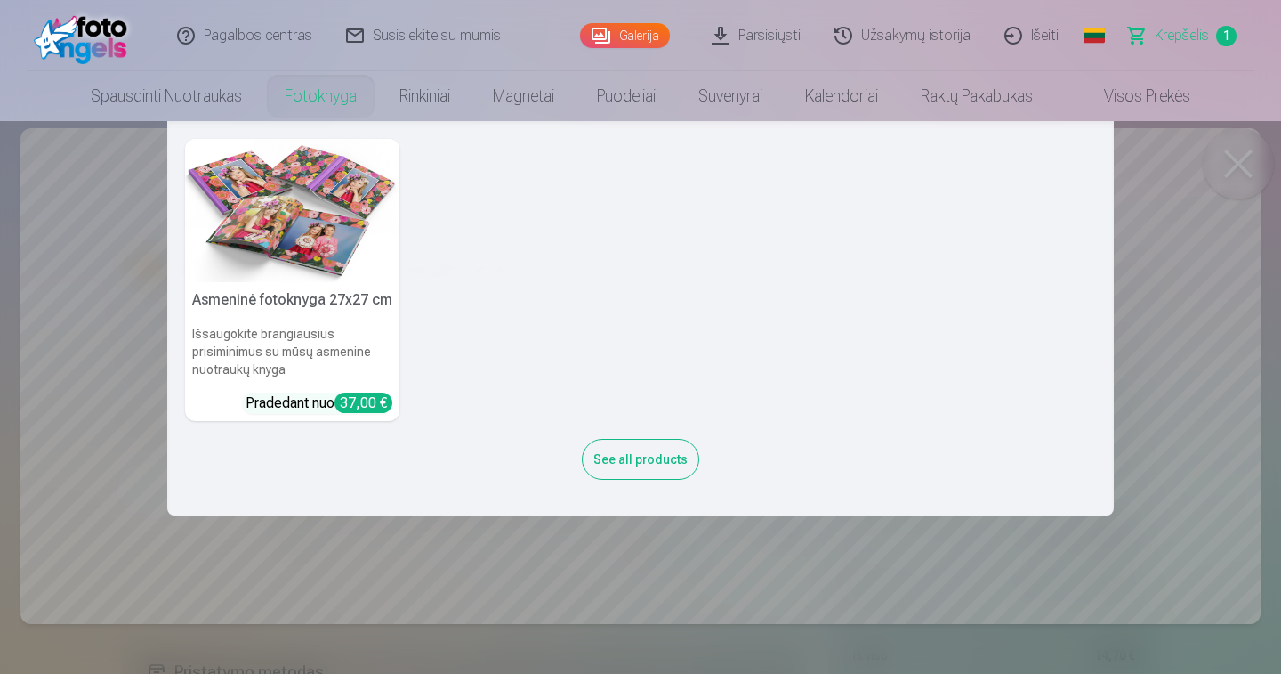
click at [323, 220] on img at bounding box center [292, 210] width 214 height 143
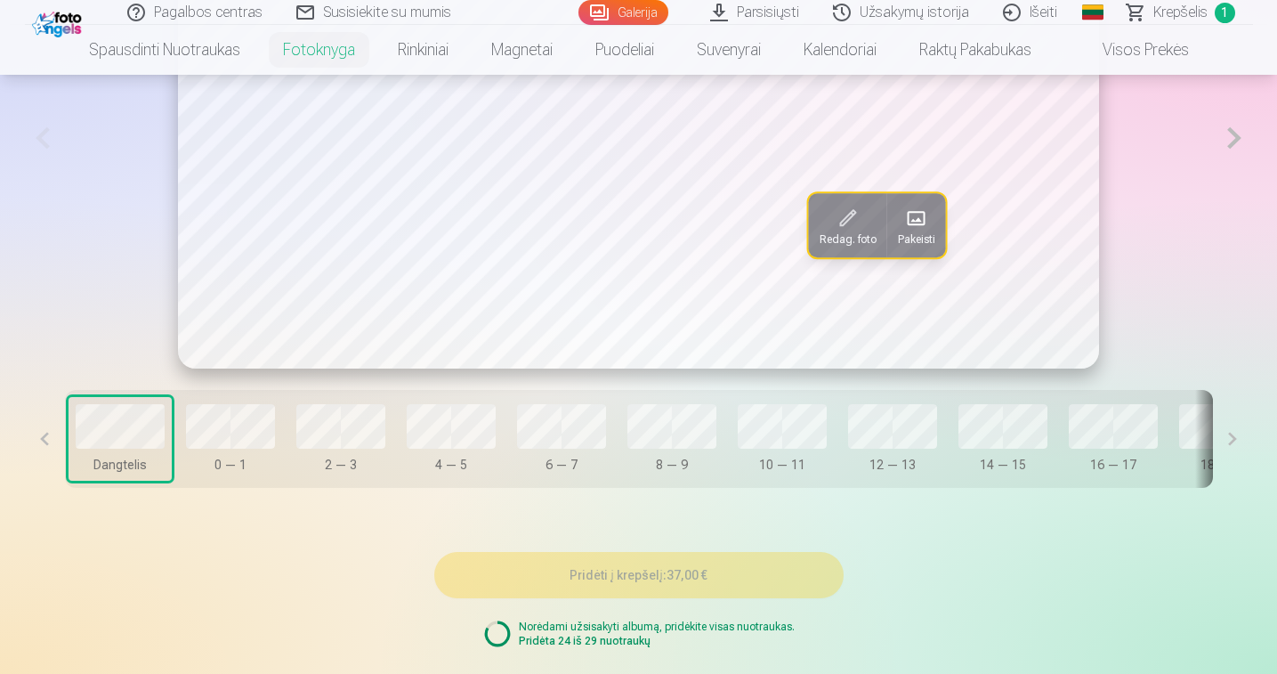
scroll to position [1251, 0]
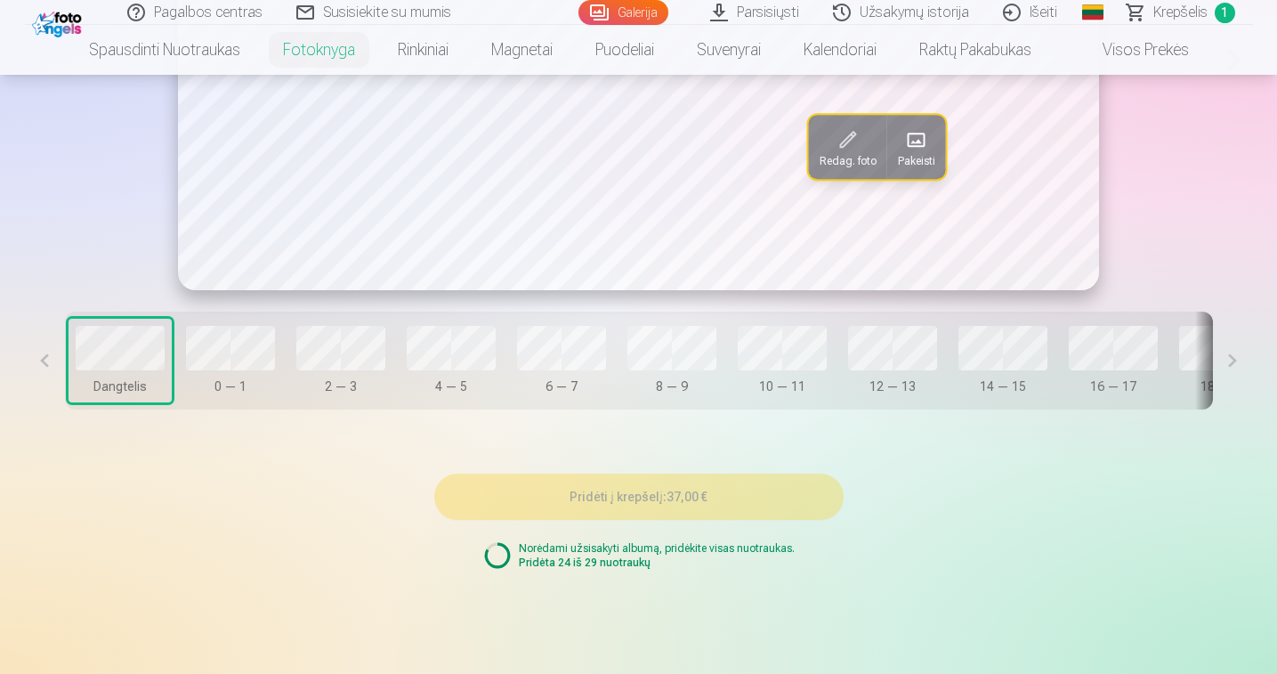
click at [1231, 371] on button at bounding box center [1233, 360] width 40 height 98
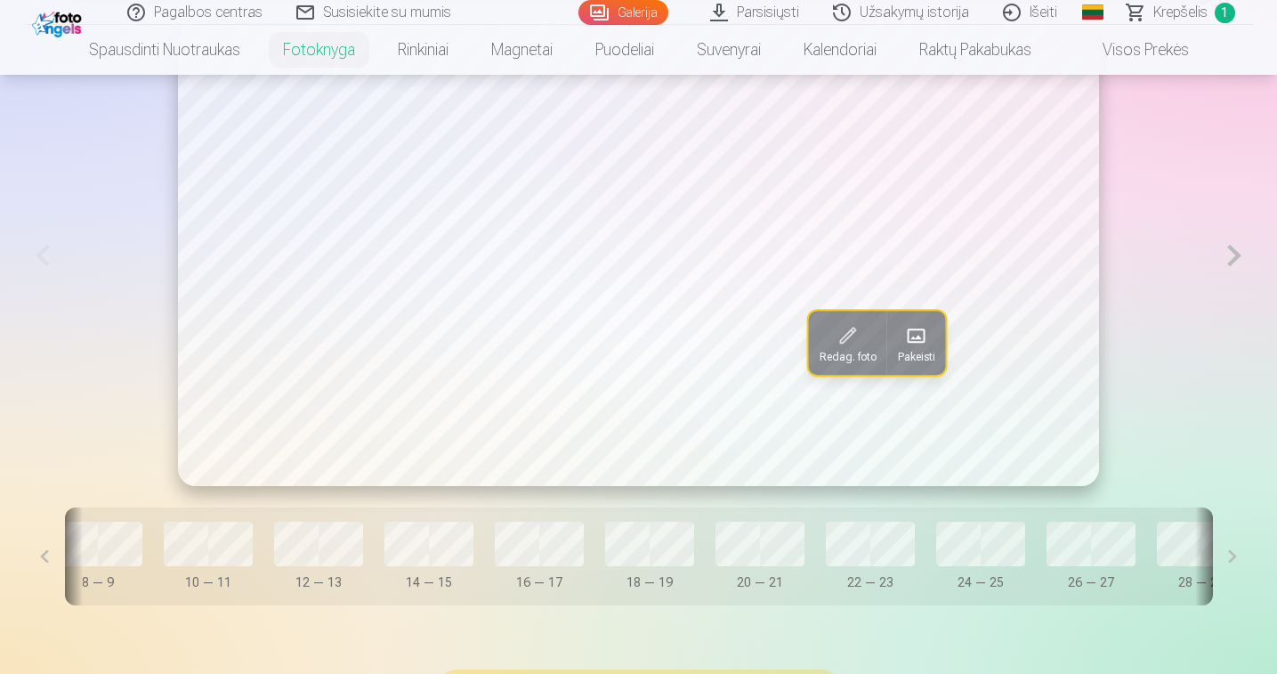
scroll to position [1055, 0]
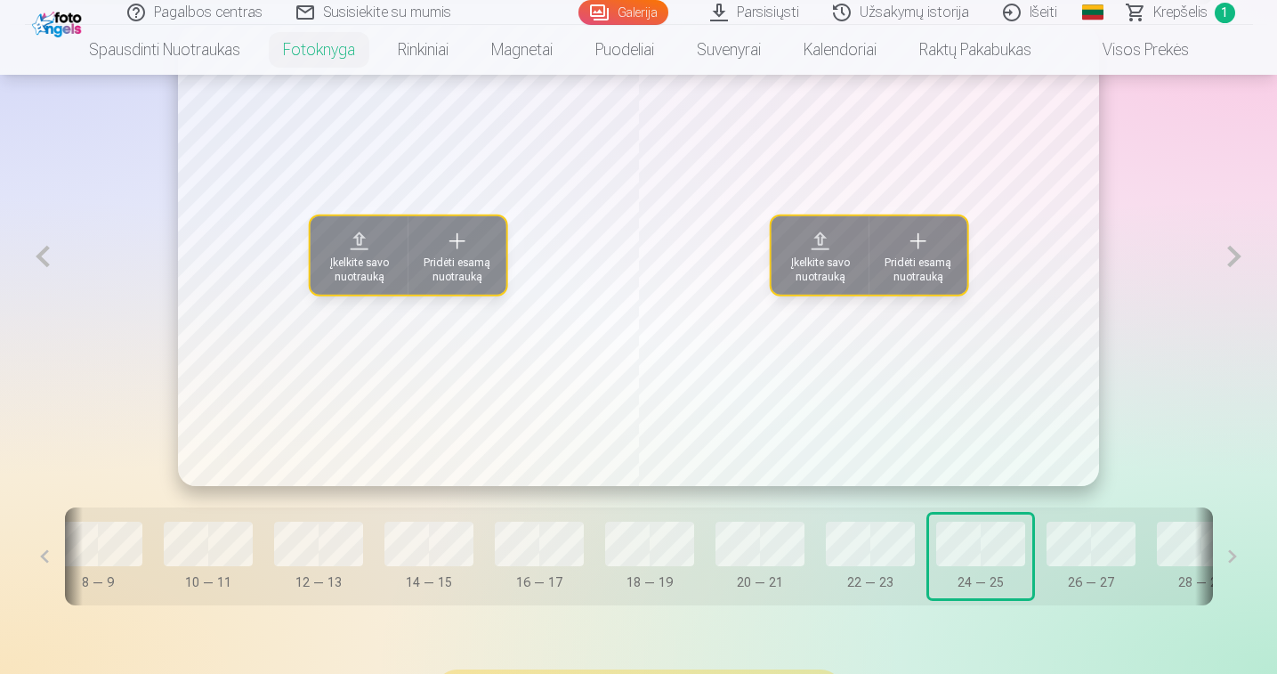
click at [363, 274] on span "Įkelkite savo nuotrauką" at bounding box center [359, 269] width 77 height 28
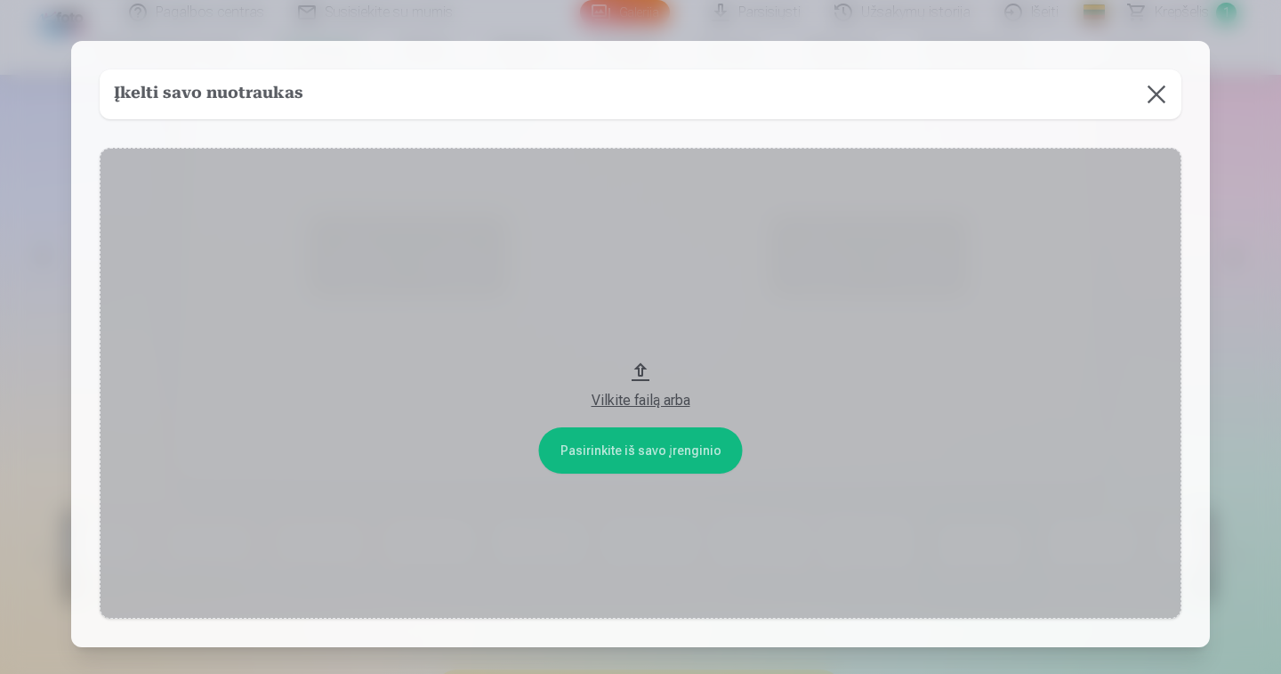
click at [1149, 101] on button at bounding box center [1157, 94] width 50 height 50
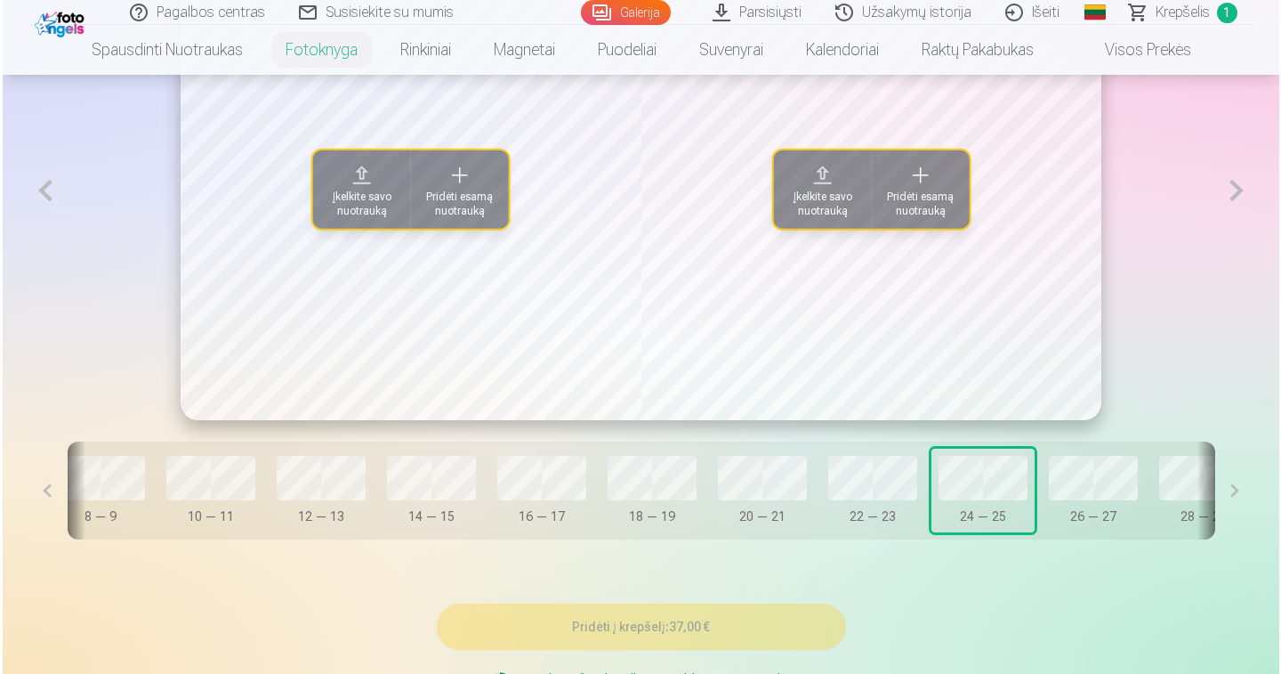
scroll to position [1156, 0]
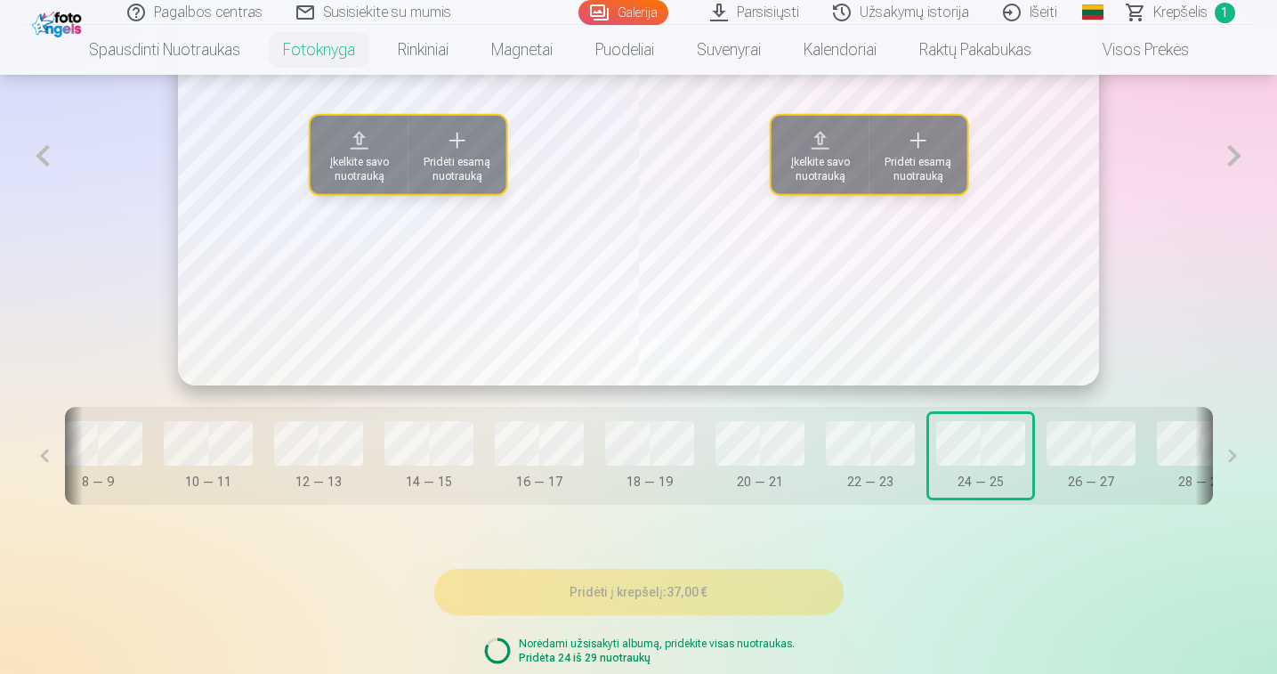
click at [339, 150] on button "Įkelkite savo nuotrauką" at bounding box center [360, 155] width 98 height 78
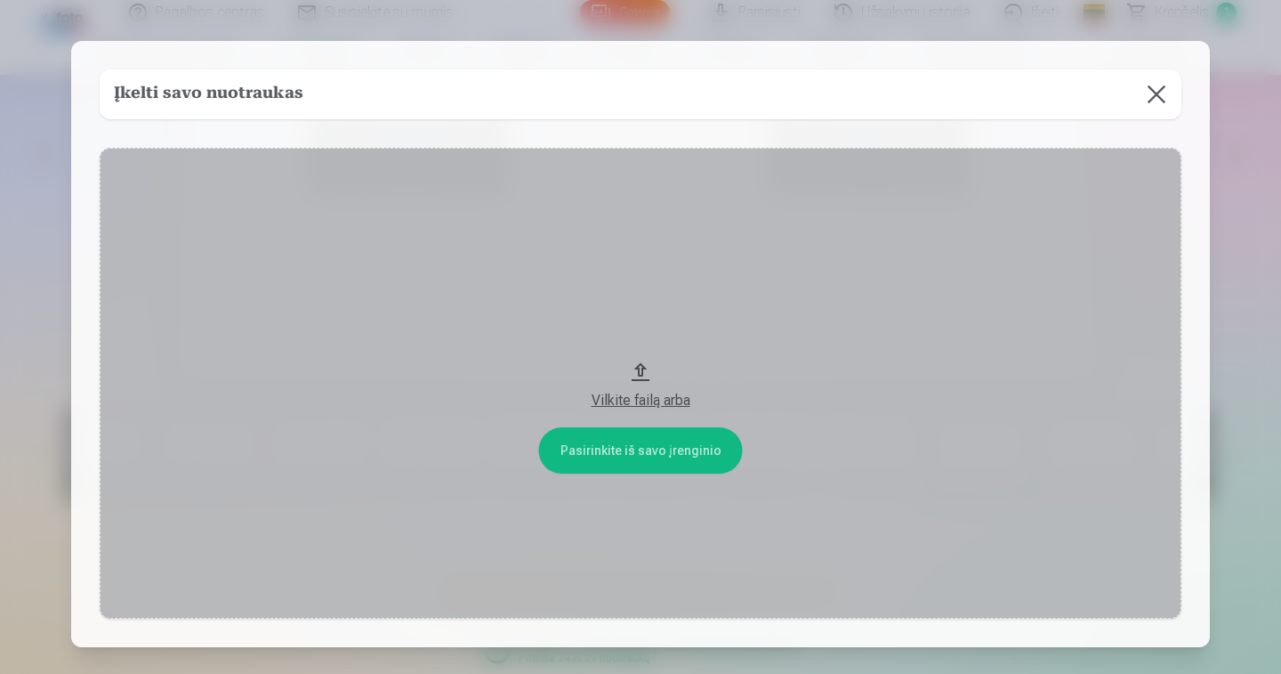
click at [634, 400] on div "Vilkite failą arba" at bounding box center [640, 400] width 1046 height 21
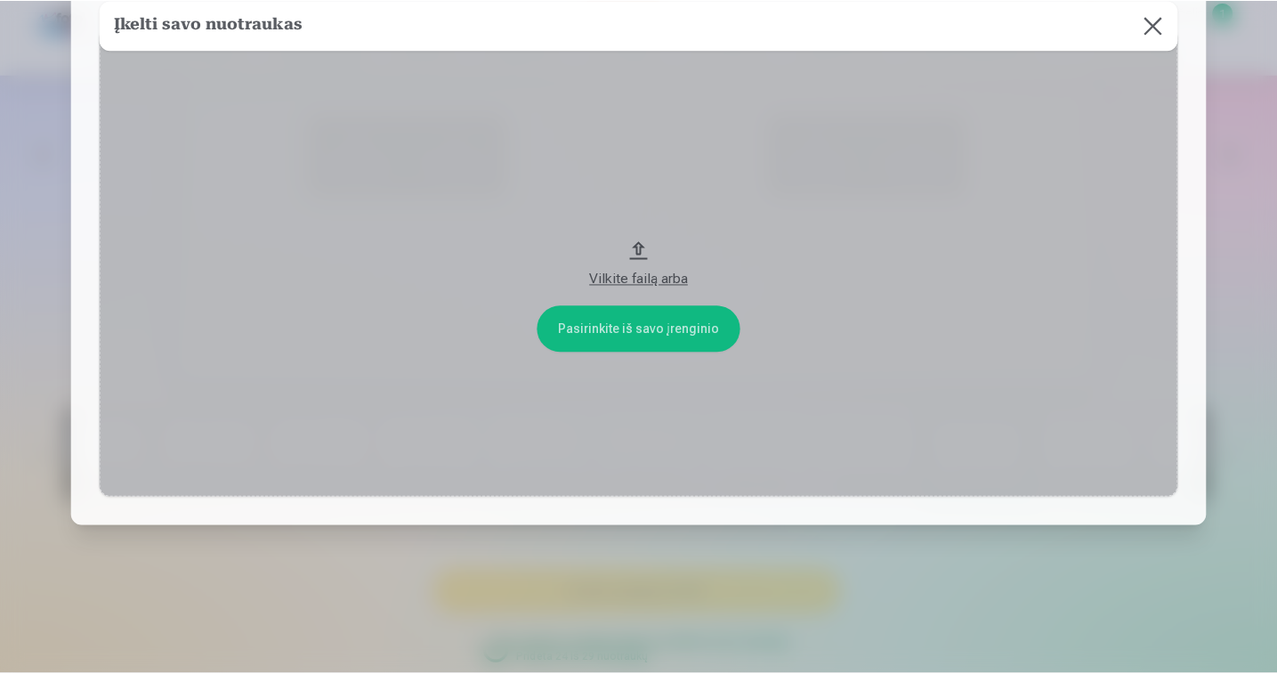
scroll to position [121, 0]
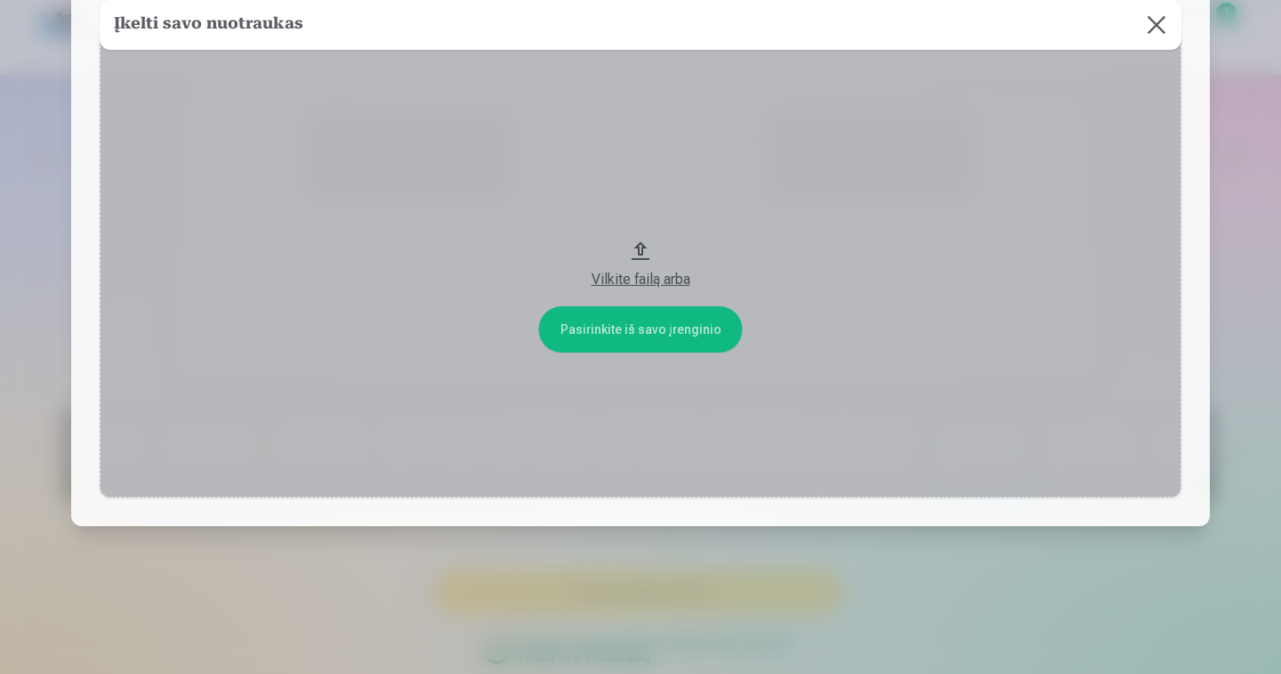
click at [628, 266] on div "Vilkite failą arba" at bounding box center [640, 274] width 1046 height 32
click at [647, 269] on div "Vilkite failą arba" at bounding box center [640, 279] width 1046 height 21
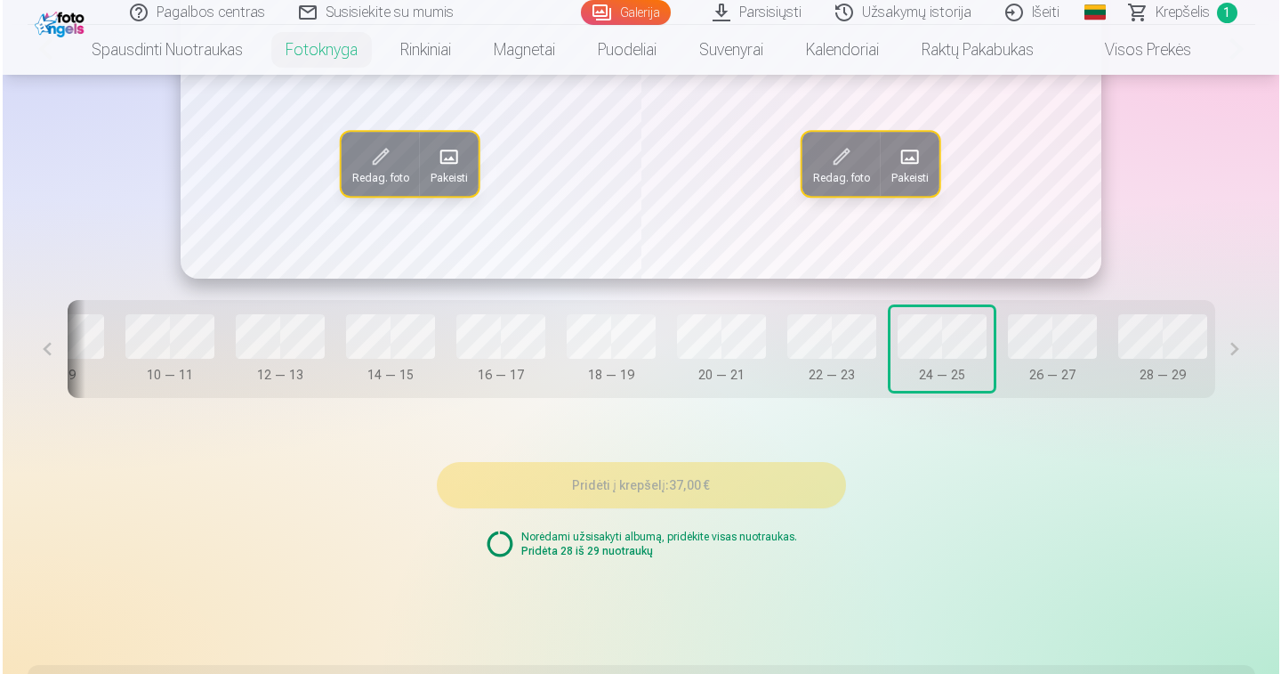
scroll to position [0, 614]
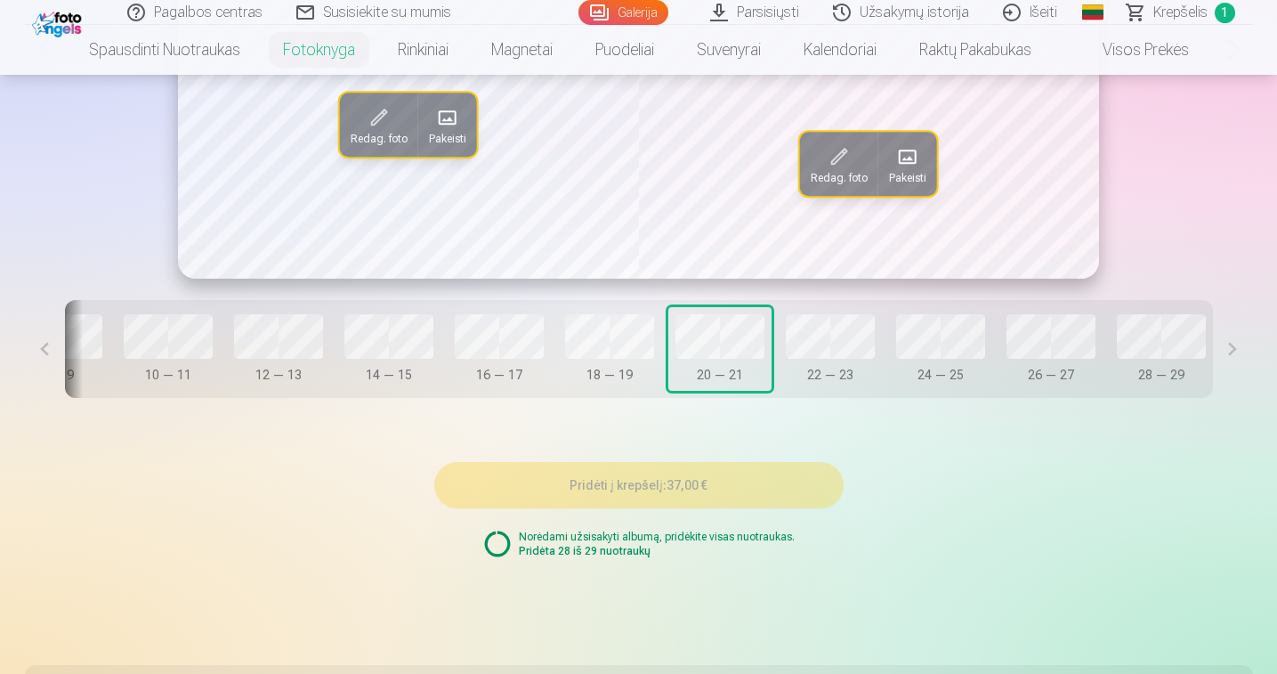
click at [389, 146] on span "Redag. foto" at bounding box center [379, 139] width 57 height 14
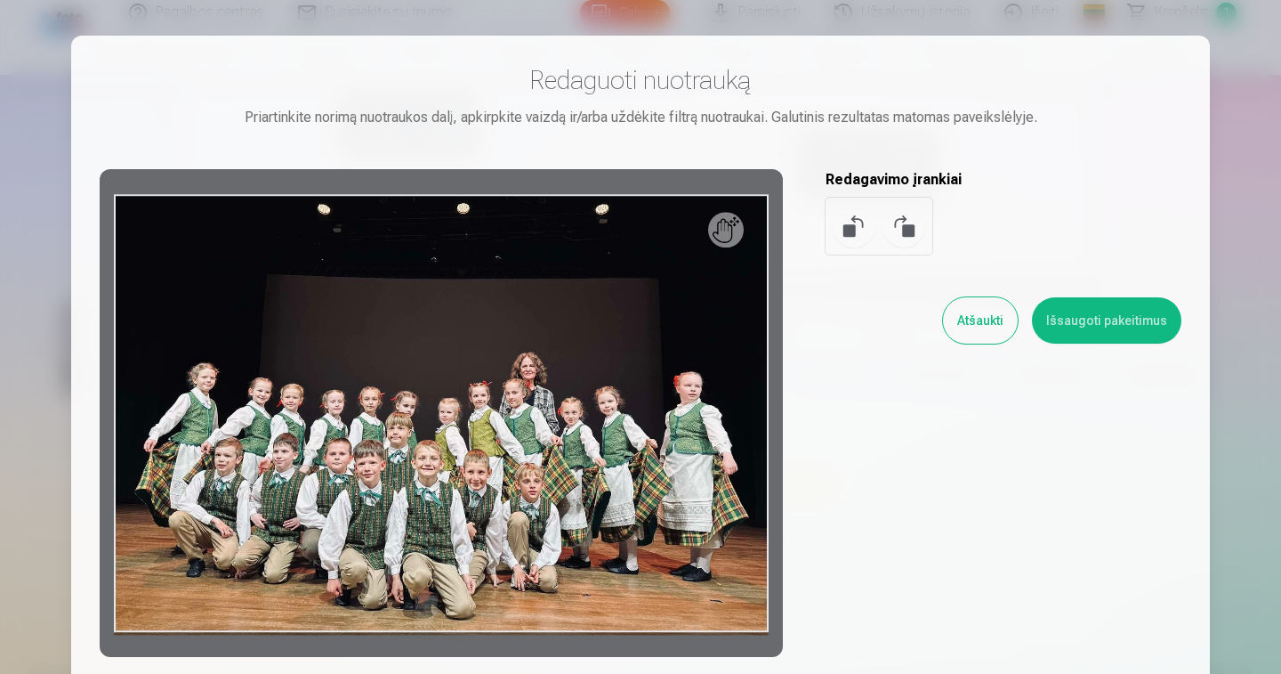
scroll to position [0, 0]
drag, startPoint x: 730, startPoint y: 230, endPoint x: 893, endPoint y: 271, distance: 169.0
click at [893, 271] on div "Redaguoti nuotrauką Priartinkite norimą nuotraukos dalį, apkirpkite vaizdą ir/a…" at bounding box center [641, 360] width 1082 height 593
click at [1005, 323] on button "Atšaukti" at bounding box center [980, 320] width 75 height 46
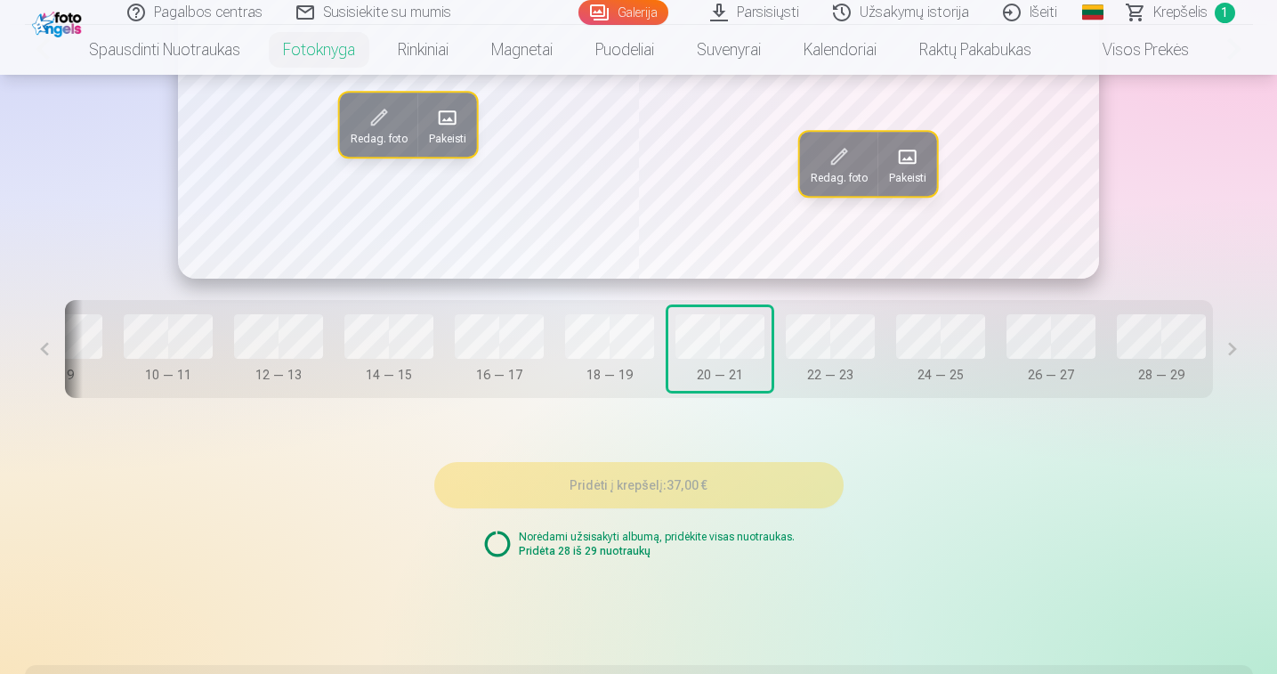
click at [876, 350] on div "Dangtelis 0 — 1 2 — 3 4 — 5 6 — 7 8 — 9 10 — 11 12 — 13 14 — 15 16 — 17 18 — 19…" at bounding box center [639, 349] width 1148 height 98
click at [808, 185] on div "Redag. foto Pakeisti Redag. foto Pakeisti" at bounding box center [638, 48] width 921 height 461
click at [450, 120] on span at bounding box center [447, 117] width 28 height 28
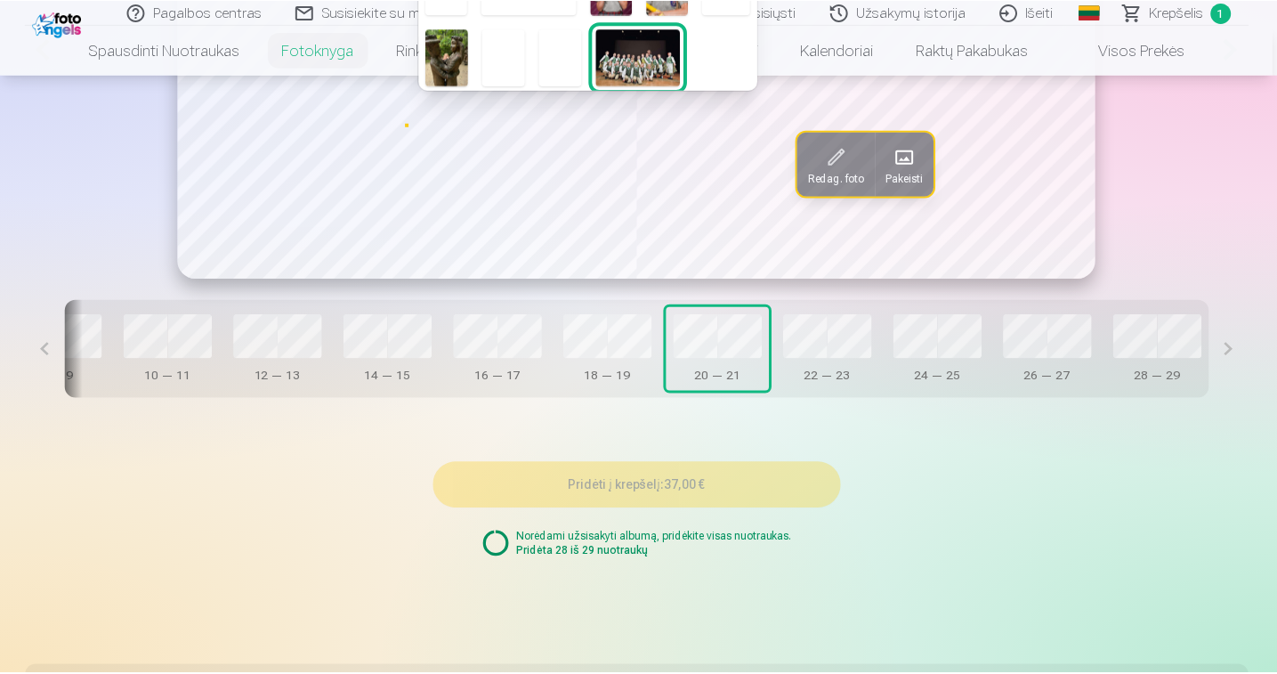
scroll to position [240, 0]
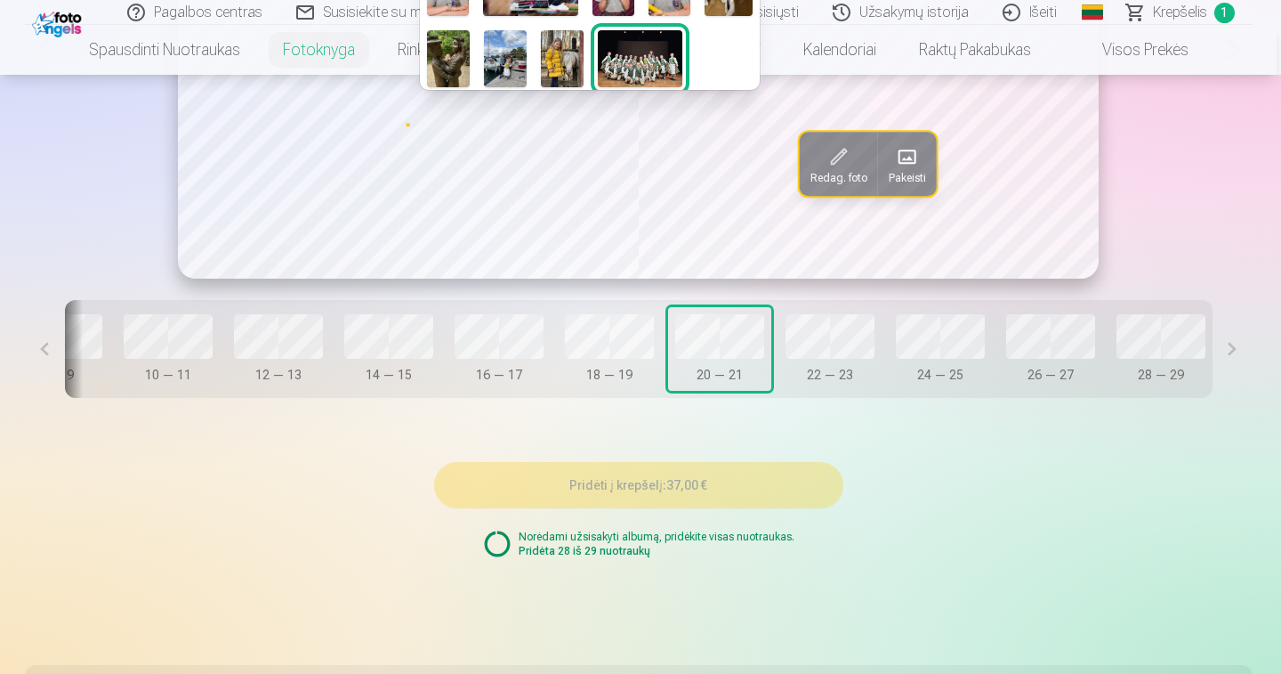
click at [1141, 341] on div at bounding box center [640, 337] width 1281 height 674
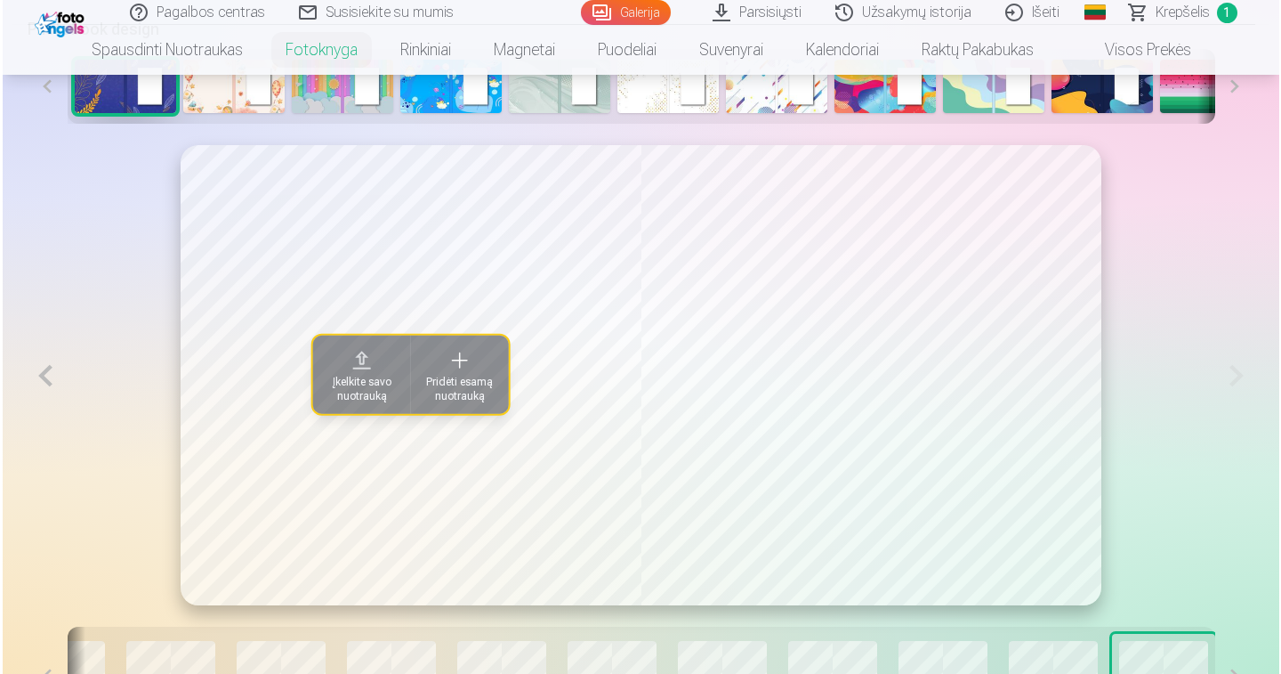
scroll to position [914, 0]
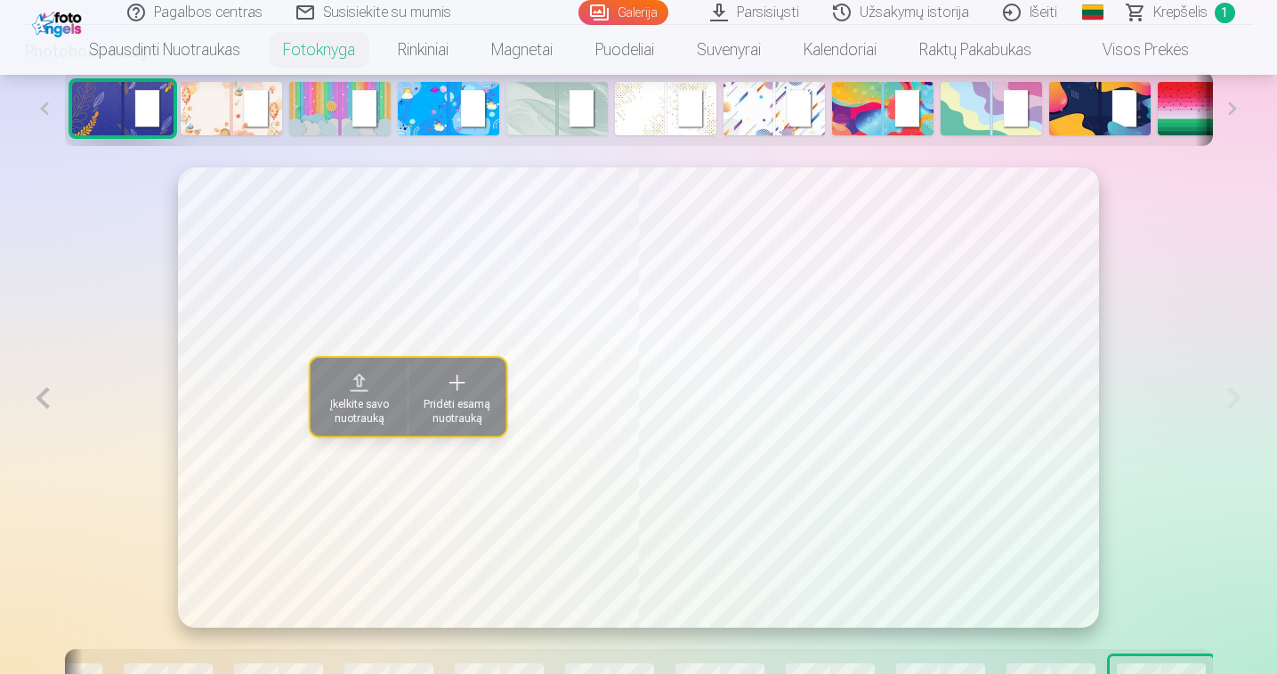
click at [463, 404] on span "Pridėti esamą nuotrauką" at bounding box center [457, 411] width 77 height 28
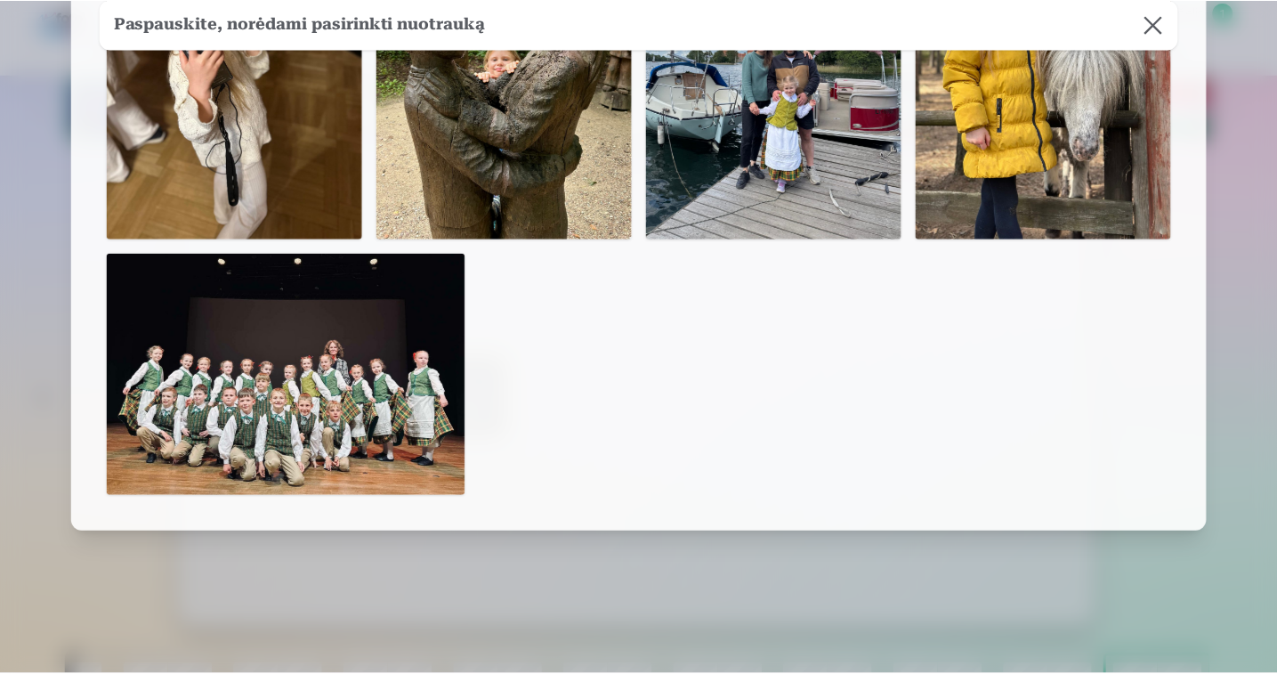
scroll to position [1635, 0]
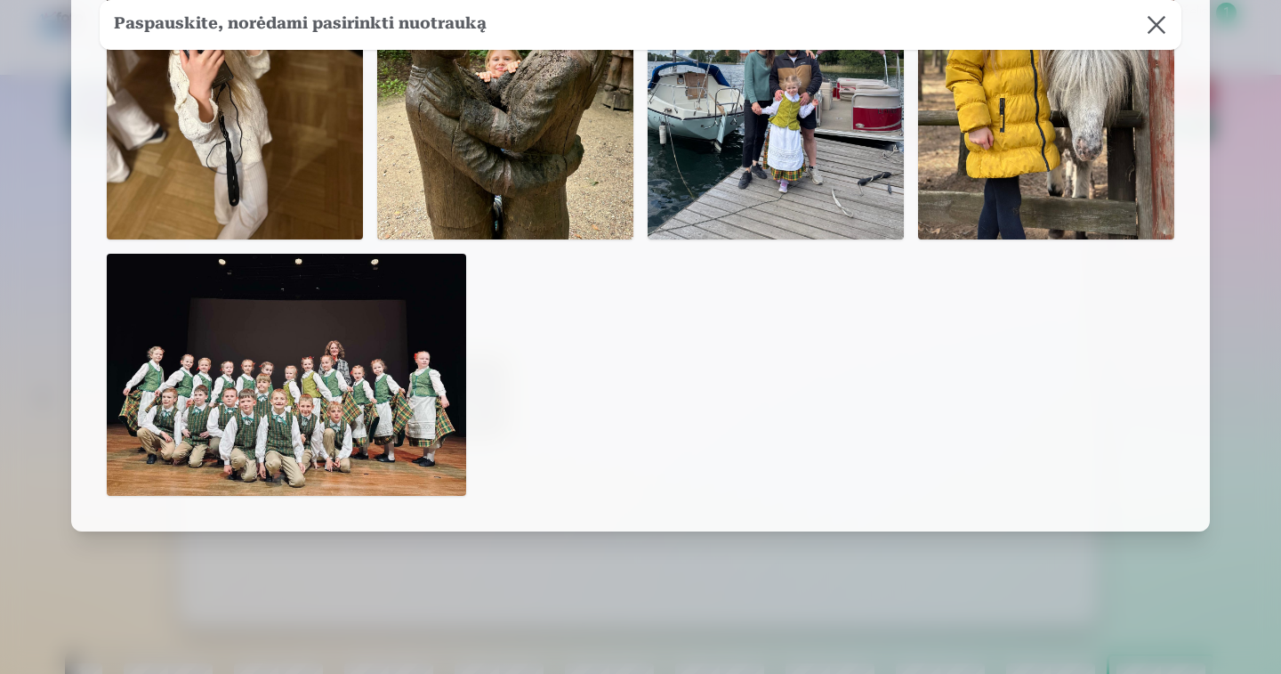
click at [1158, 28] on button at bounding box center [1157, 25] width 50 height 50
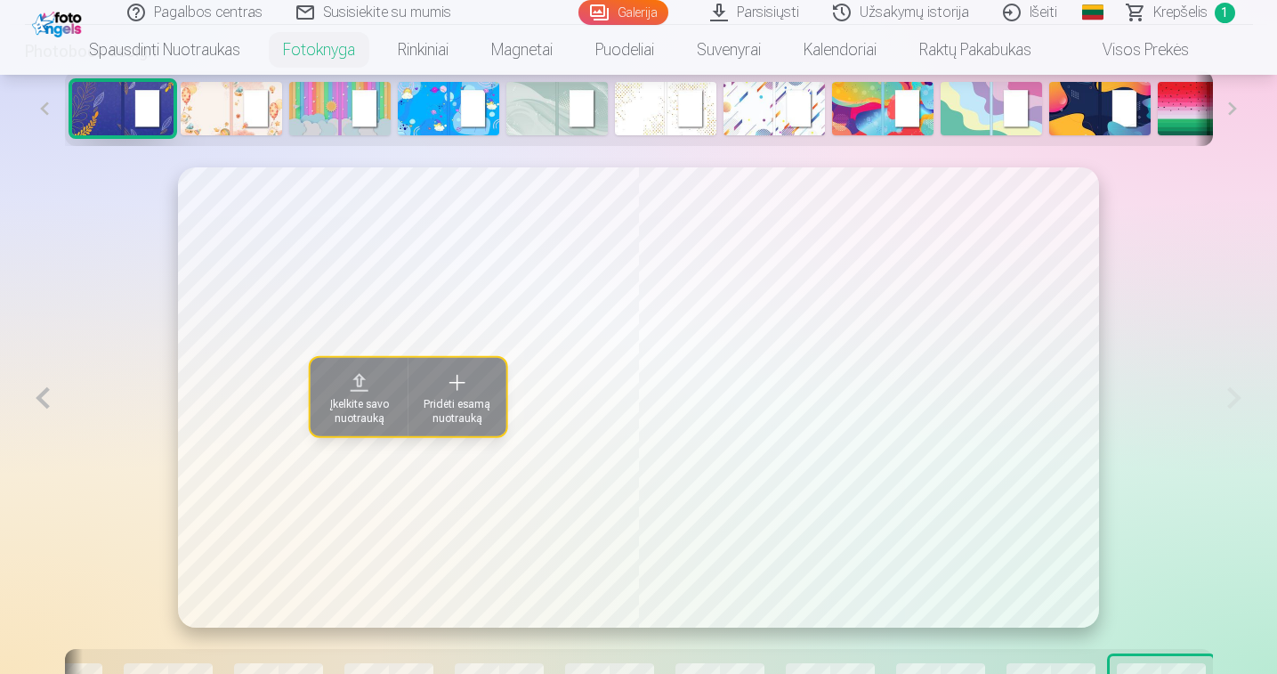
click at [344, 412] on span "Įkelkite savo nuotrauką" at bounding box center [359, 411] width 77 height 28
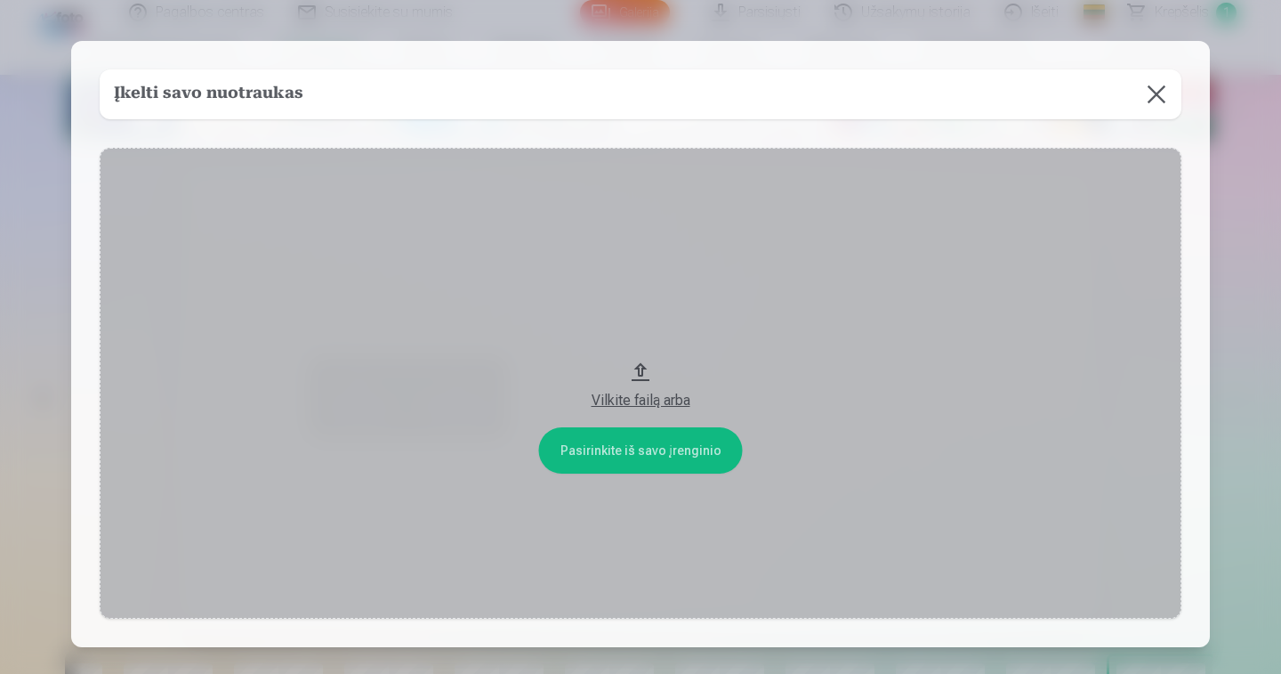
click at [639, 394] on div "Vilkite failą arba" at bounding box center [640, 400] width 1046 height 21
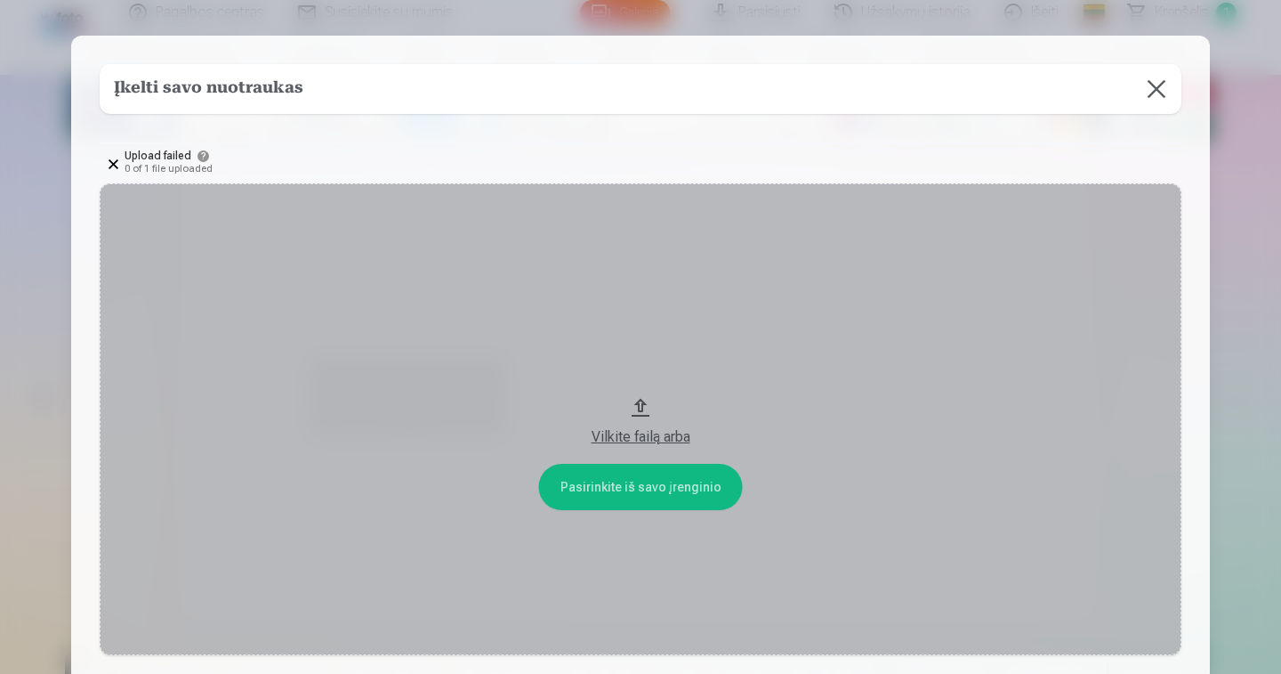
click at [638, 433] on div "Vilkite failą arba" at bounding box center [640, 436] width 1046 height 21
click at [634, 440] on div "Vilkite failą arba" at bounding box center [640, 436] width 1046 height 21
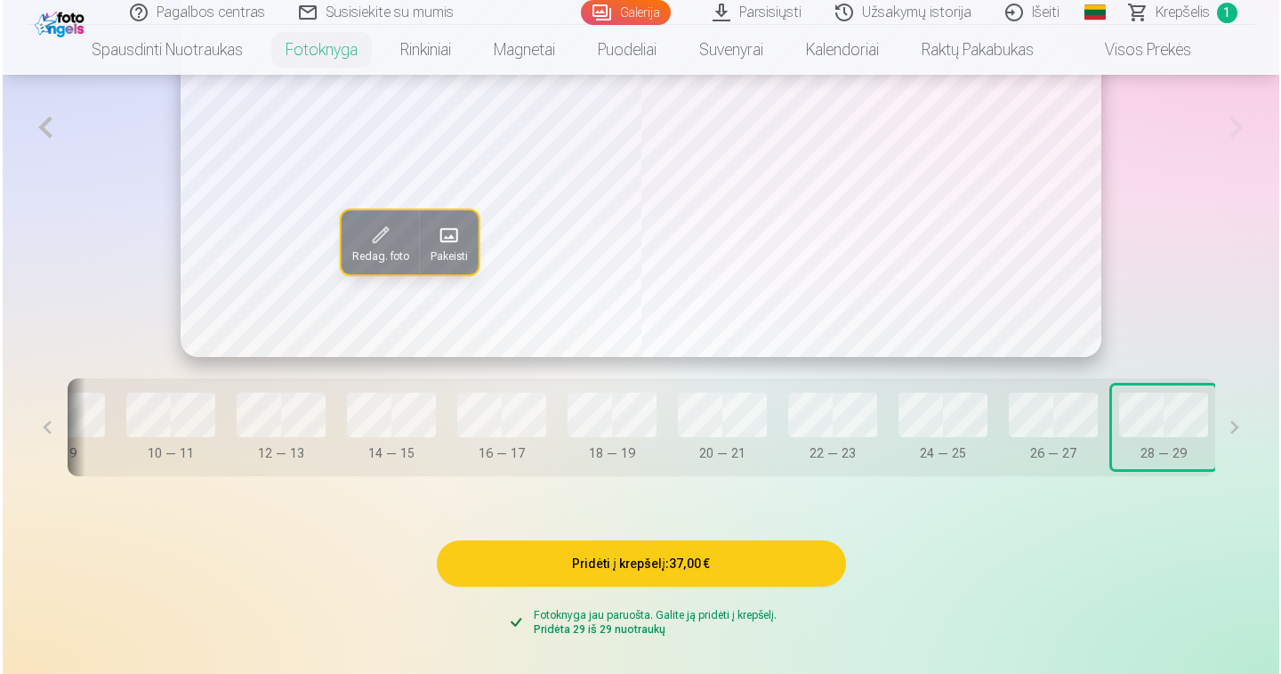
scroll to position [1191, 0]
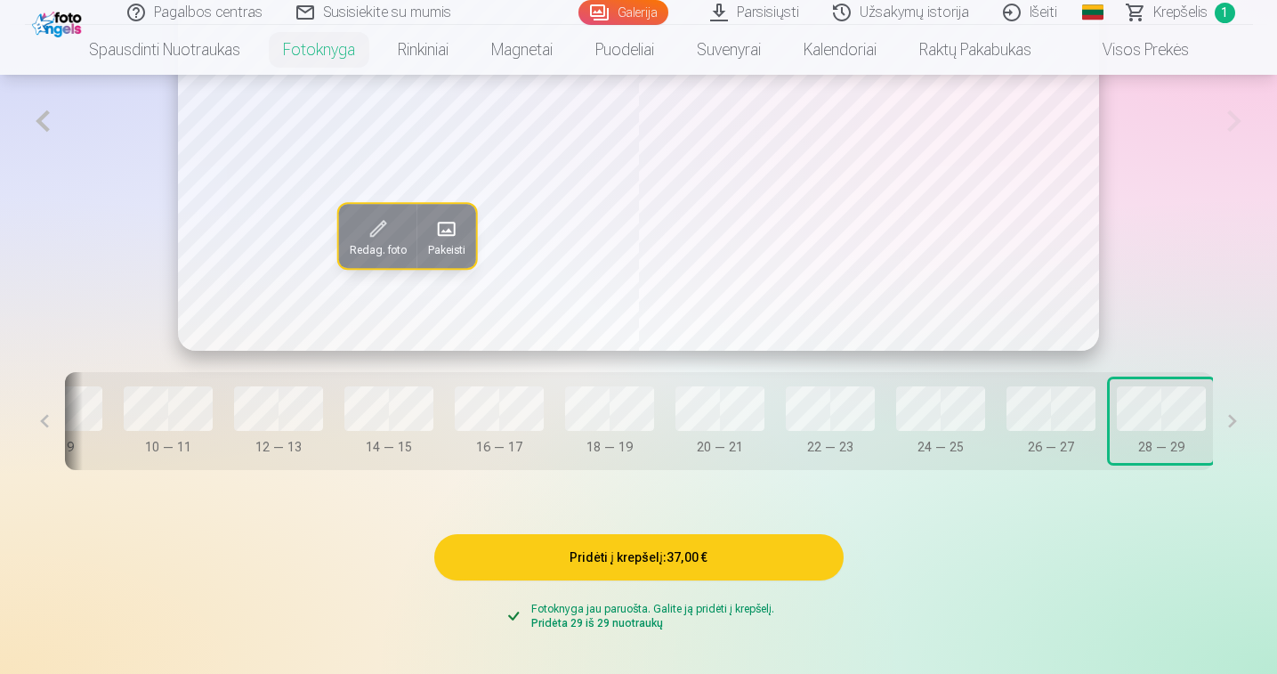
click at [460, 235] on span at bounding box center [446, 228] width 28 height 28
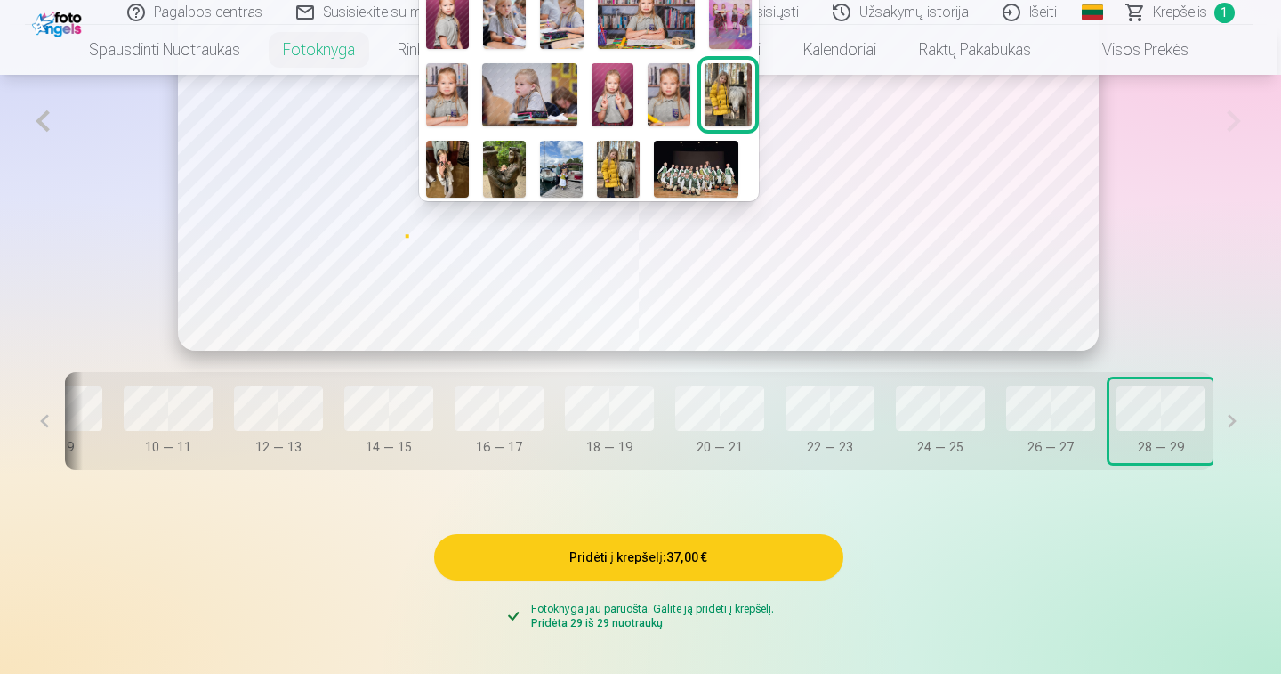
scroll to position [240, 0]
click at [1232, 424] on div at bounding box center [640, 337] width 1281 height 674
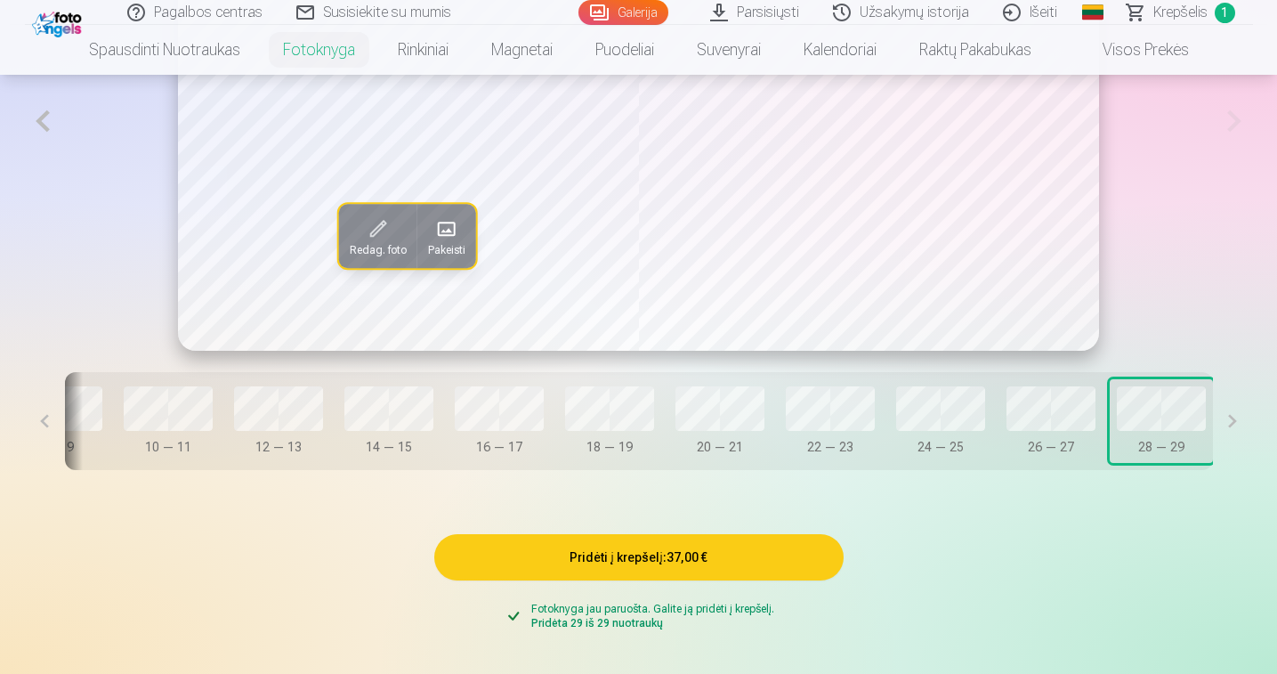
click at [387, 257] on span "Redag. foto" at bounding box center [378, 250] width 57 height 14
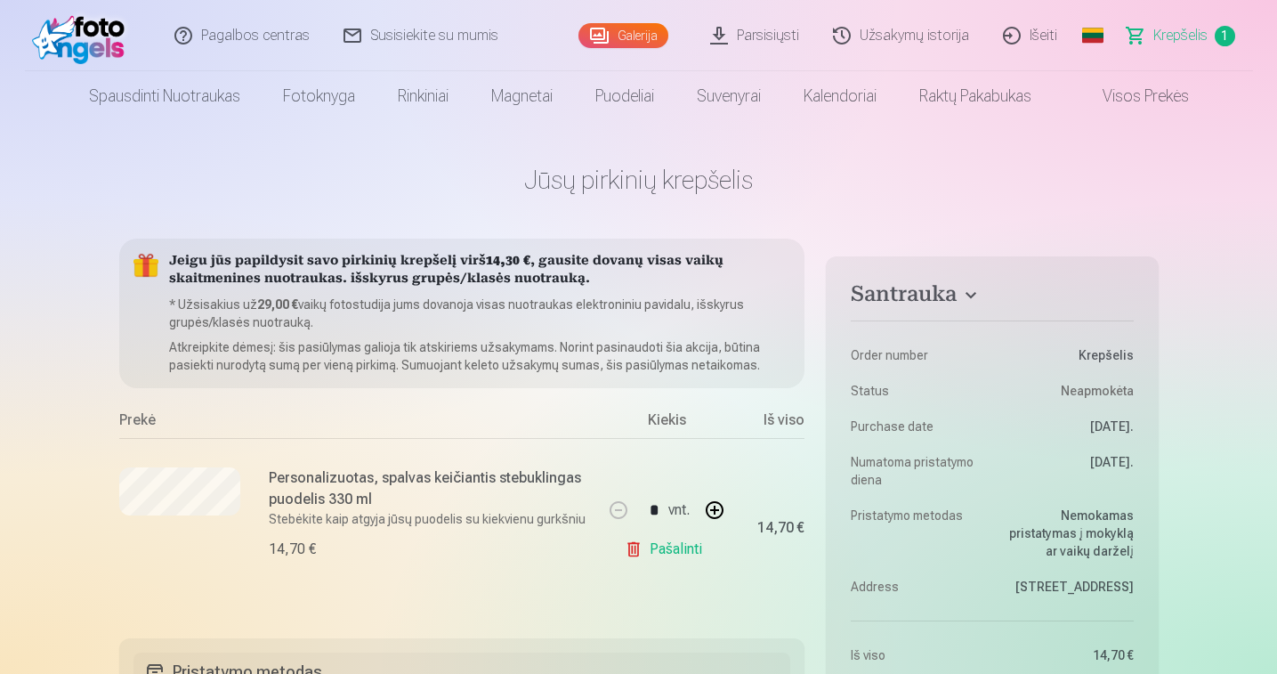
click at [642, 24] on link "Galerija" at bounding box center [623, 35] width 90 height 25
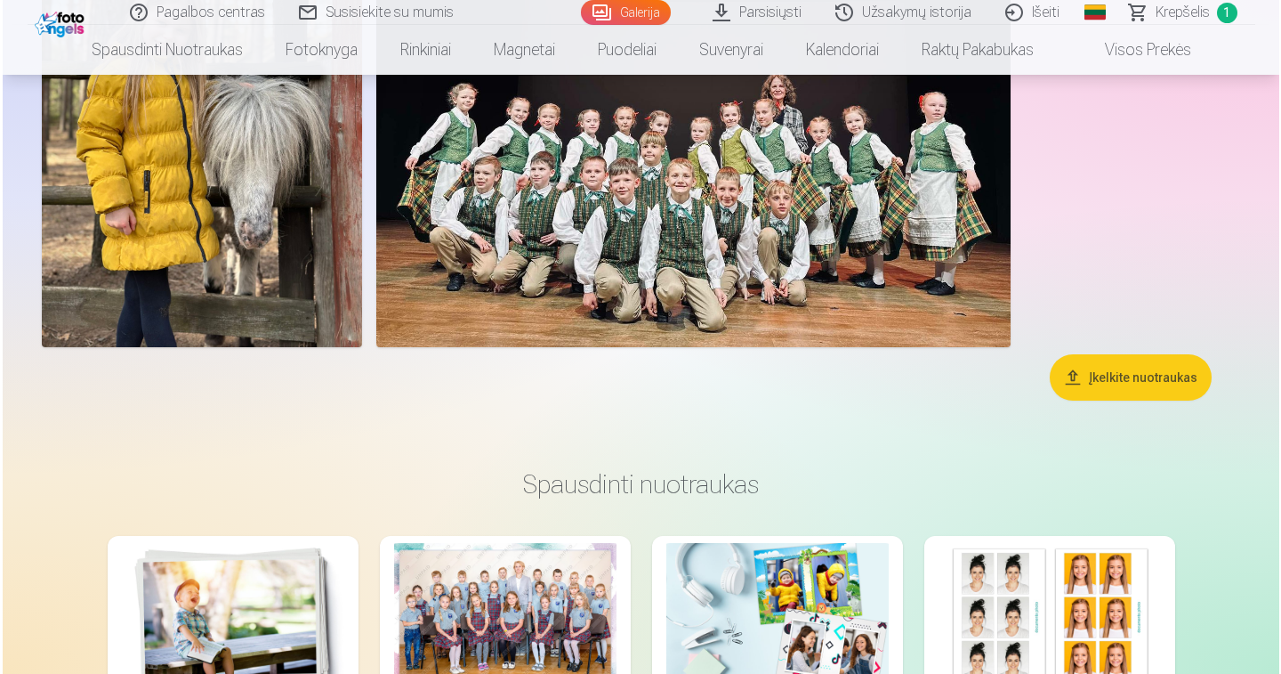
scroll to position [6555, 0]
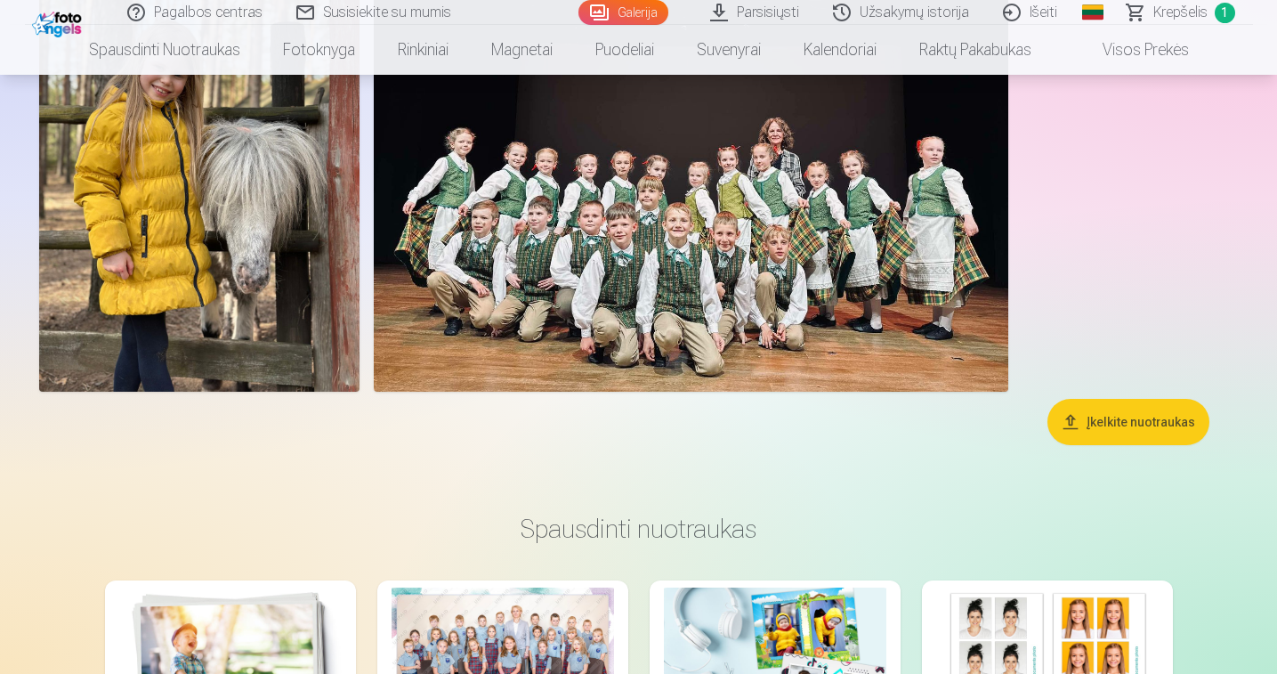
click at [1110, 421] on button "Įkelkite nuotraukas" at bounding box center [1128, 422] width 162 height 46
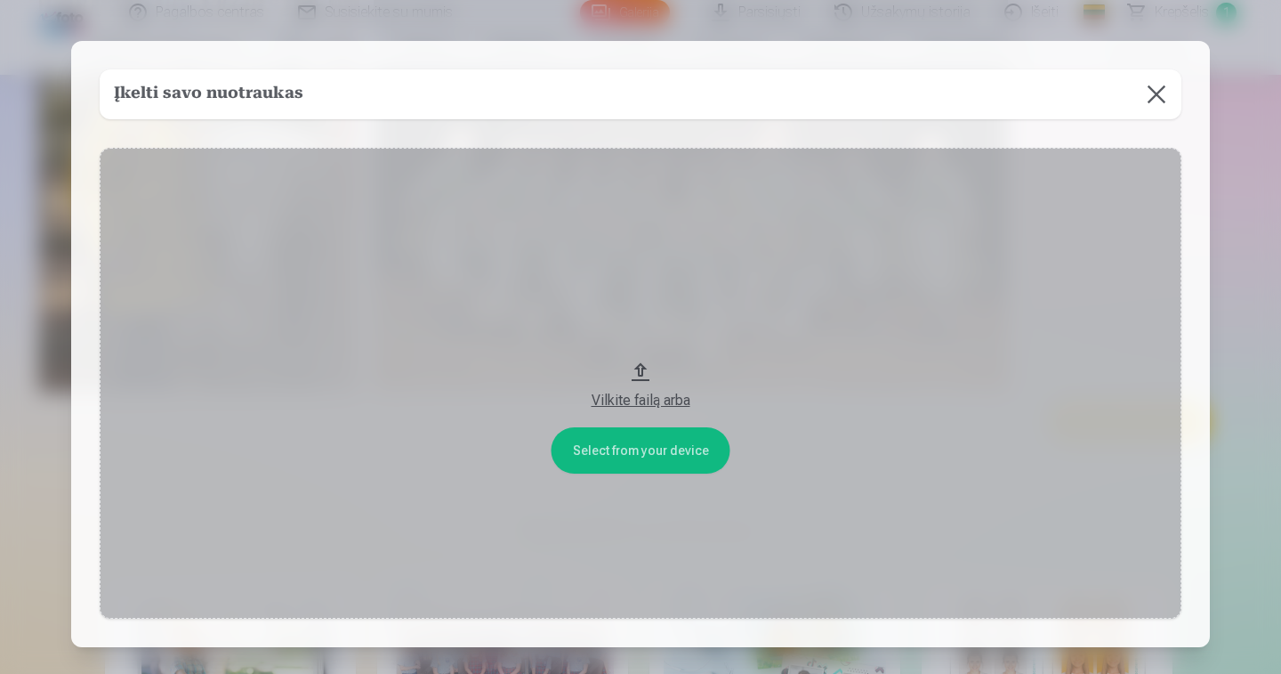
click at [657, 404] on div "Vilkite failą arba" at bounding box center [640, 400] width 1046 height 21
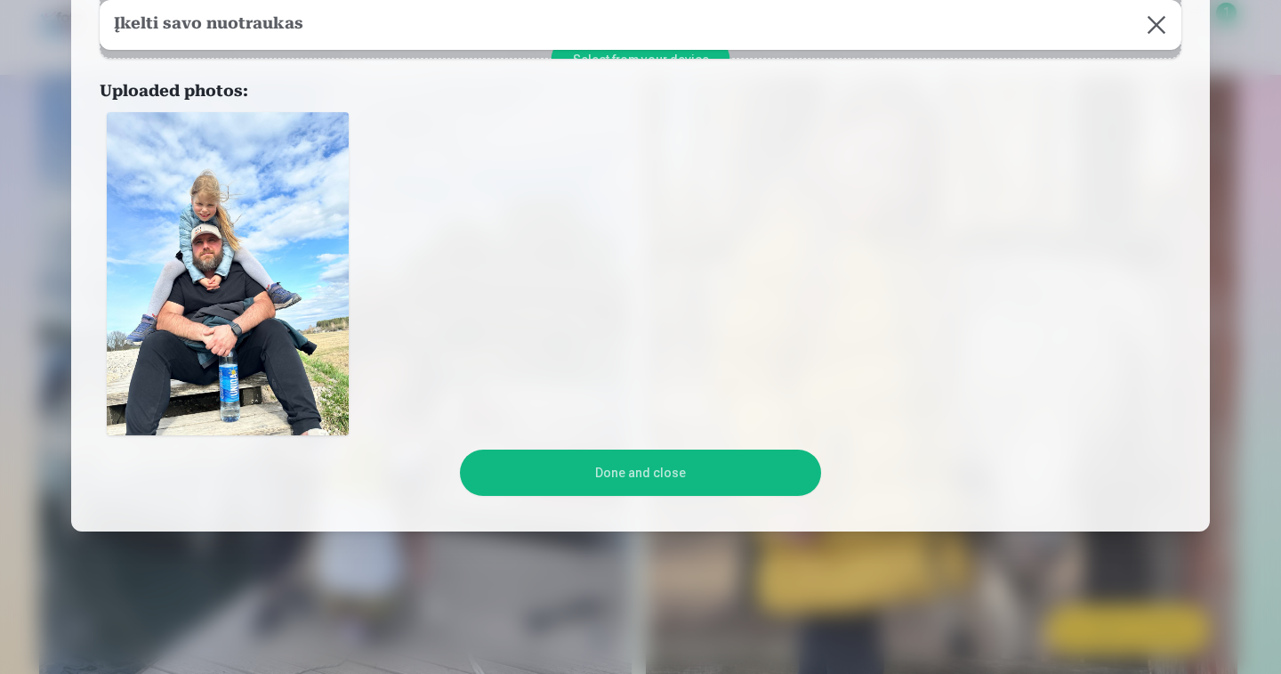
click at [706, 488] on button "Done and close" at bounding box center [640, 472] width 360 height 46
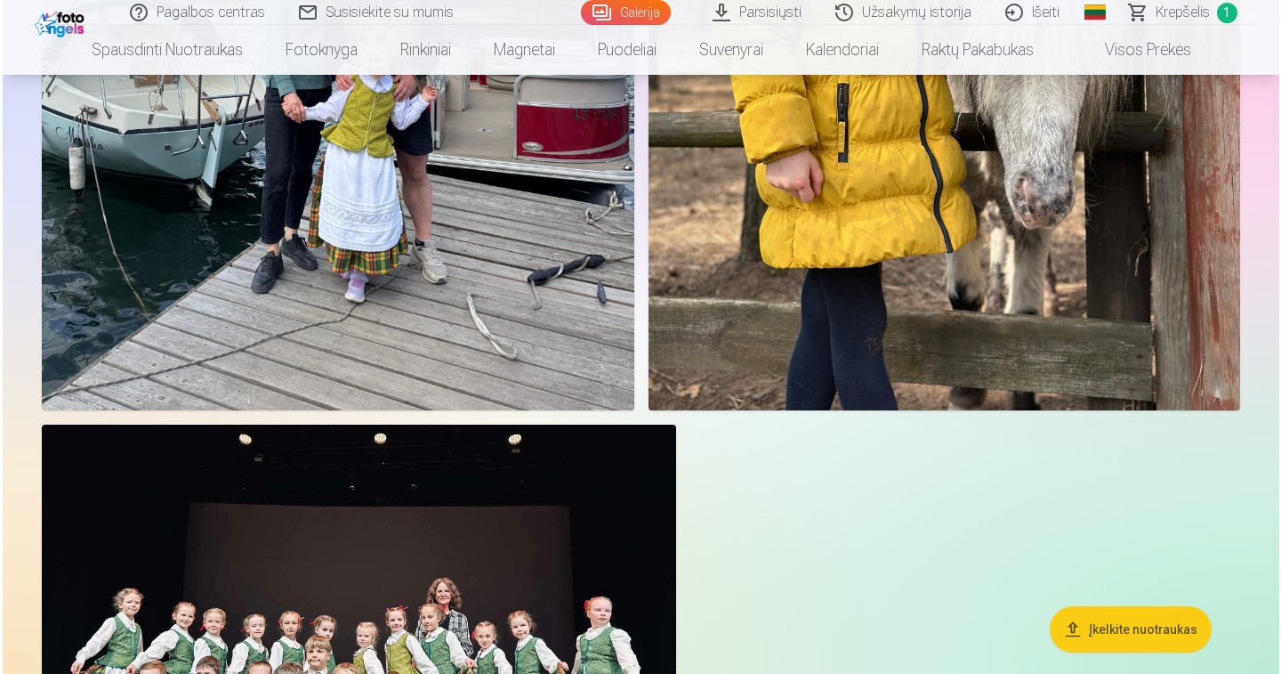
scroll to position [7264, 0]
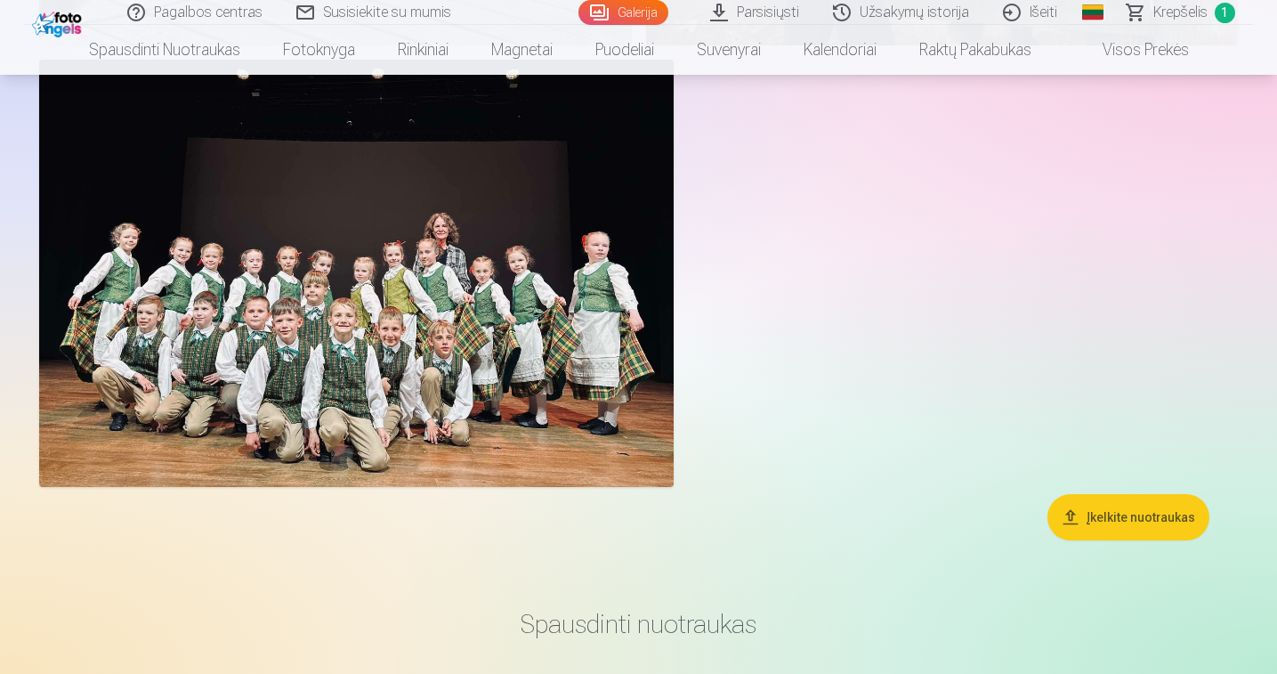
click at [1140, 531] on button "Įkelkite nuotraukas" at bounding box center [1128, 517] width 162 height 46
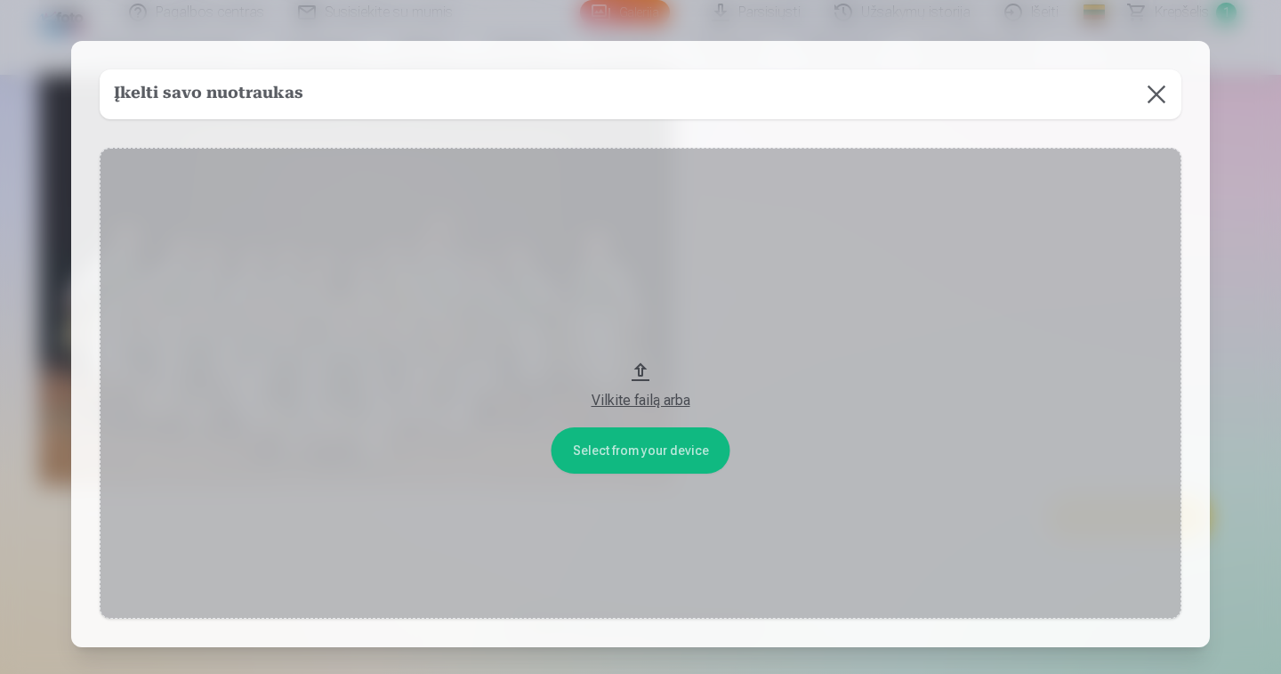
click at [672, 395] on div "Vilkite failą arba" at bounding box center [640, 400] width 1046 height 21
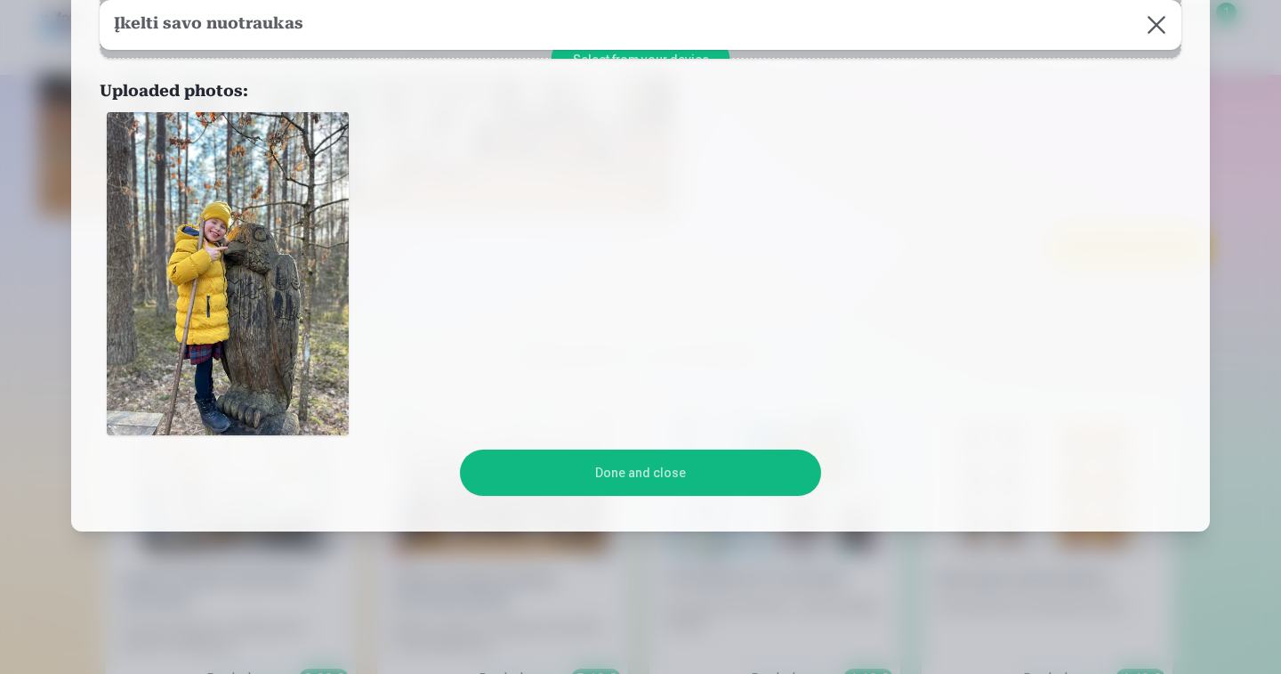
click at [633, 471] on button "Done and close" at bounding box center [640, 472] width 360 height 46
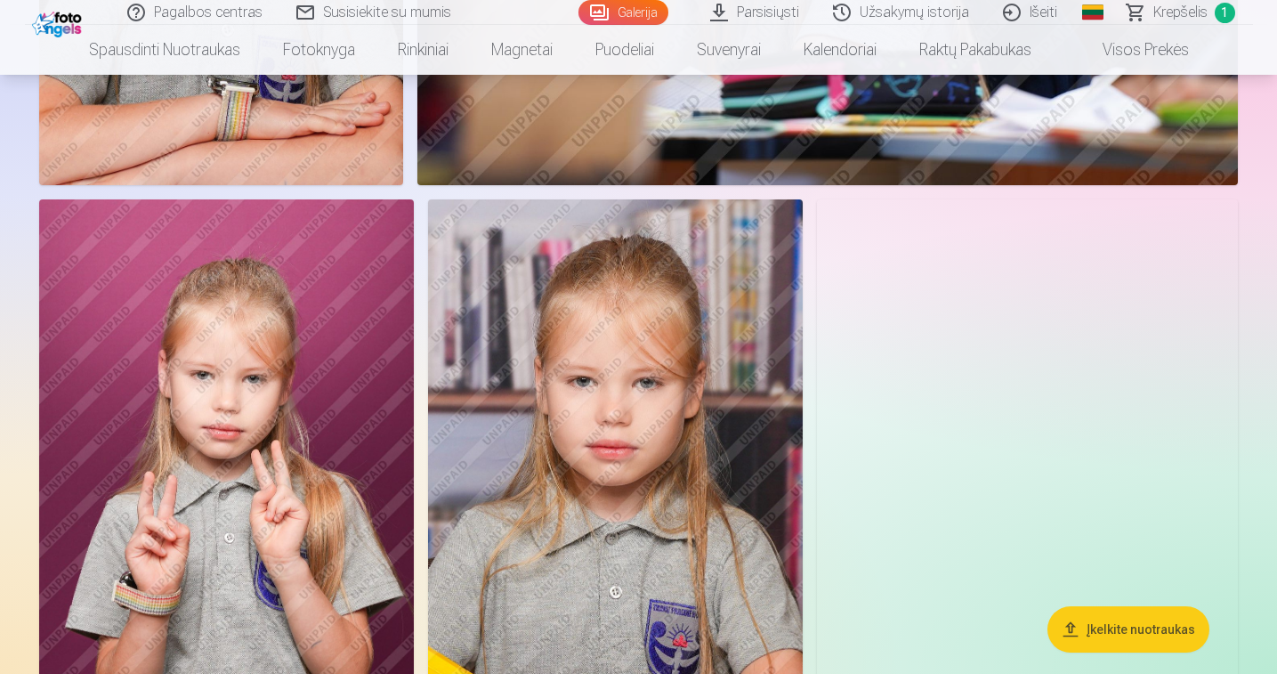
scroll to position [5188, 0]
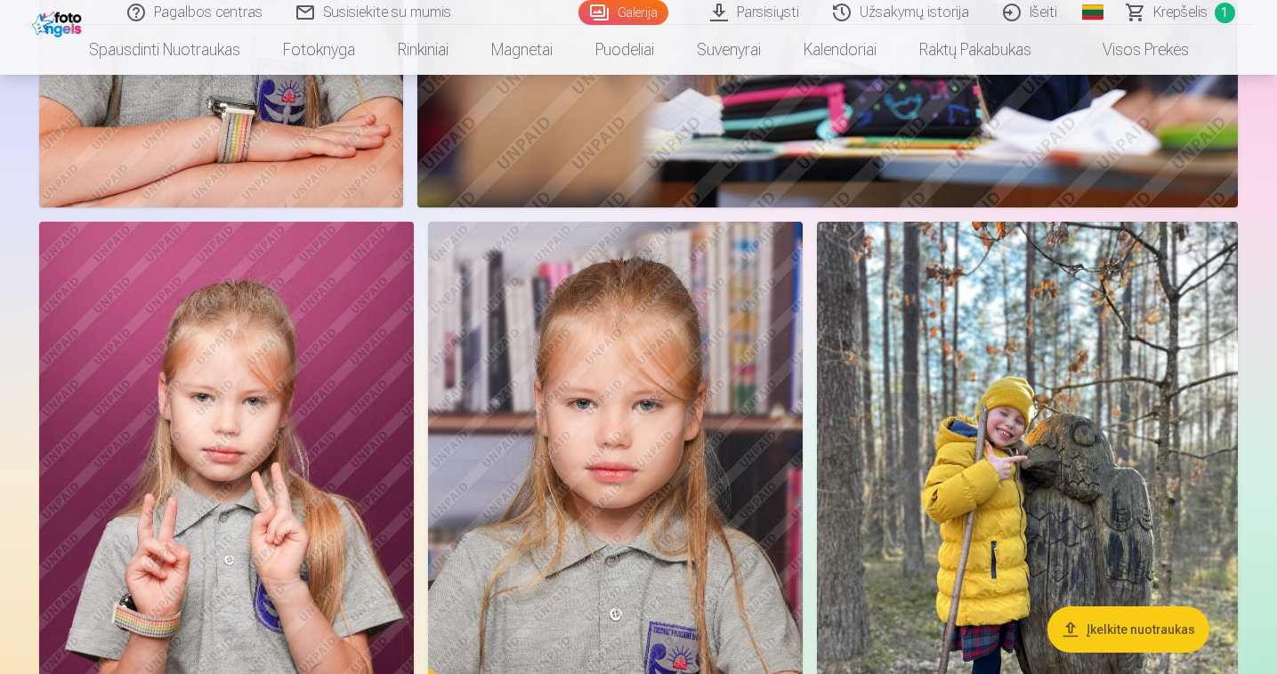
click at [1187, 18] on span "Krepšelis" at bounding box center [1180, 12] width 54 height 21
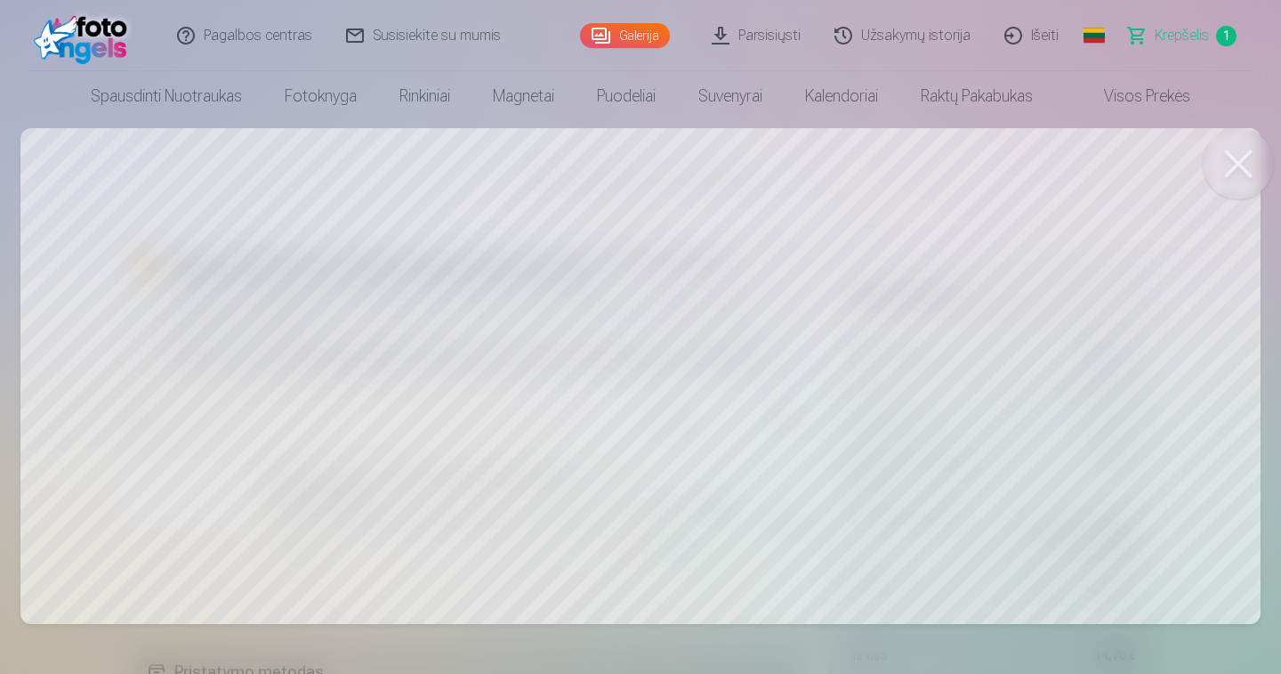
click at [1238, 162] on button at bounding box center [1238, 163] width 71 height 71
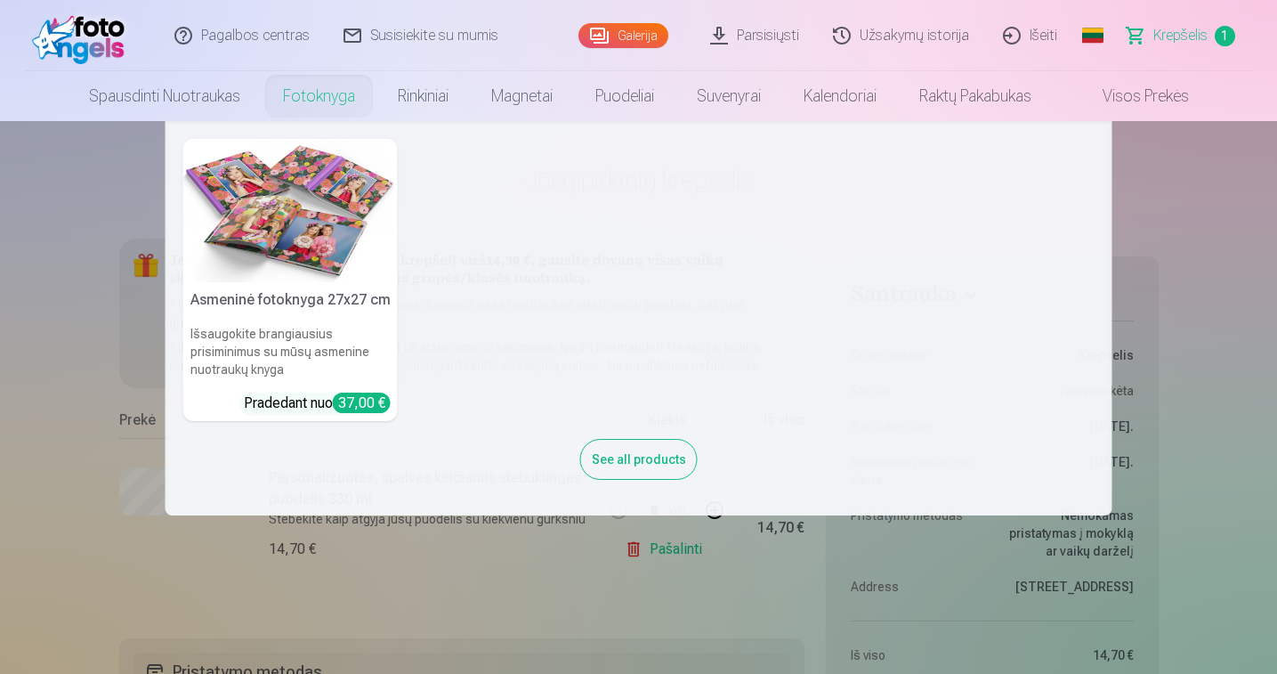
click at [319, 261] on img at bounding box center [290, 210] width 214 height 143
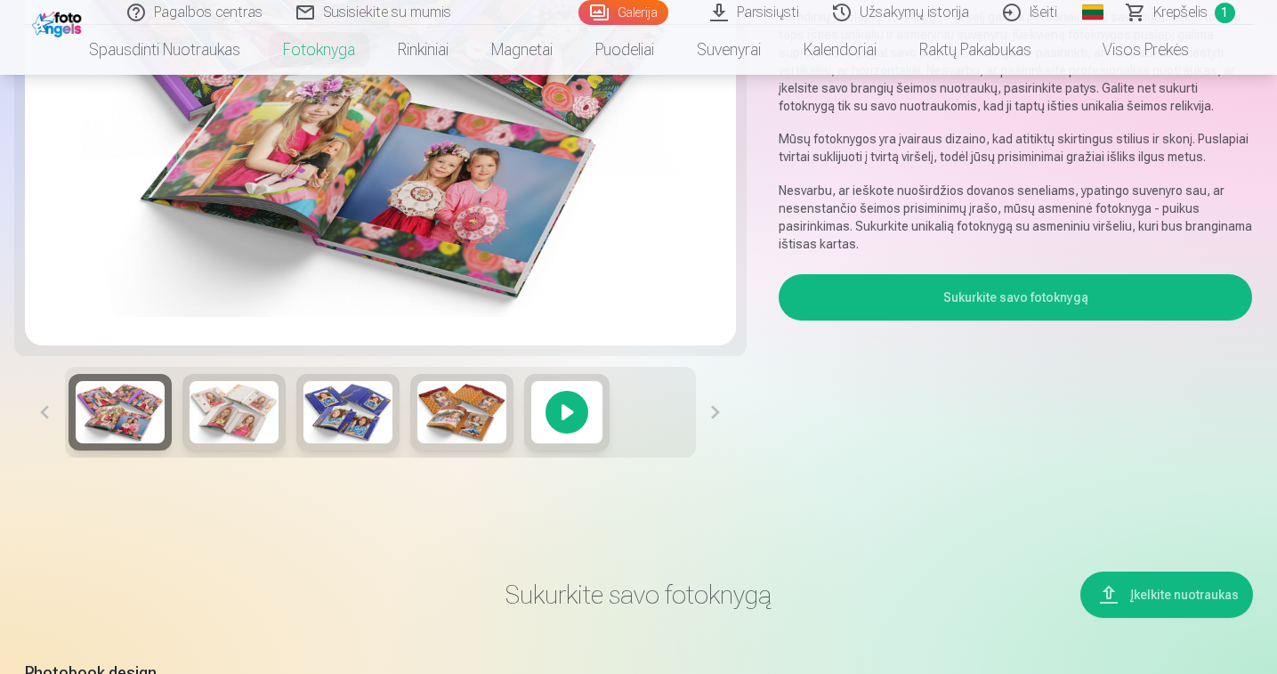
scroll to position [407, 0]
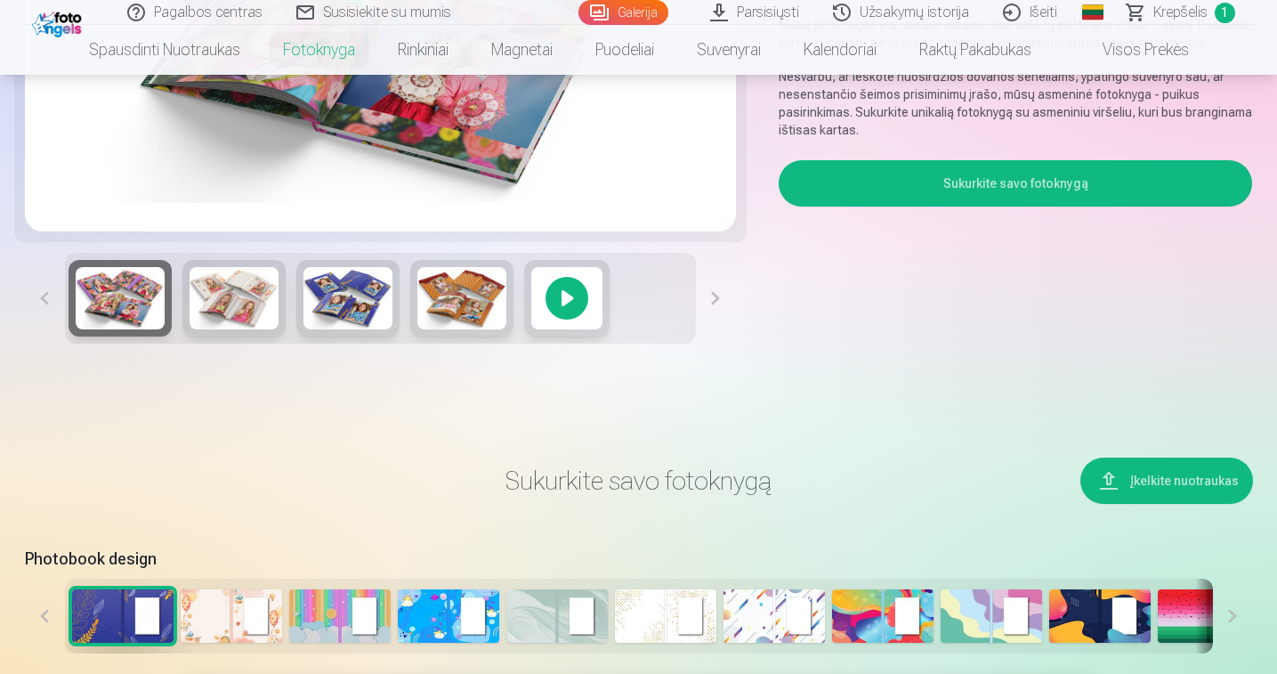
click at [1028, 187] on button "Sukurkite savo fotoknygą" at bounding box center [1016, 183] width 474 height 46
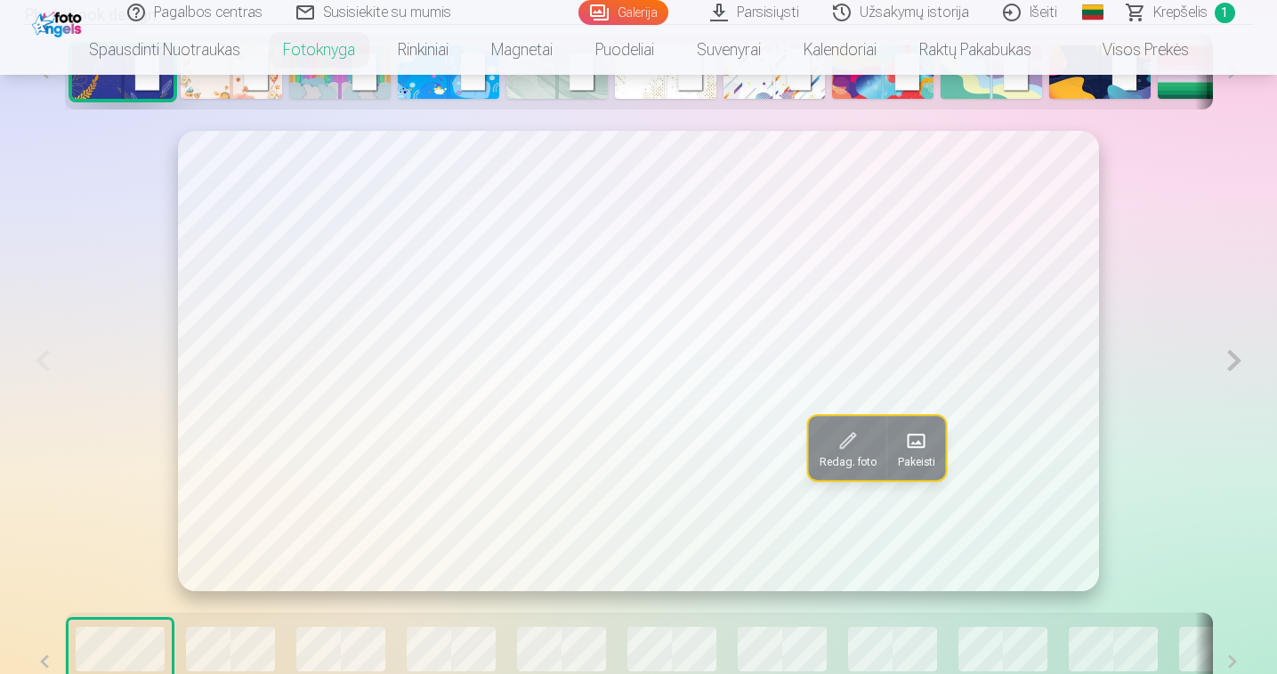
scroll to position [827, 0]
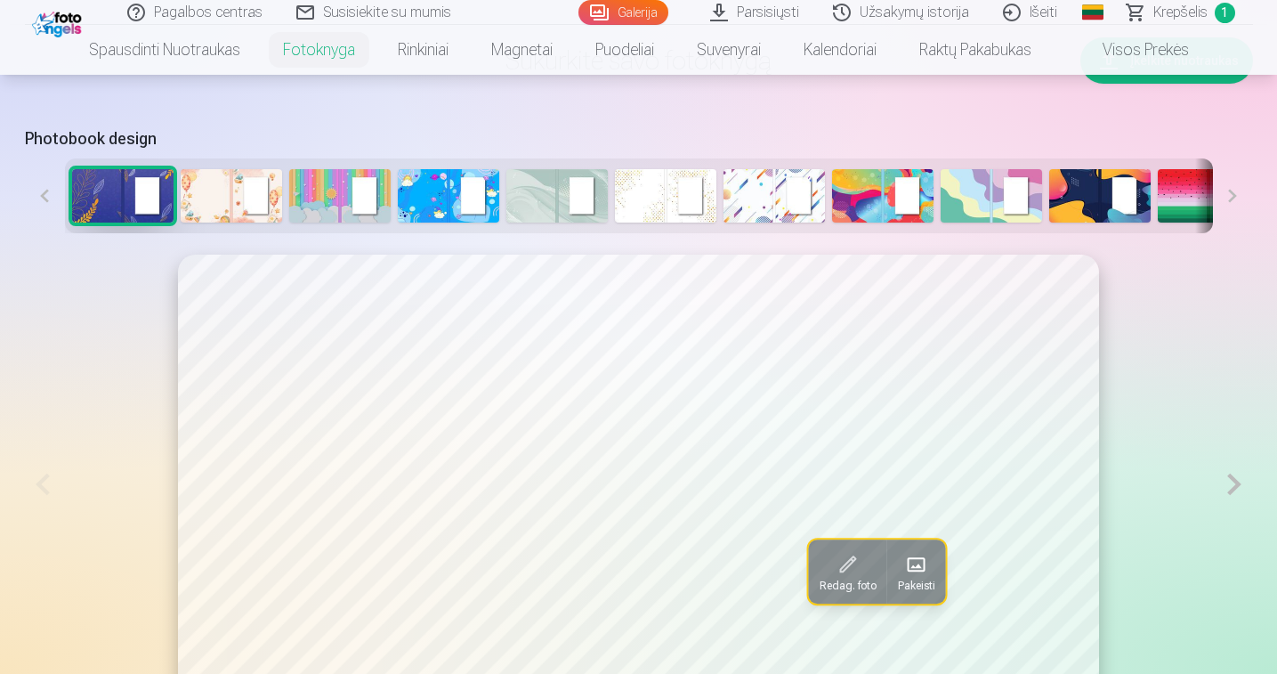
click at [1239, 197] on button at bounding box center [1233, 195] width 40 height 75
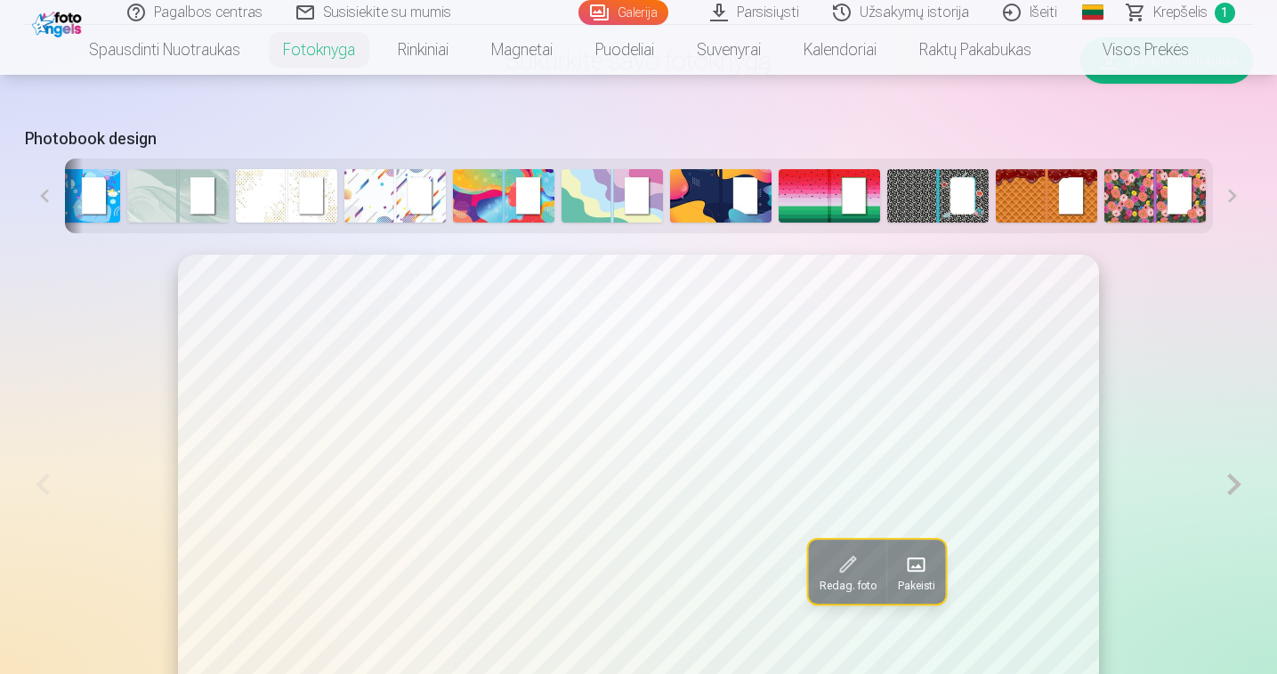
click at [1018, 214] on img at bounding box center [1046, 195] width 101 height 53
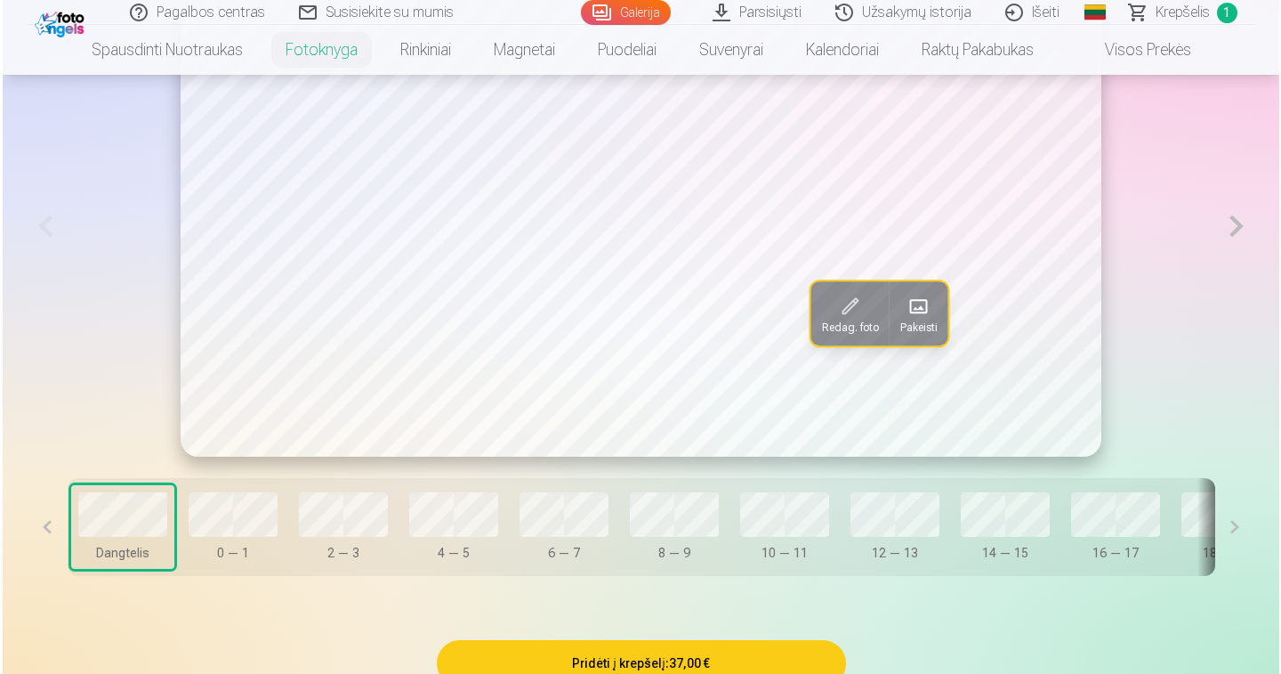
scroll to position [1107, 0]
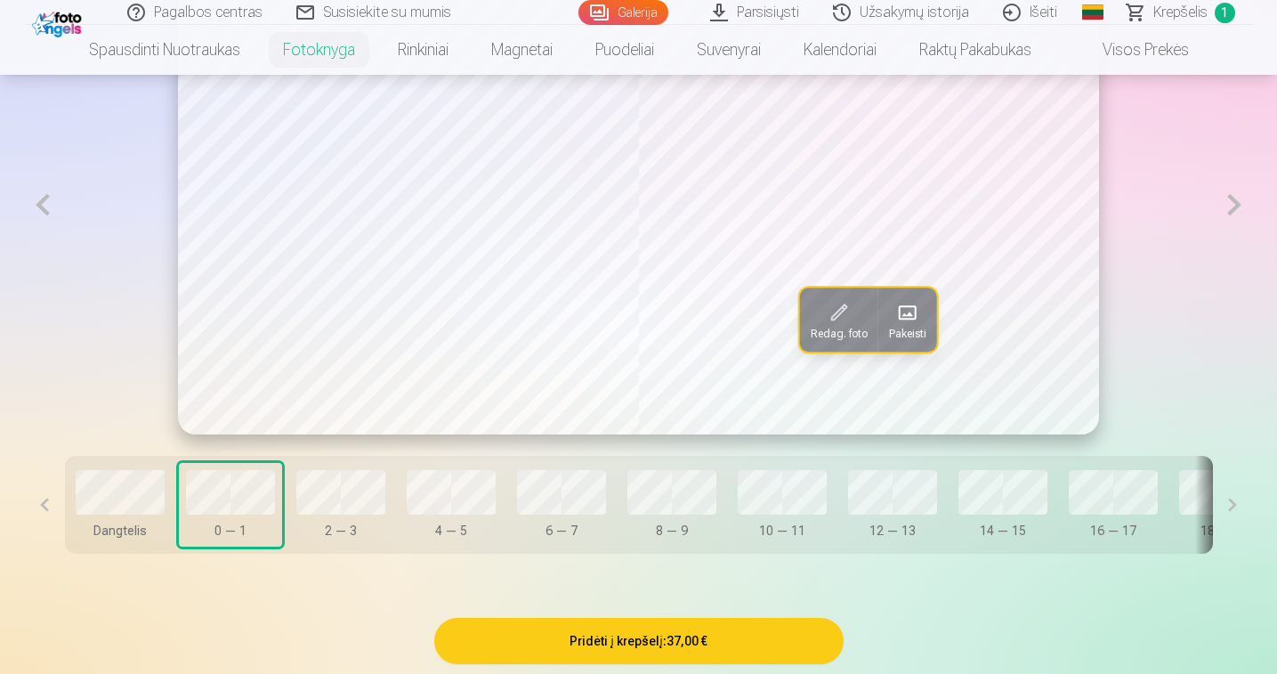
click at [922, 333] on span "Pakeisti" at bounding box center [906, 334] width 37 height 14
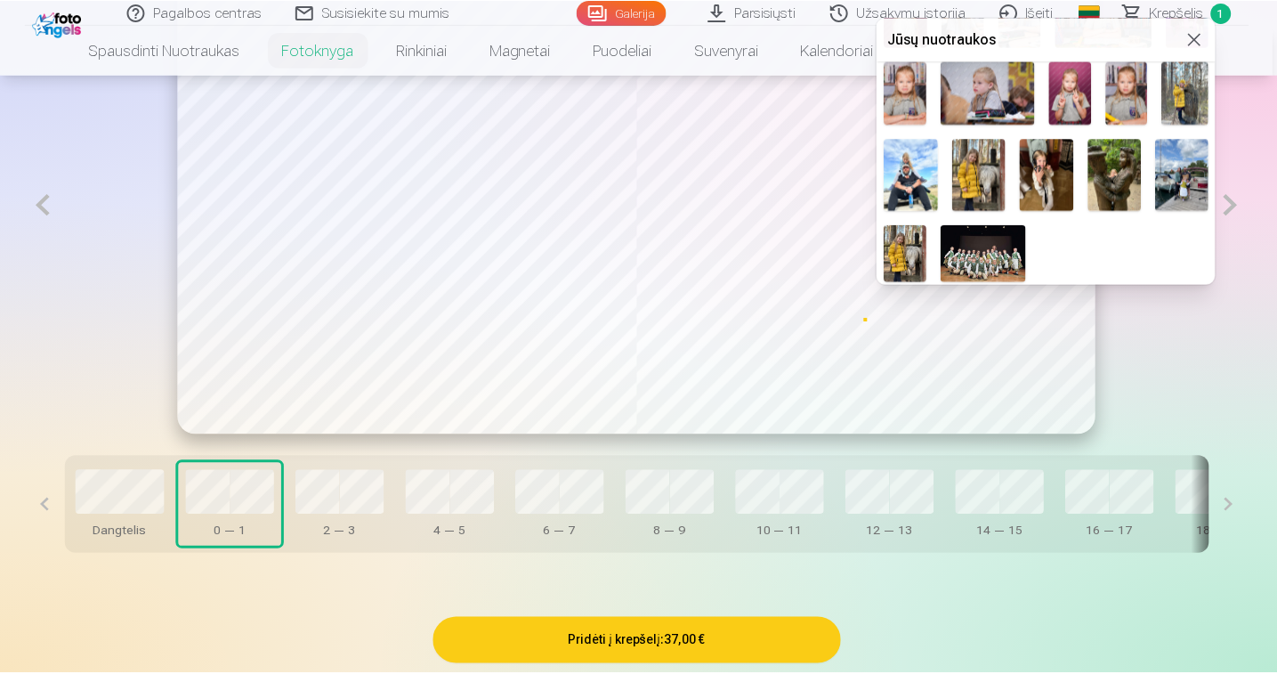
scroll to position [325, 0]
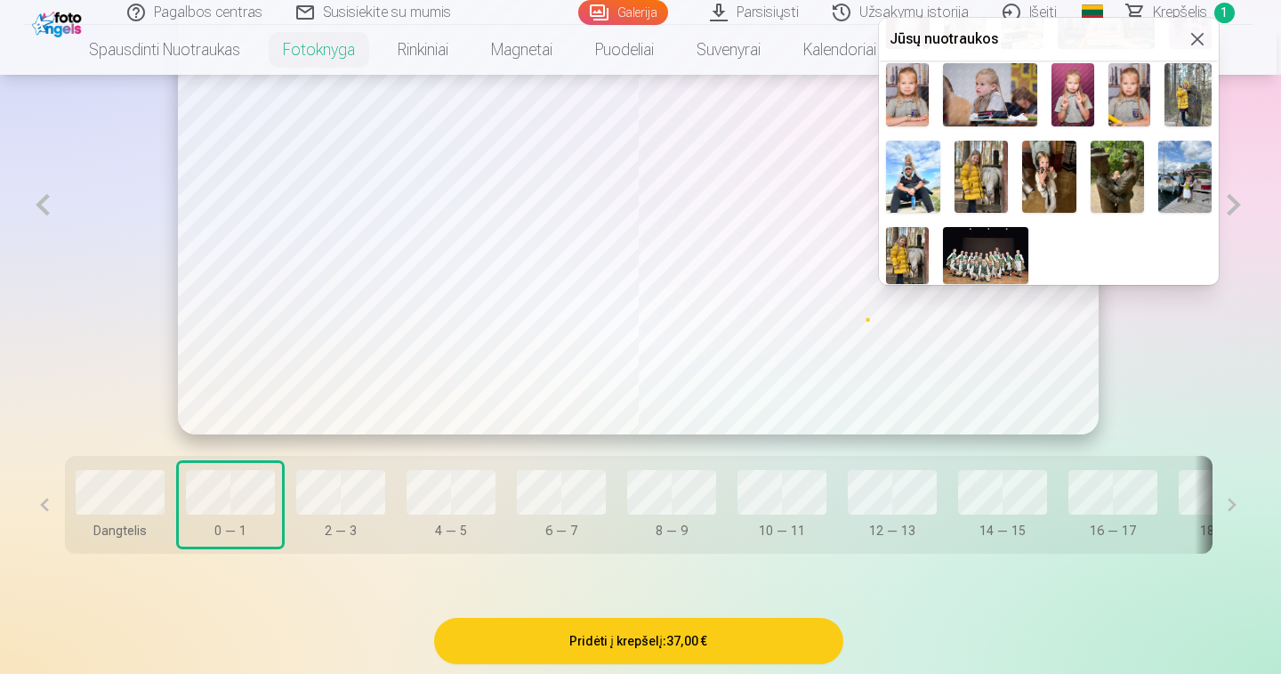
click at [912, 90] on img at bounding box center [907, 94] width 42 height 63
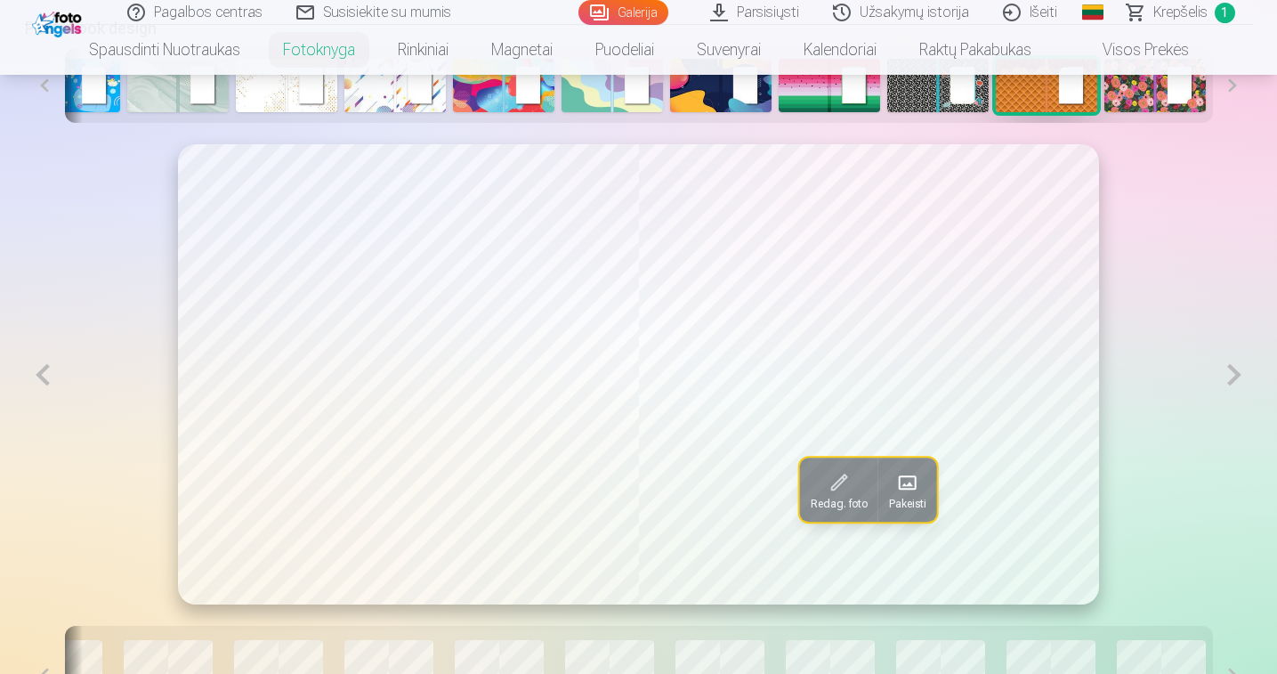
scroll to position [1377, 0]
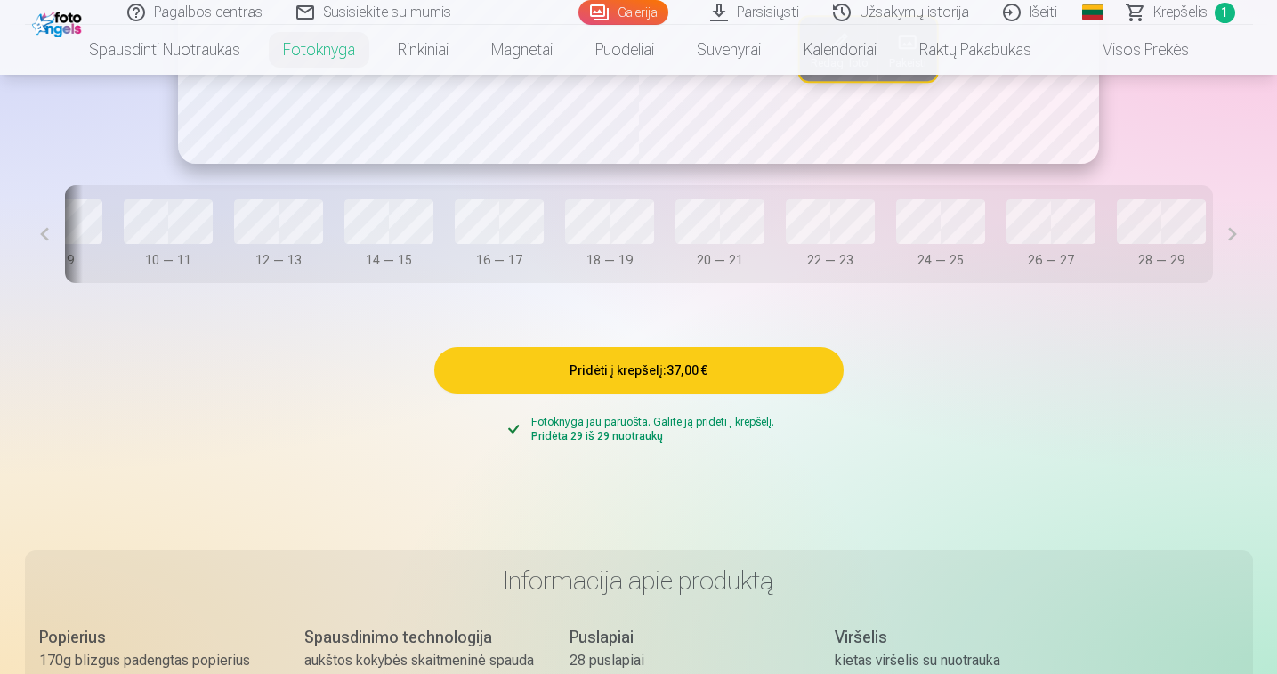
click at [529, 246] on div "Dangtelis 0 — 1 2 — 3 4 — 5 6 — 7 8 — 9 10 — 11 12 — 13 14 — 15 16 — 17 18 — 19…" at bounding box center [639, 234] width 1148 height 98
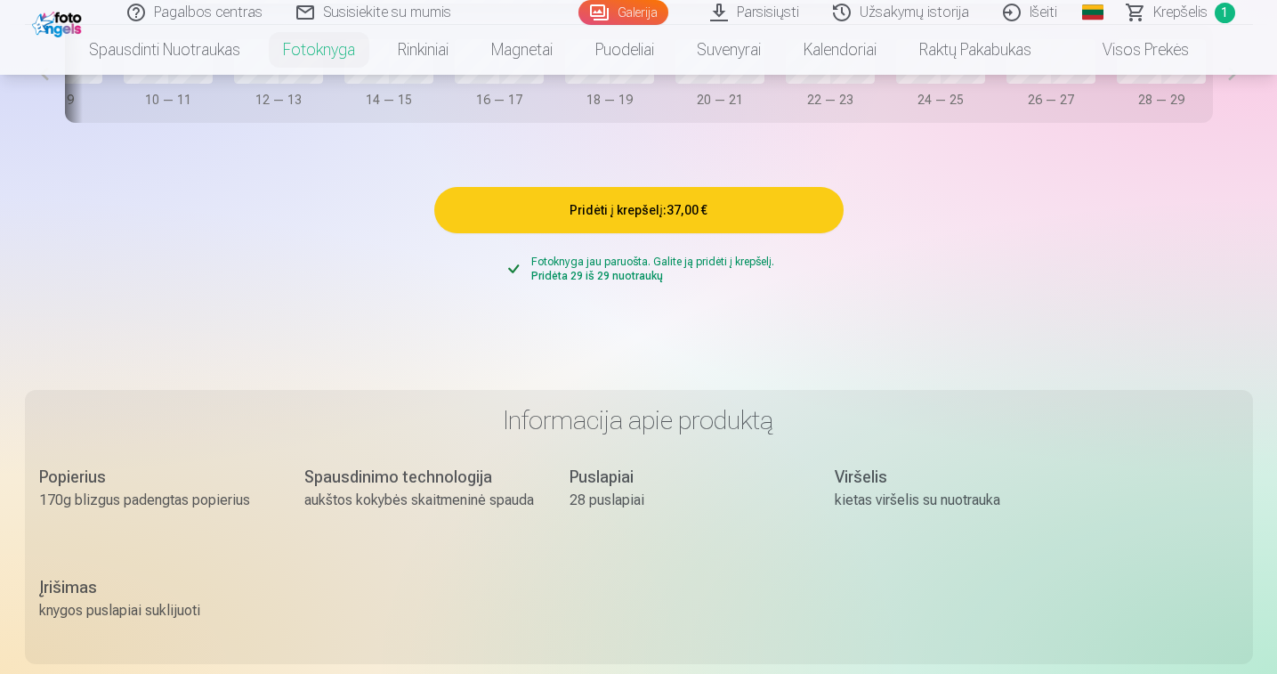
scroll to position [1158, 0]
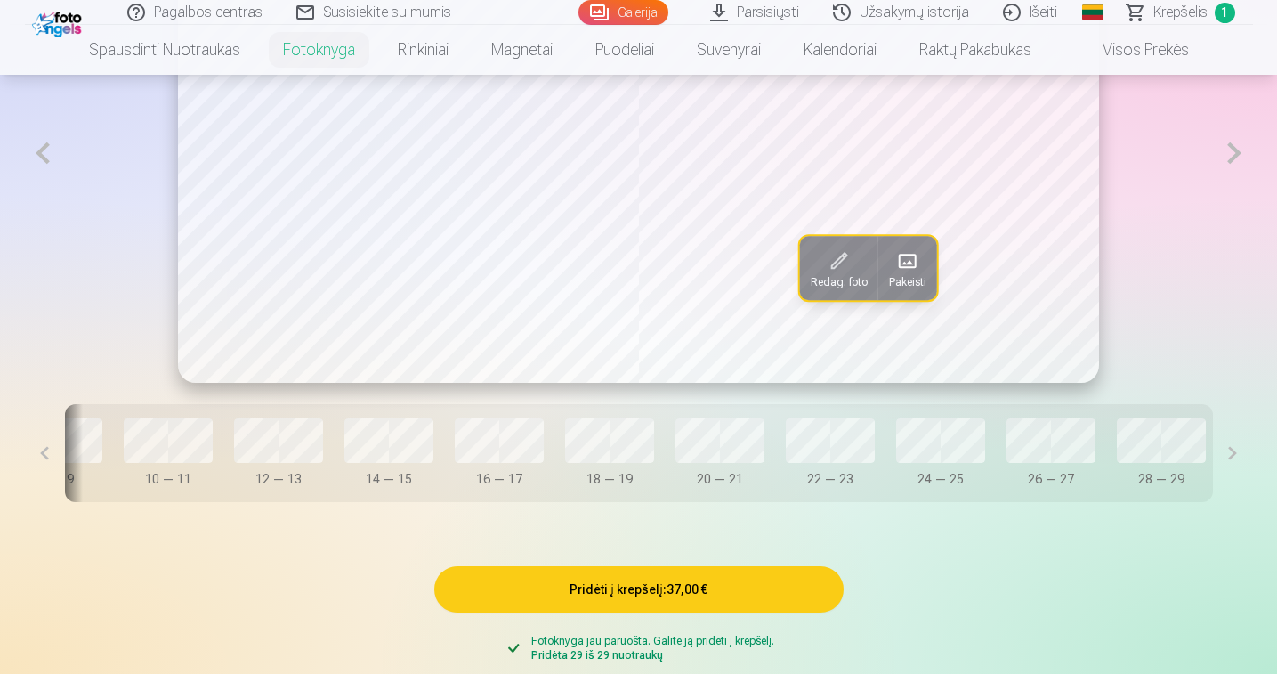
click at [36, 464] on button at bounding box center [45, 453] width 40 height 98
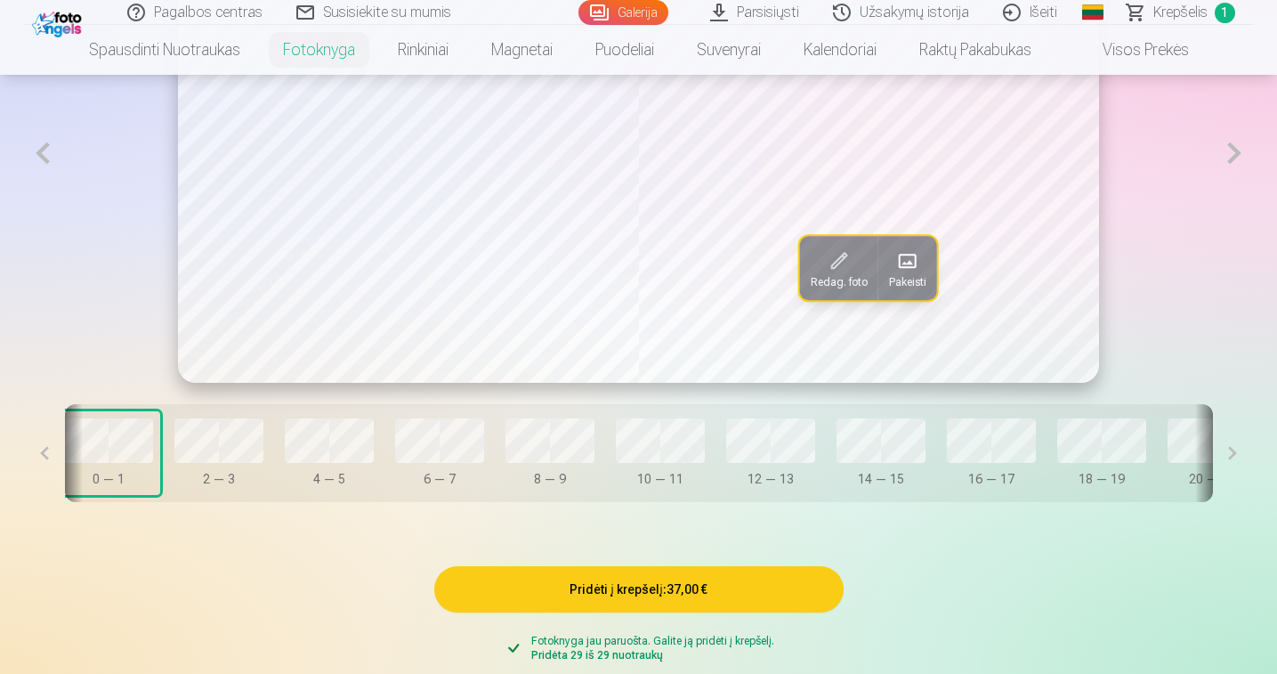
scroll to position [0, 40]
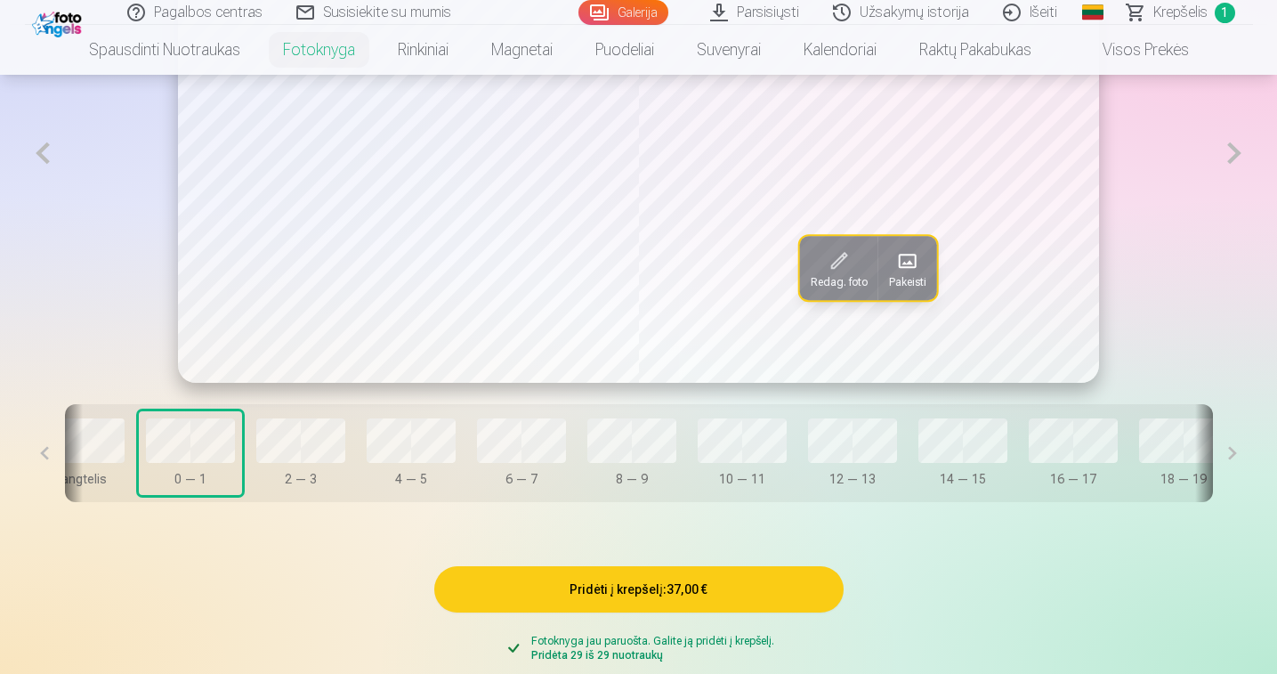
click at [41, 458] on button at bounding box center [45, 453] width 40 height 98
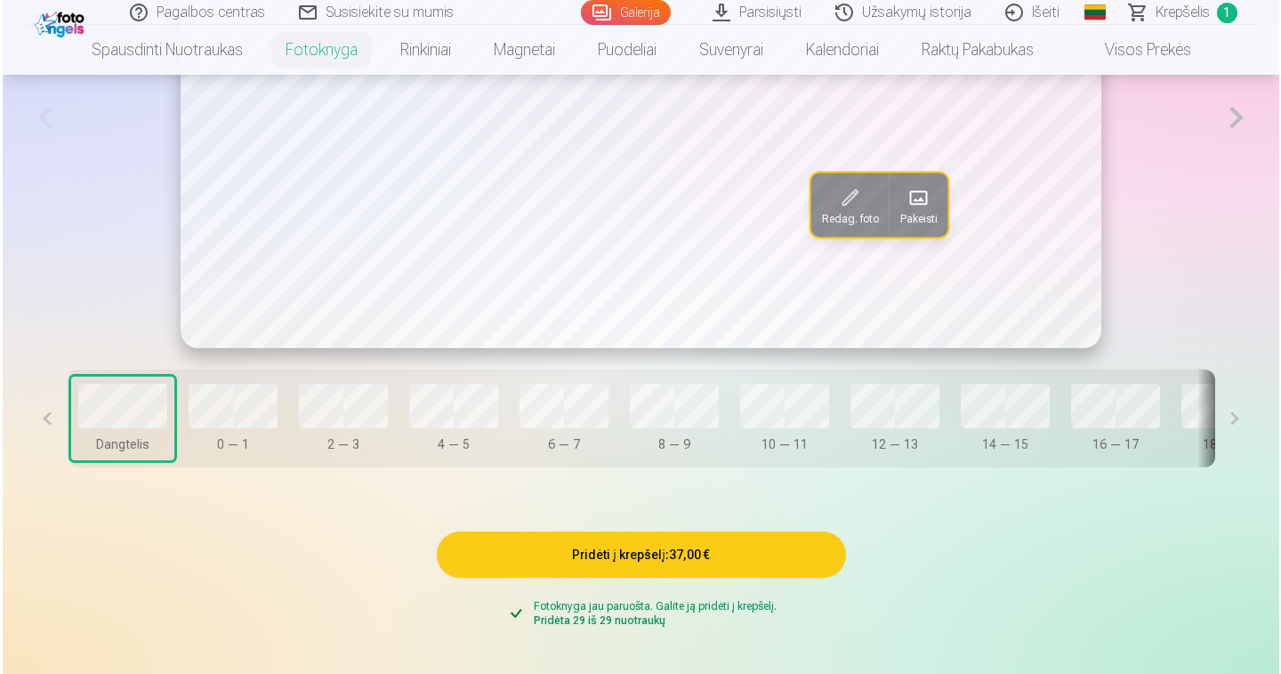
scroll to position [1381, 0]
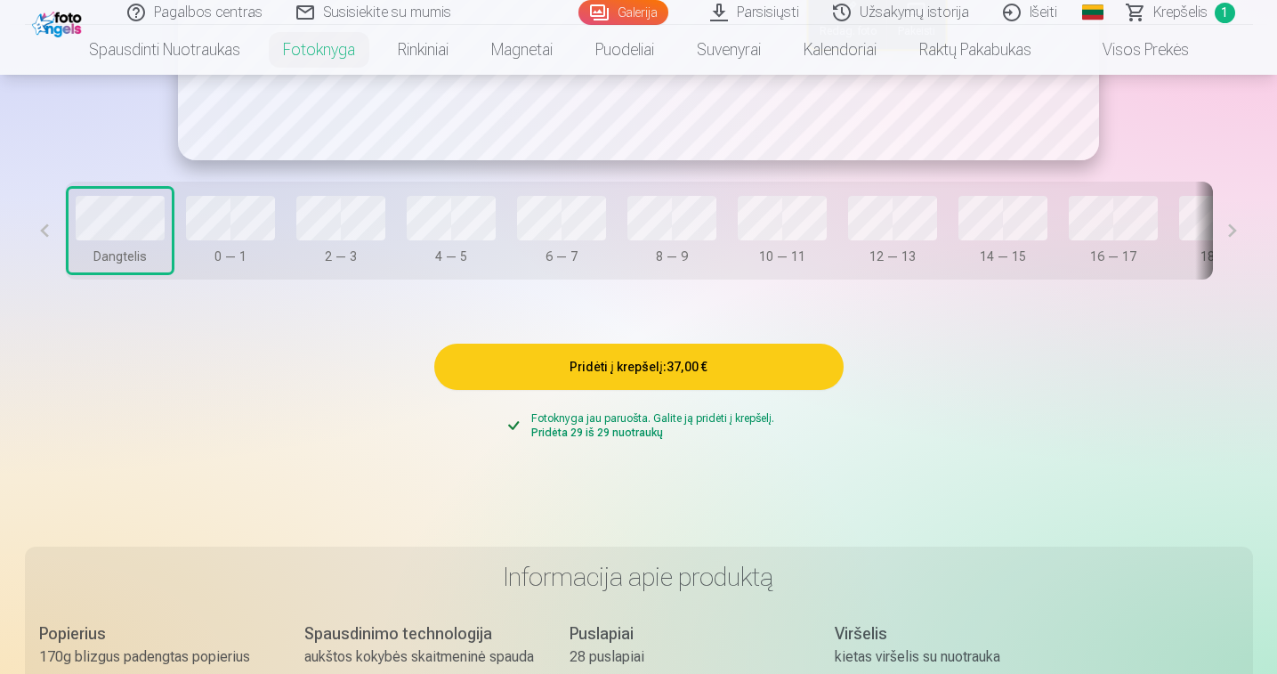
click at [704, 377] on button "Pridėti į krepšelį : 37,00 €" at bounding box center [638, 366] width 409 height 46
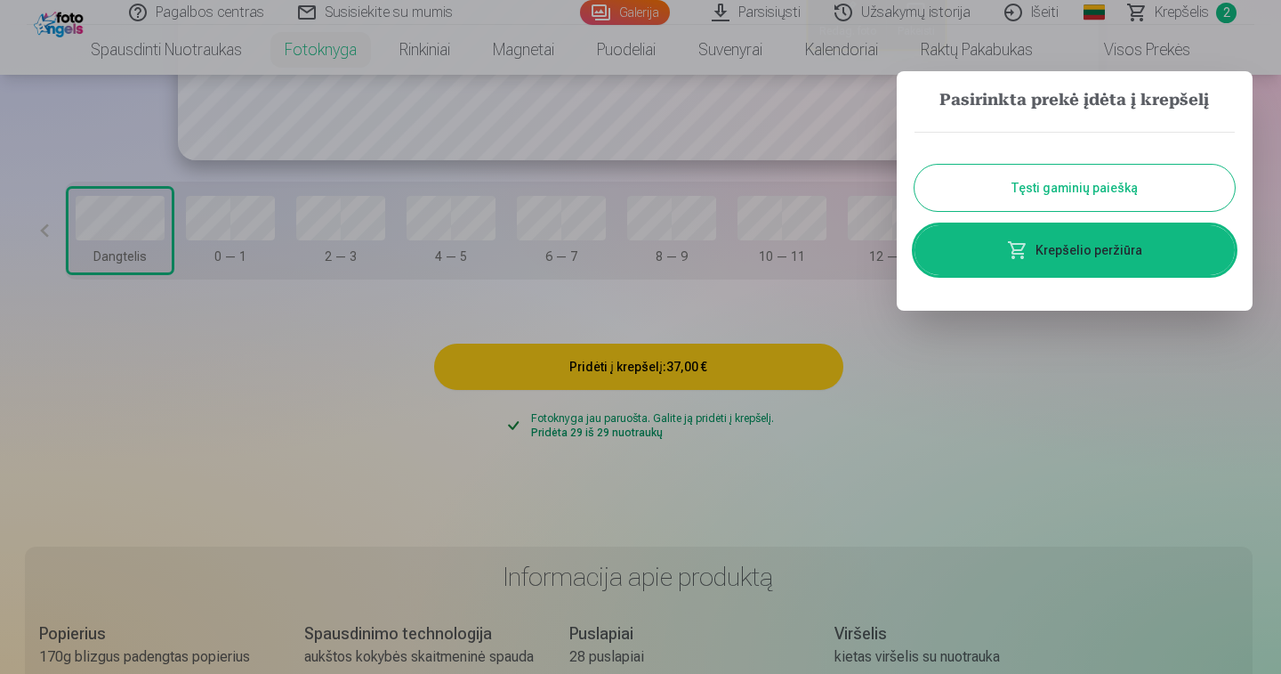
click at [1083, 255] on link "Krepšelio peržiūra" at bounding box center [1075, 250] width 320 height 50
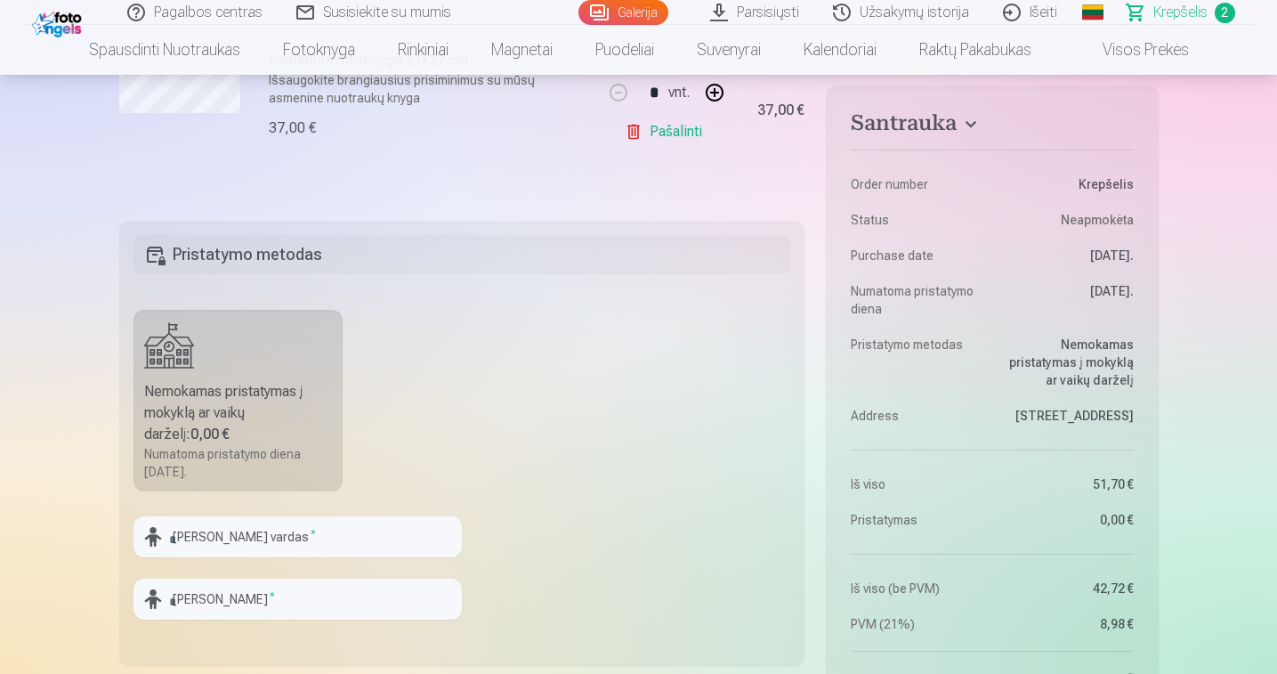
scroll to position [597, 0]
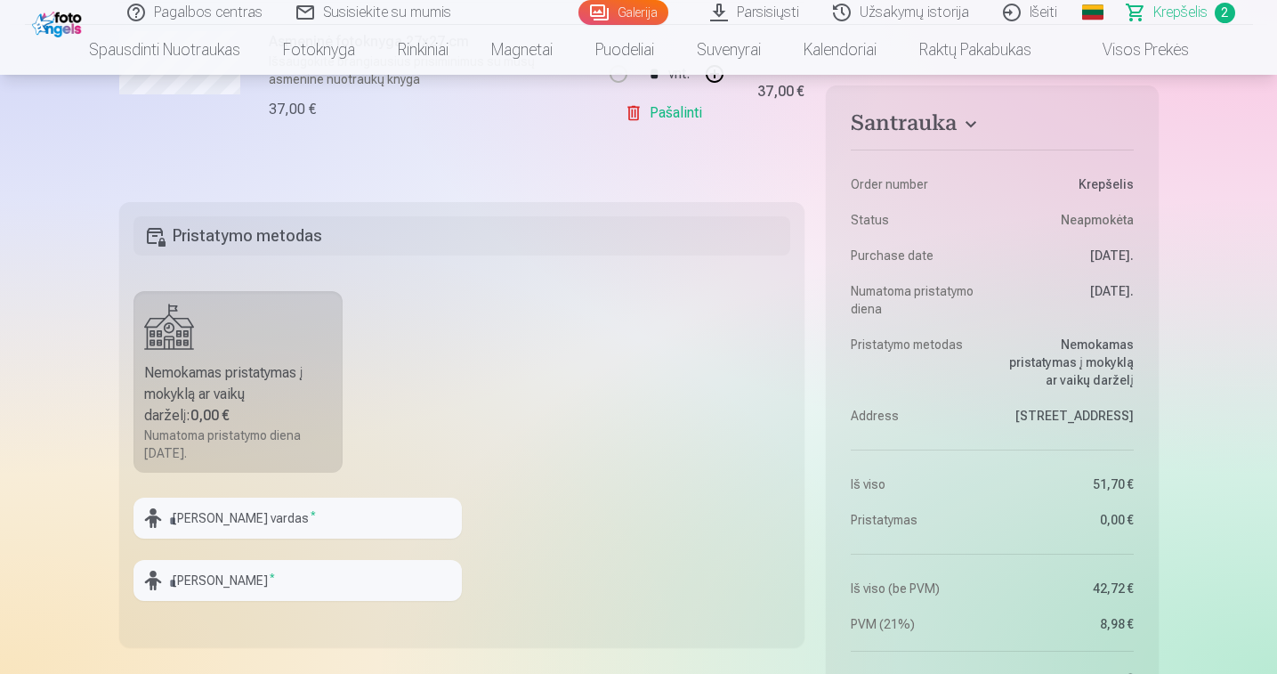
click at [235, 392] on div "Nemokamas pristatymas į mokyklą ar vaikų darželį : 0,00 €" at bounding box center [238, 394] width 189 height 64
type input "***"
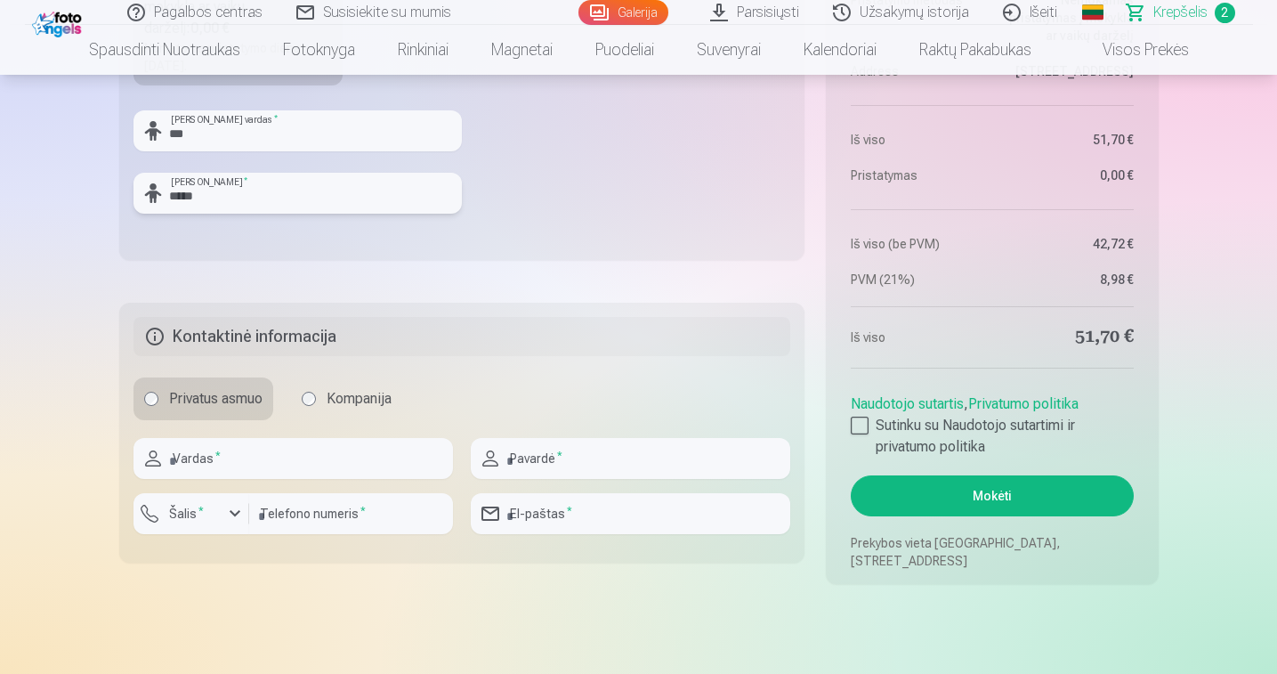
scroll to position [1000, 0]
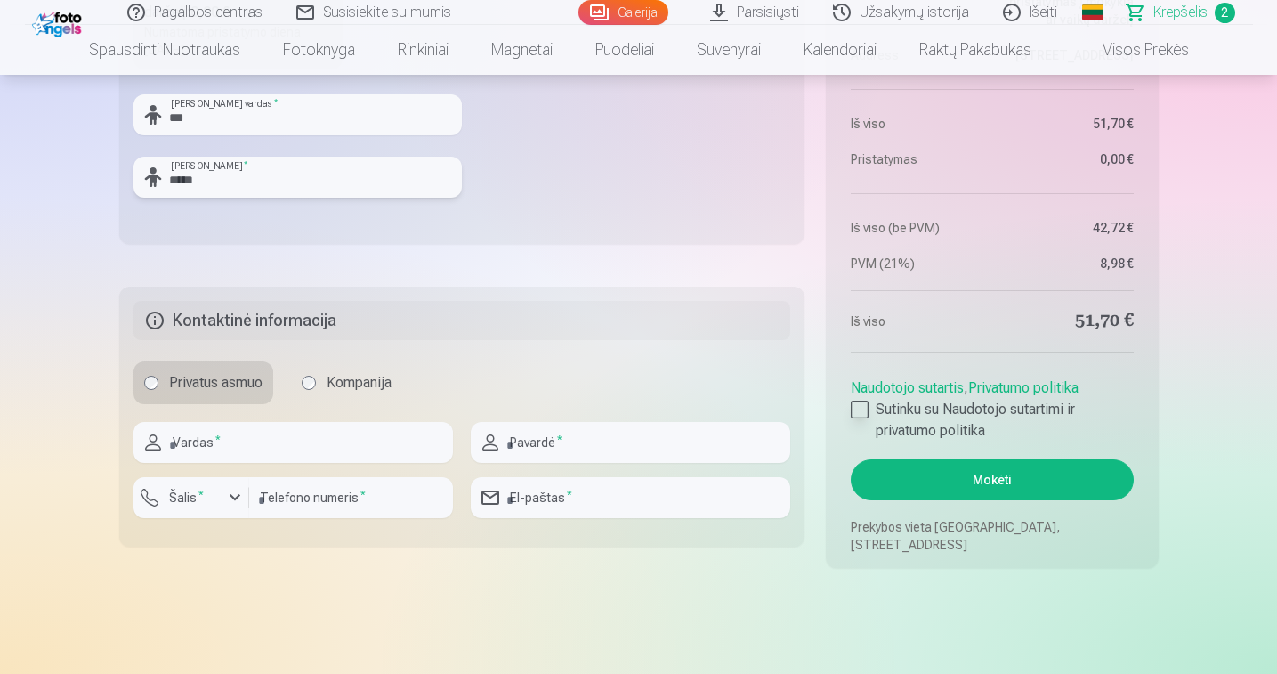
type input "*****"
click at [862, 416] on div at bounding box center [860, 409] width 18 height 18
type input "******"
type input "*********"
click at [237, 494] on div "button" at bounding box center [234, 497] width 21 height 21
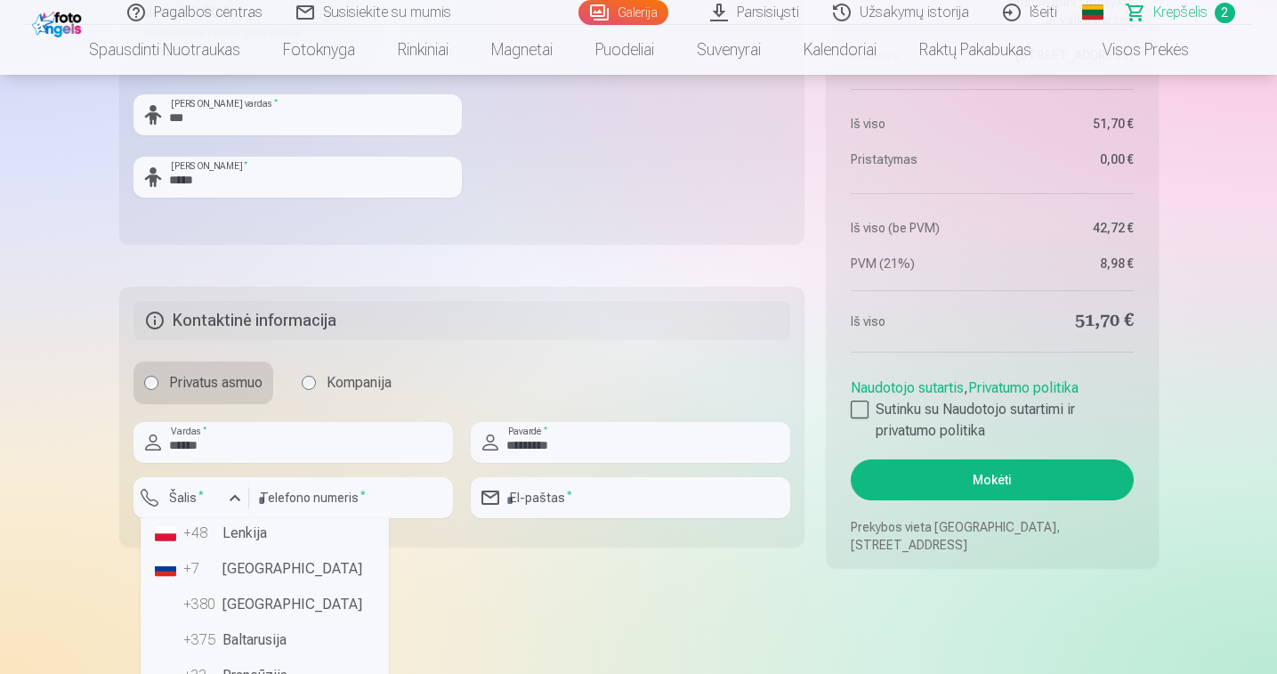
scroll to position [157, 0]
click at [232, 536] on li "+370 Lietuva" at bounding box center [265, 533] width 234 height 36
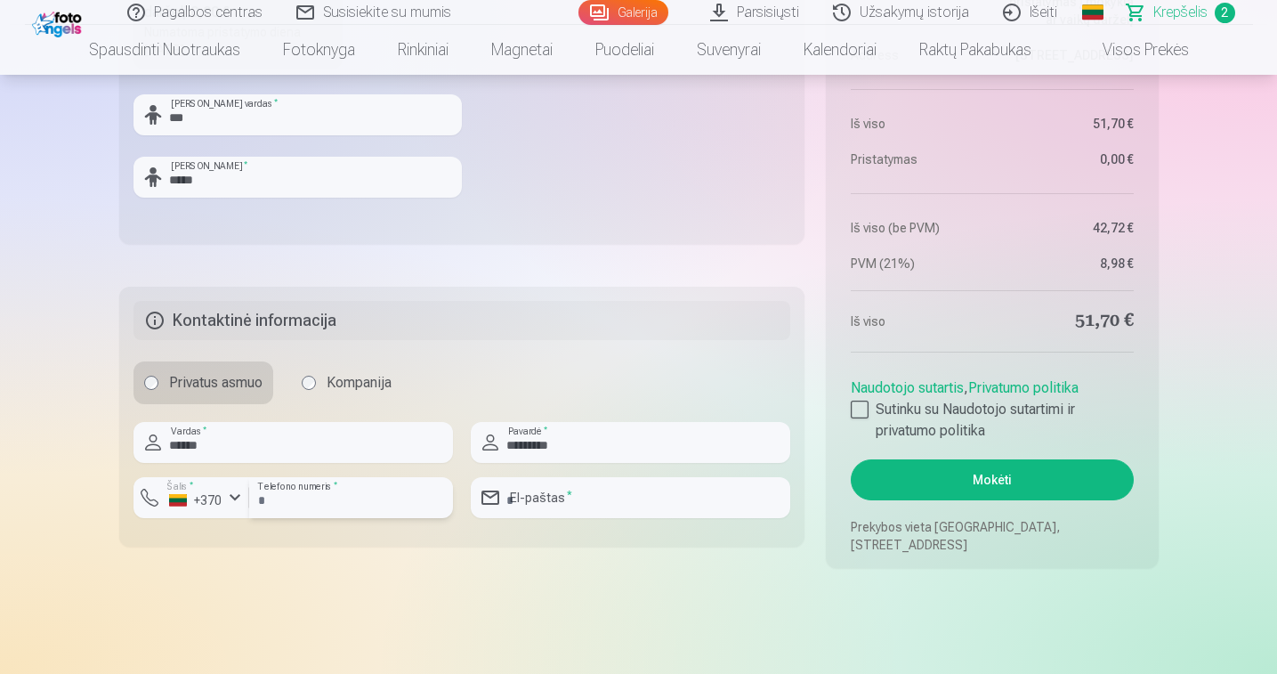
click at [318, 490] on input "number" at bounding box center [351, 497] width 204 height 41
type input "********"
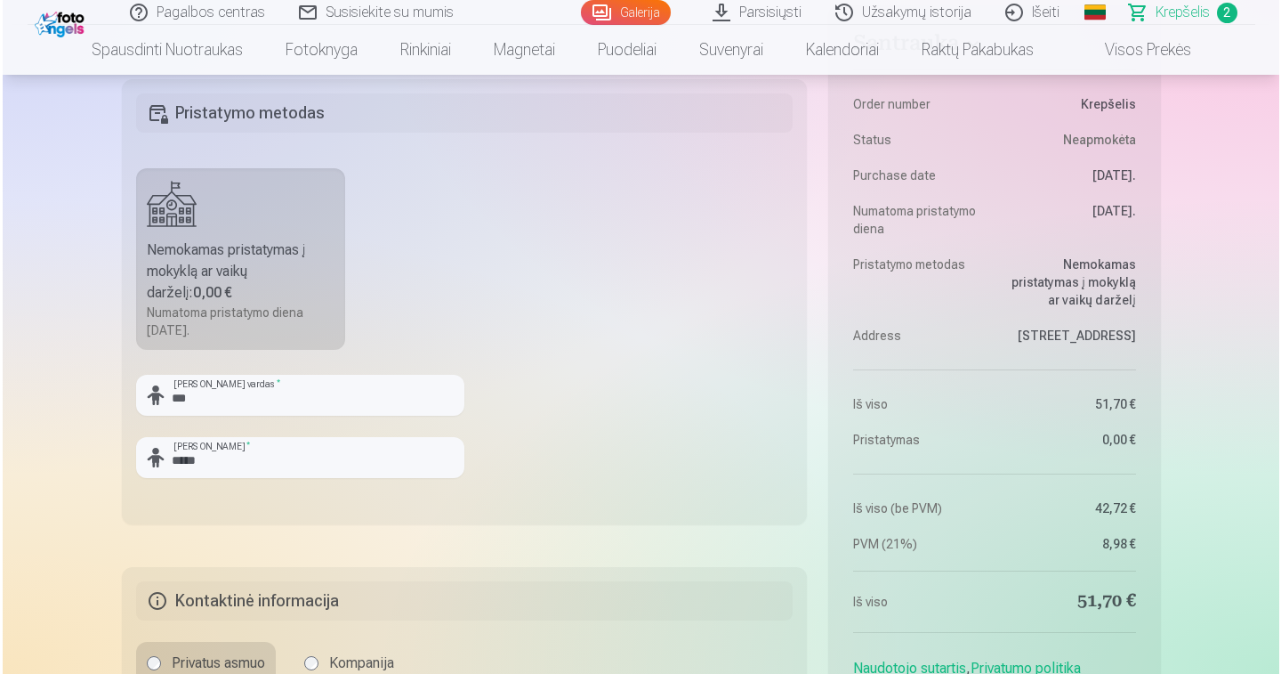
scroll to position [958, 0]
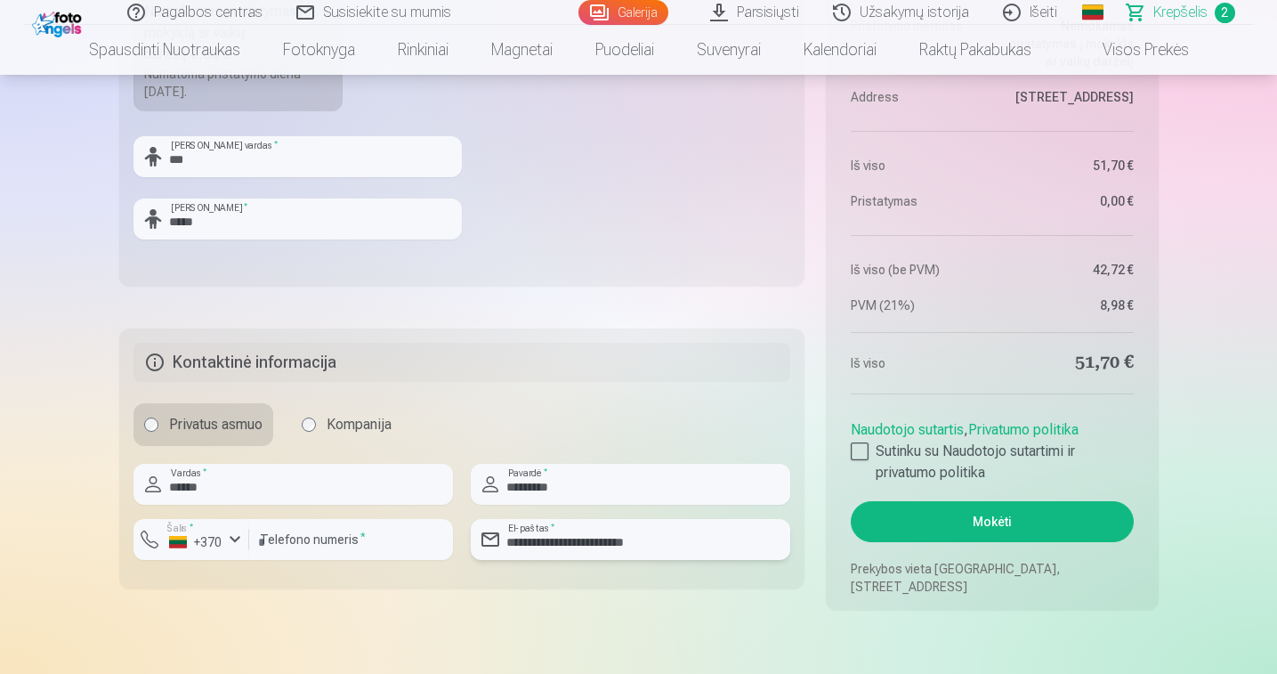
type input "**********"
click at [994, 532] on button "Mokėti" at bounding box center [992, 521] width 282 height 41
